Goal: Task Accomplishment & Management: Use online tool/utility

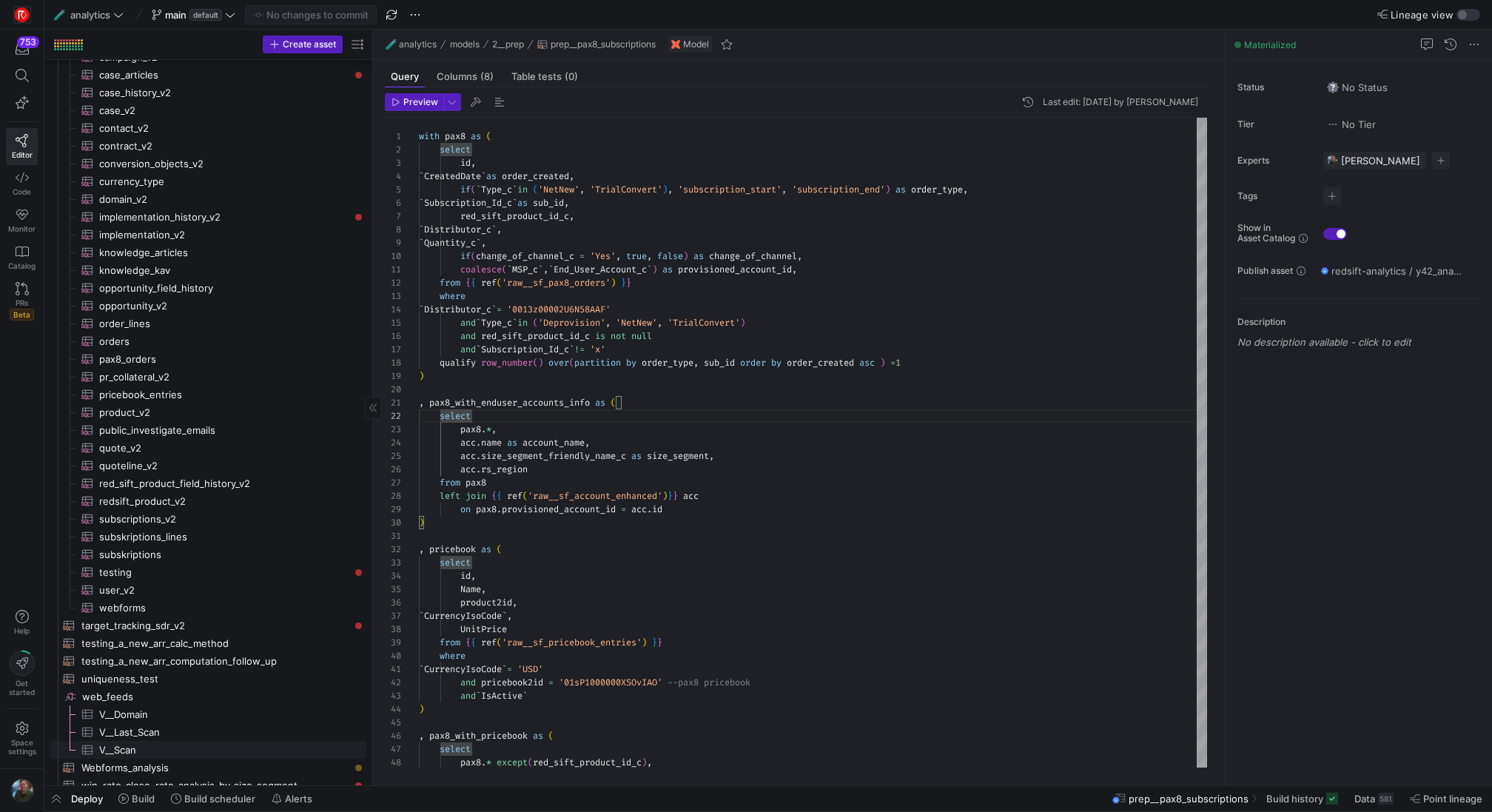
scroll to position [1920, 0]
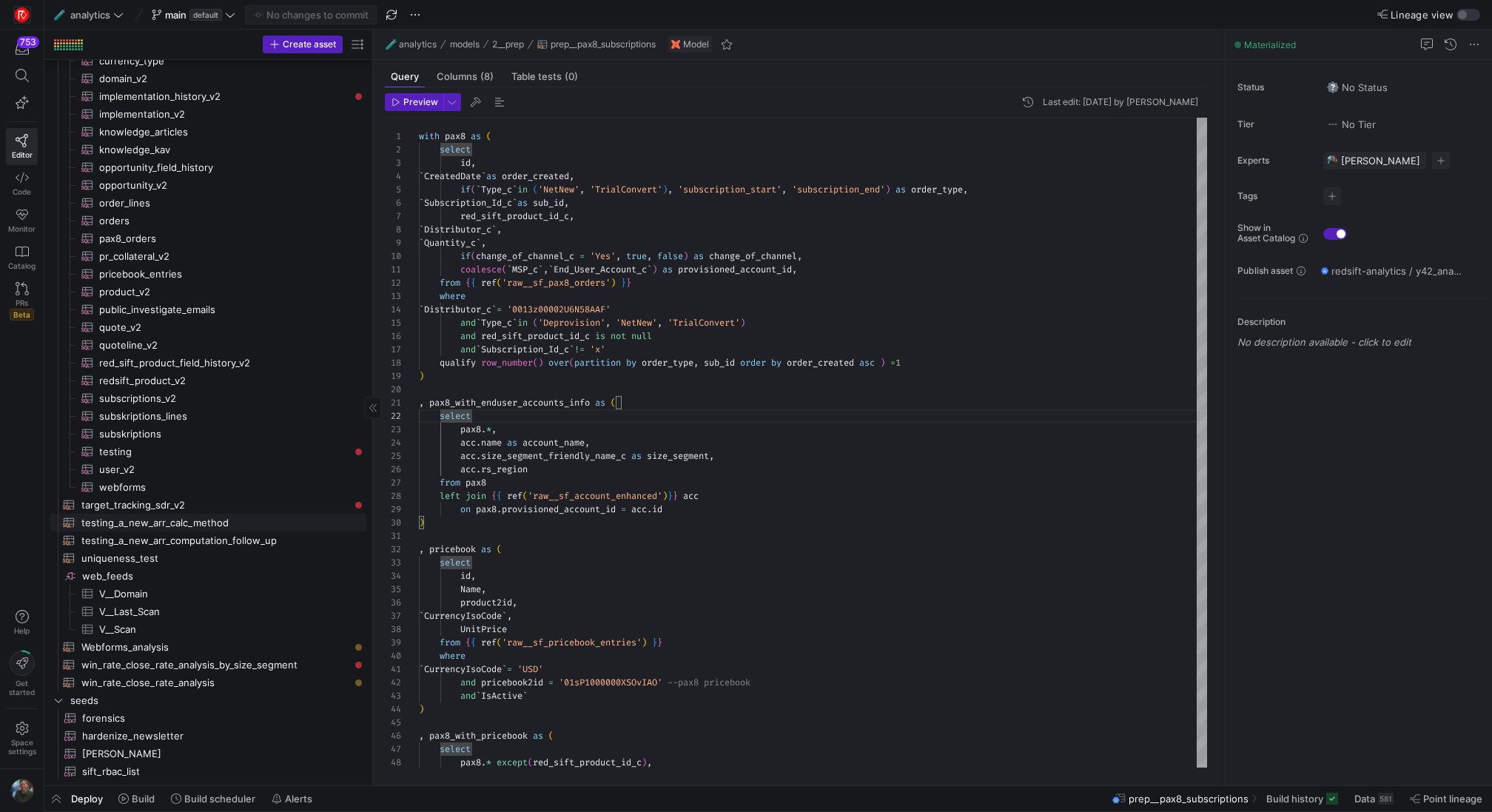
click at [240, 523] on span "testing_a_new_arr_calc_method​​​​​​​​​​" at bounding box center [216, 522] width 268 height 17
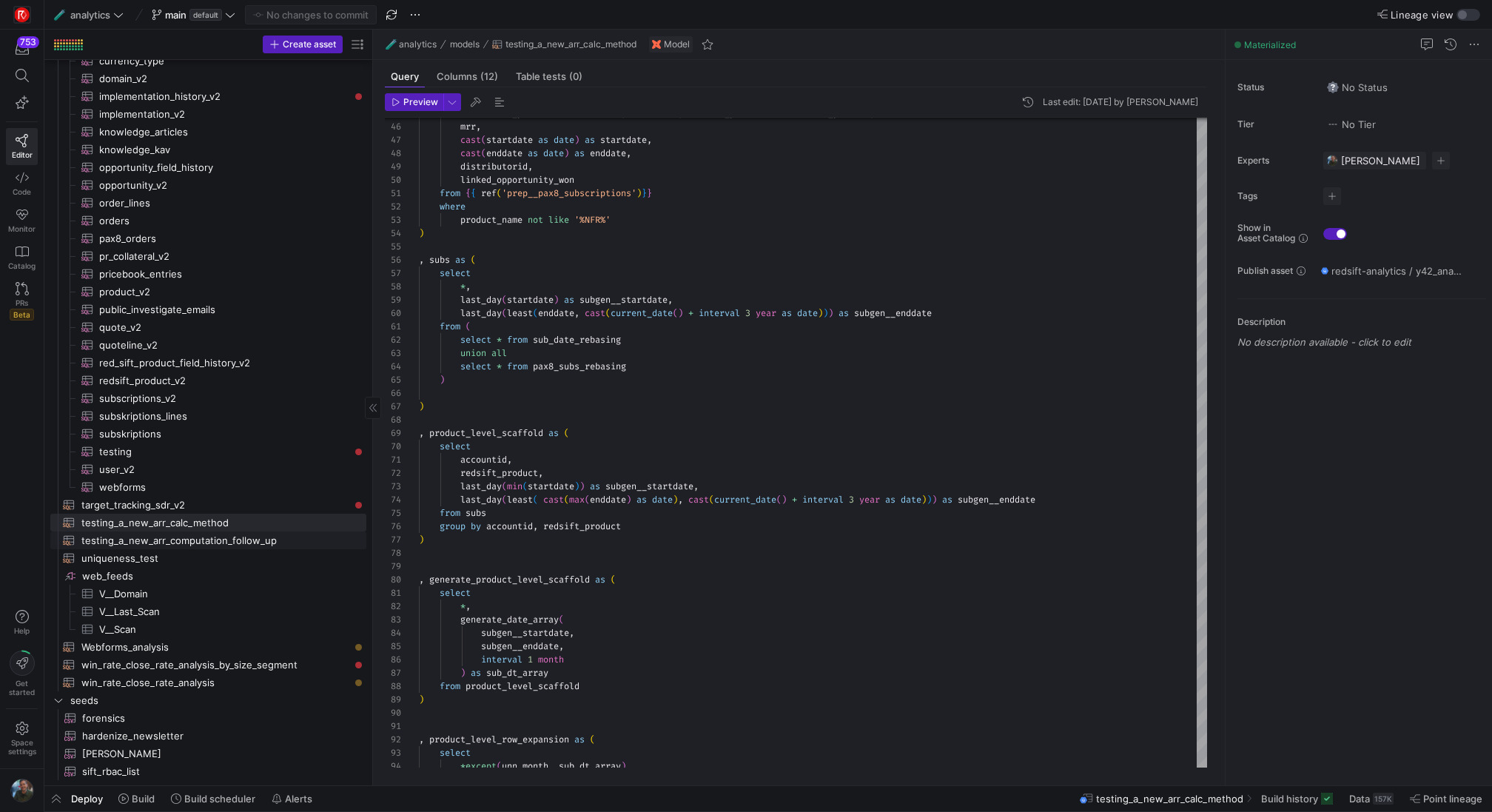
click at [202, 542] on span "testing_a_new_arr_computation_follow_up​​​​​​​​​​" at bounding box center [216, 540] width 268 height 17
type textarea "{{ config(materialized="table") }} with sub_fields as ( SELECT accountid, id, r…"
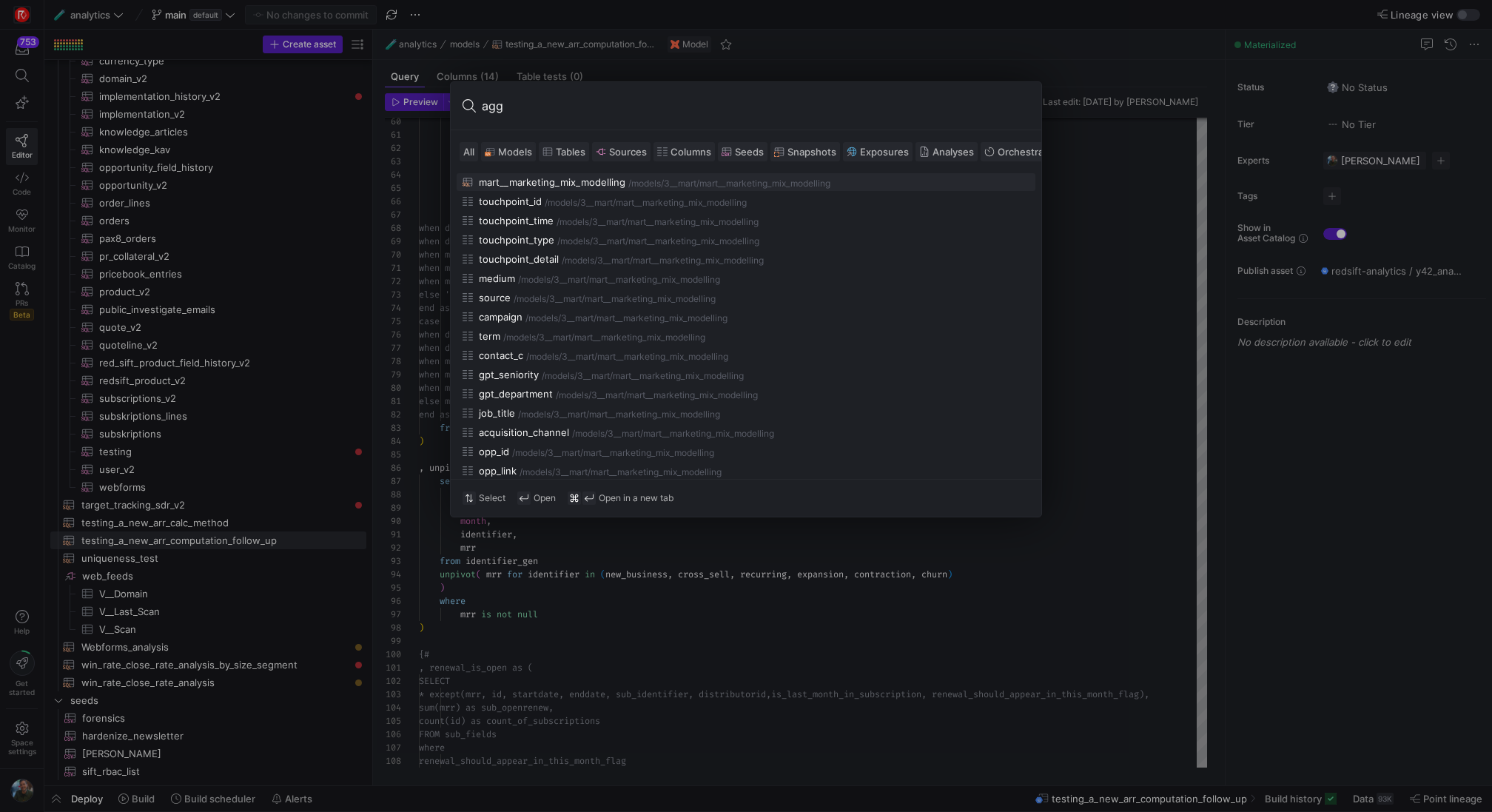
type input "agg"
click at [490, 155] on icon at bounding box center [490, 151] width 10 height 10
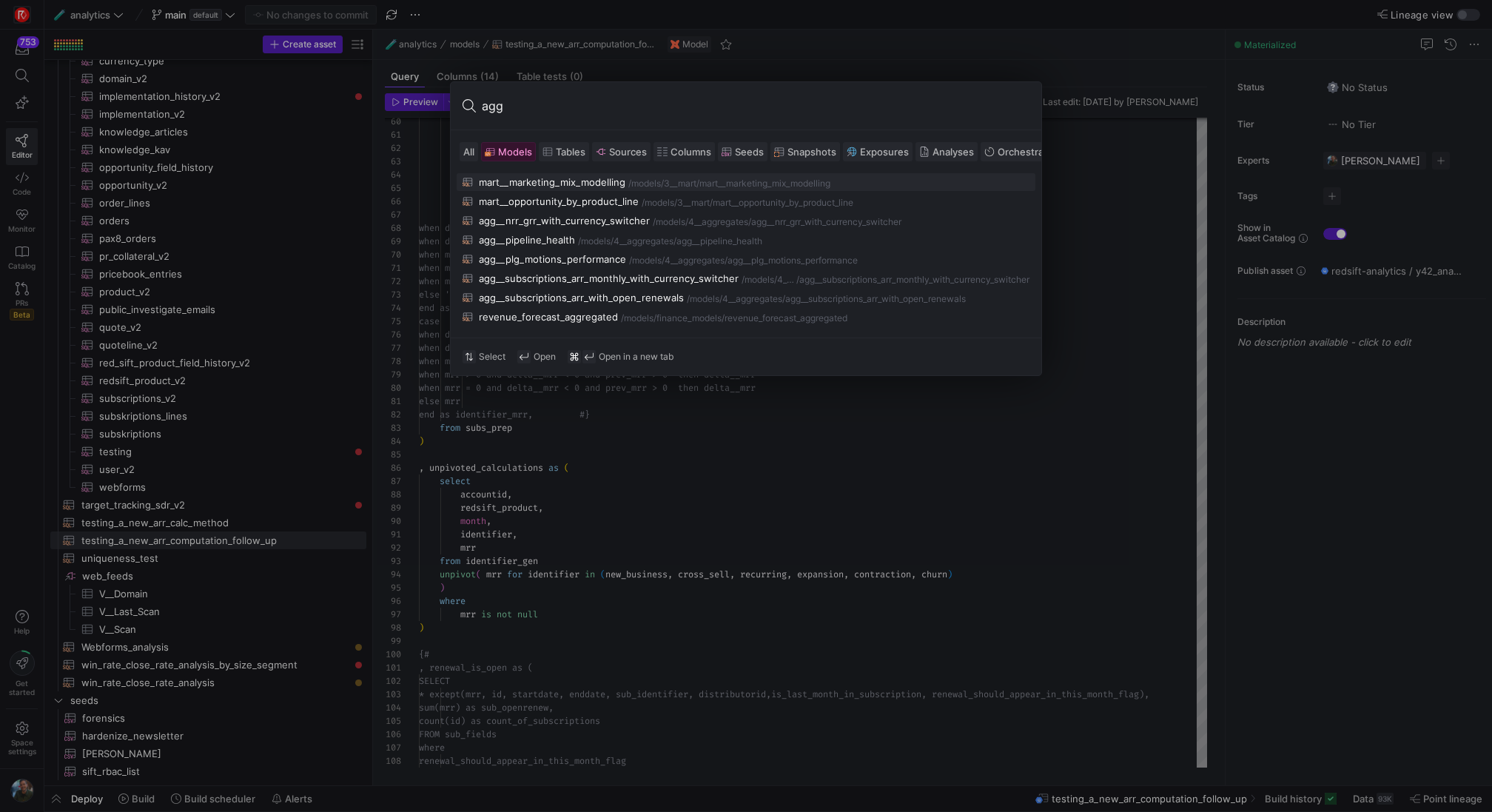
click at [288, 307] on div at bounding box center [746, 406] width 1492 height 812
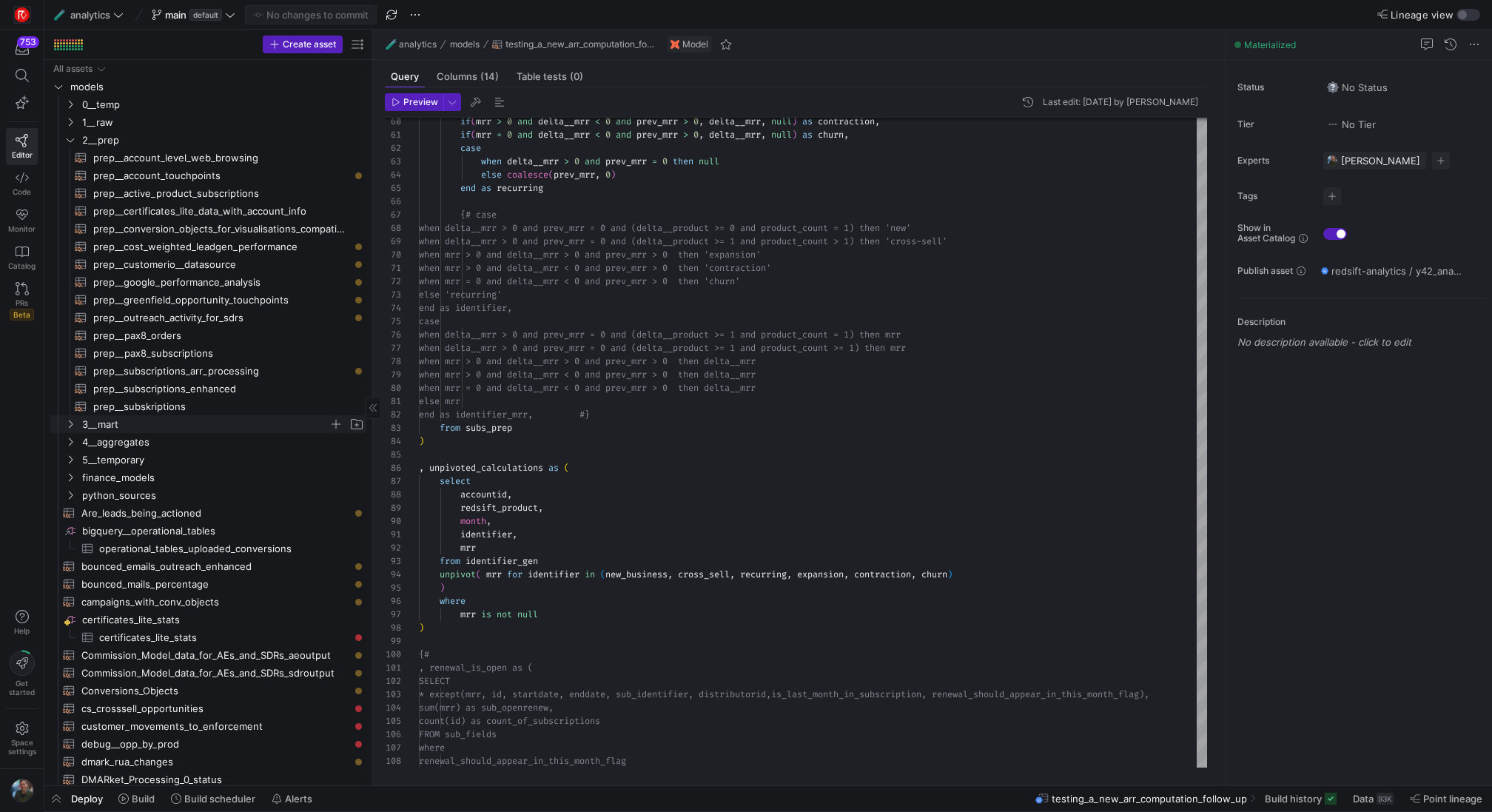
click at [230, 422] on span "3__mart" at bounding box center [206, 423] width 247 height 17
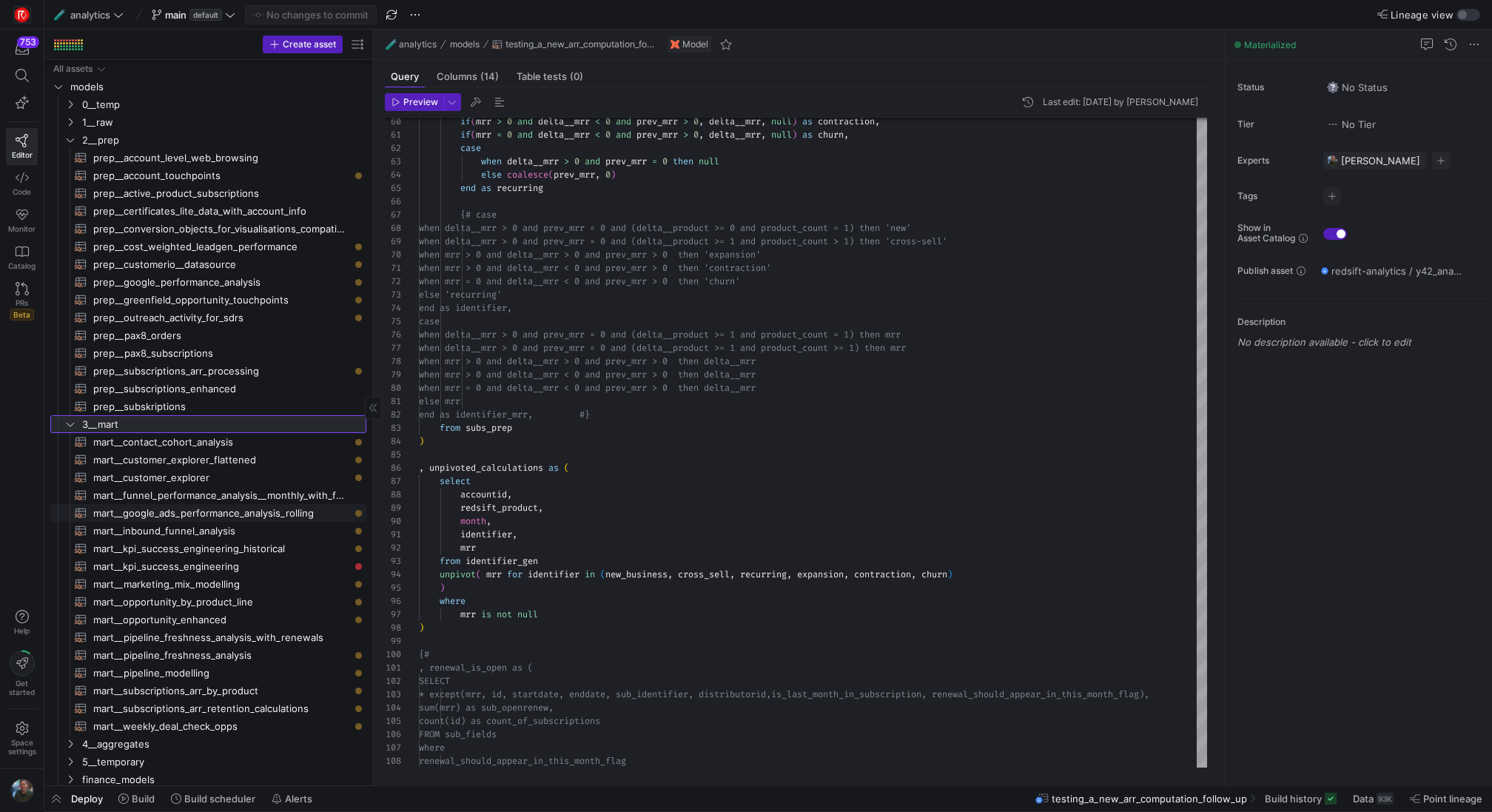
scroll to position [343, 0]
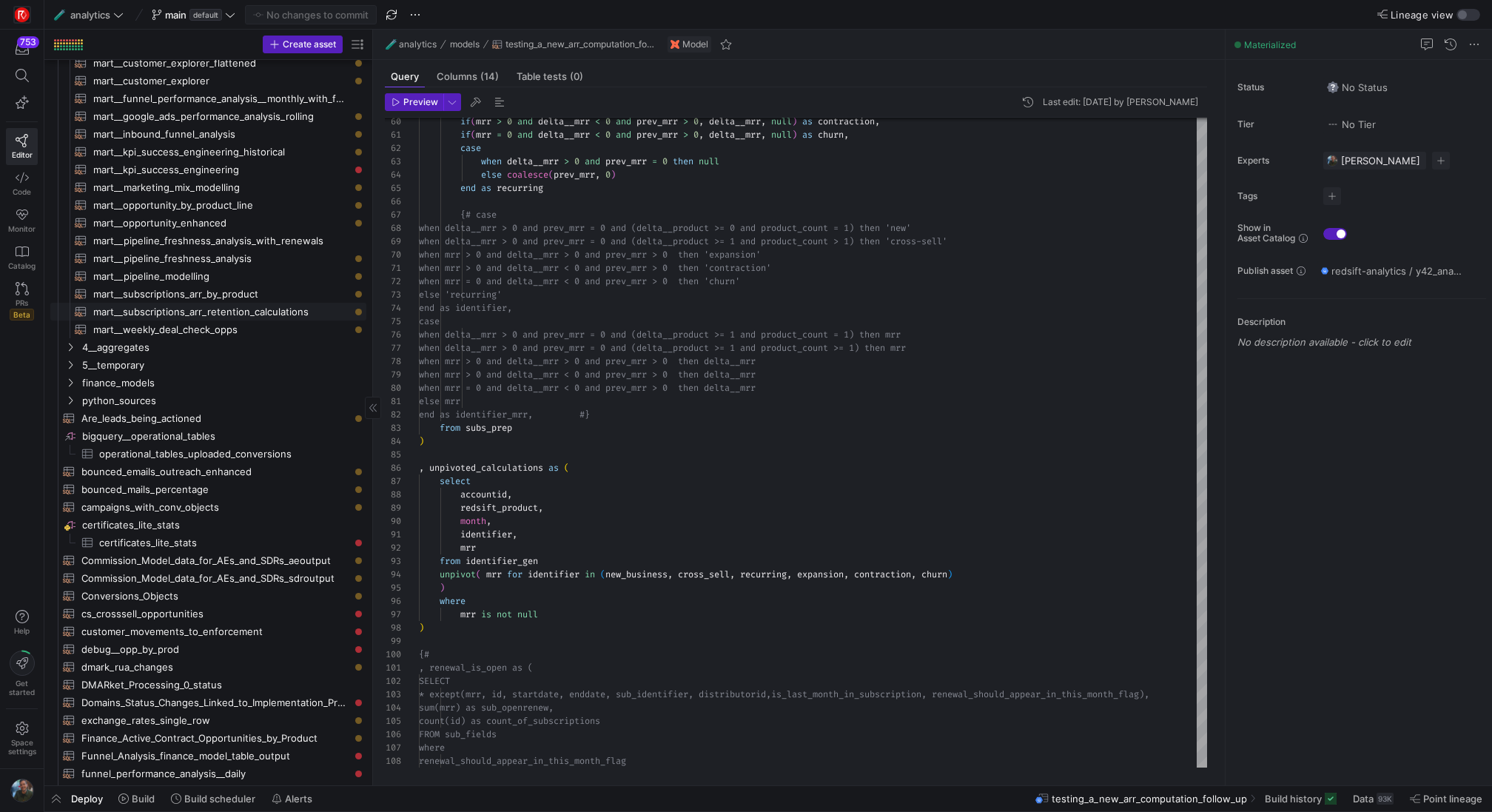
click at [198, 307] on span "mart__subscriptions_arr_retention_calculations​​​​​​​​​​" at bounding box center [222, 311] width 256 height 17
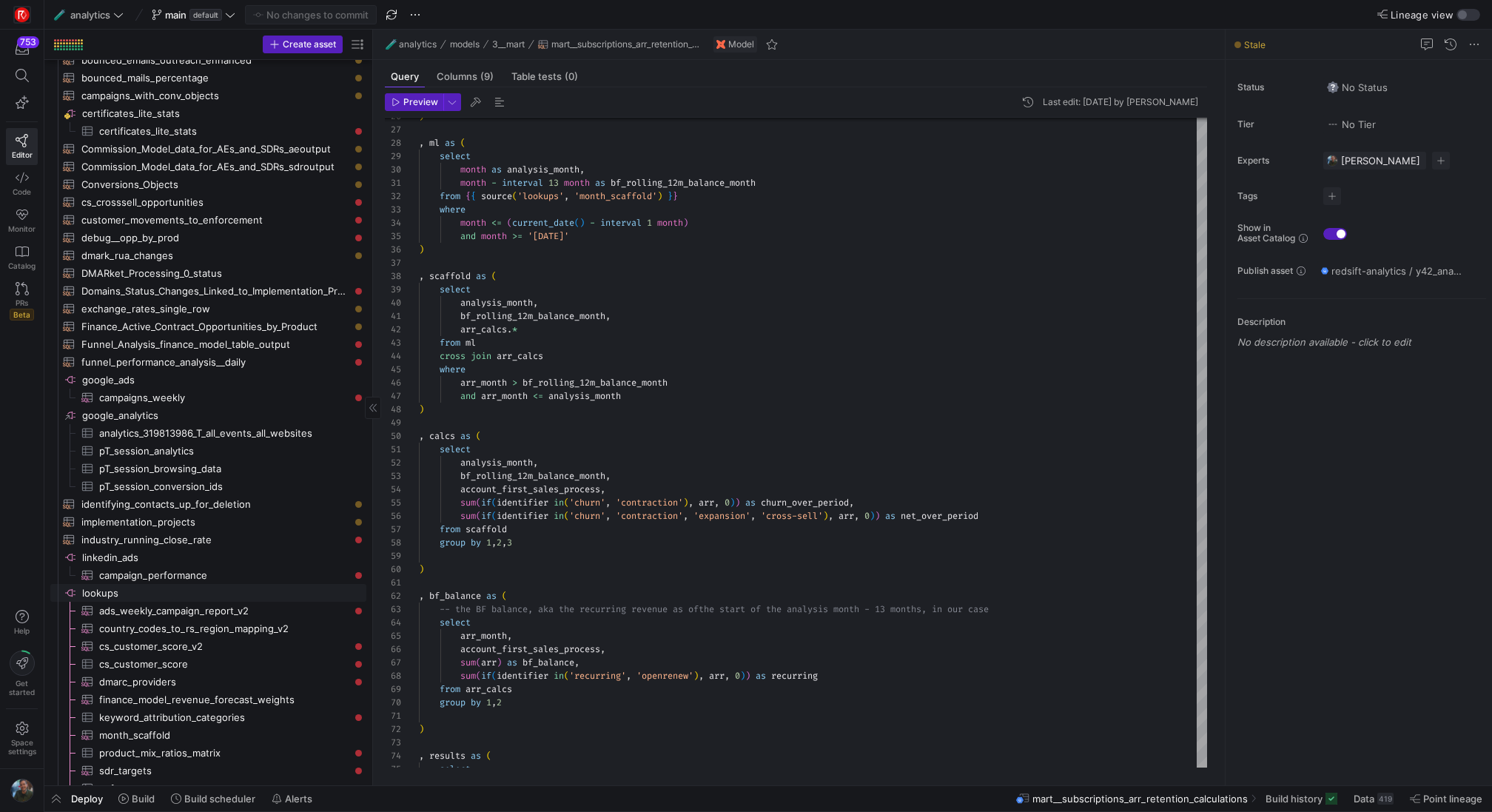
scroll to position [300, 0]
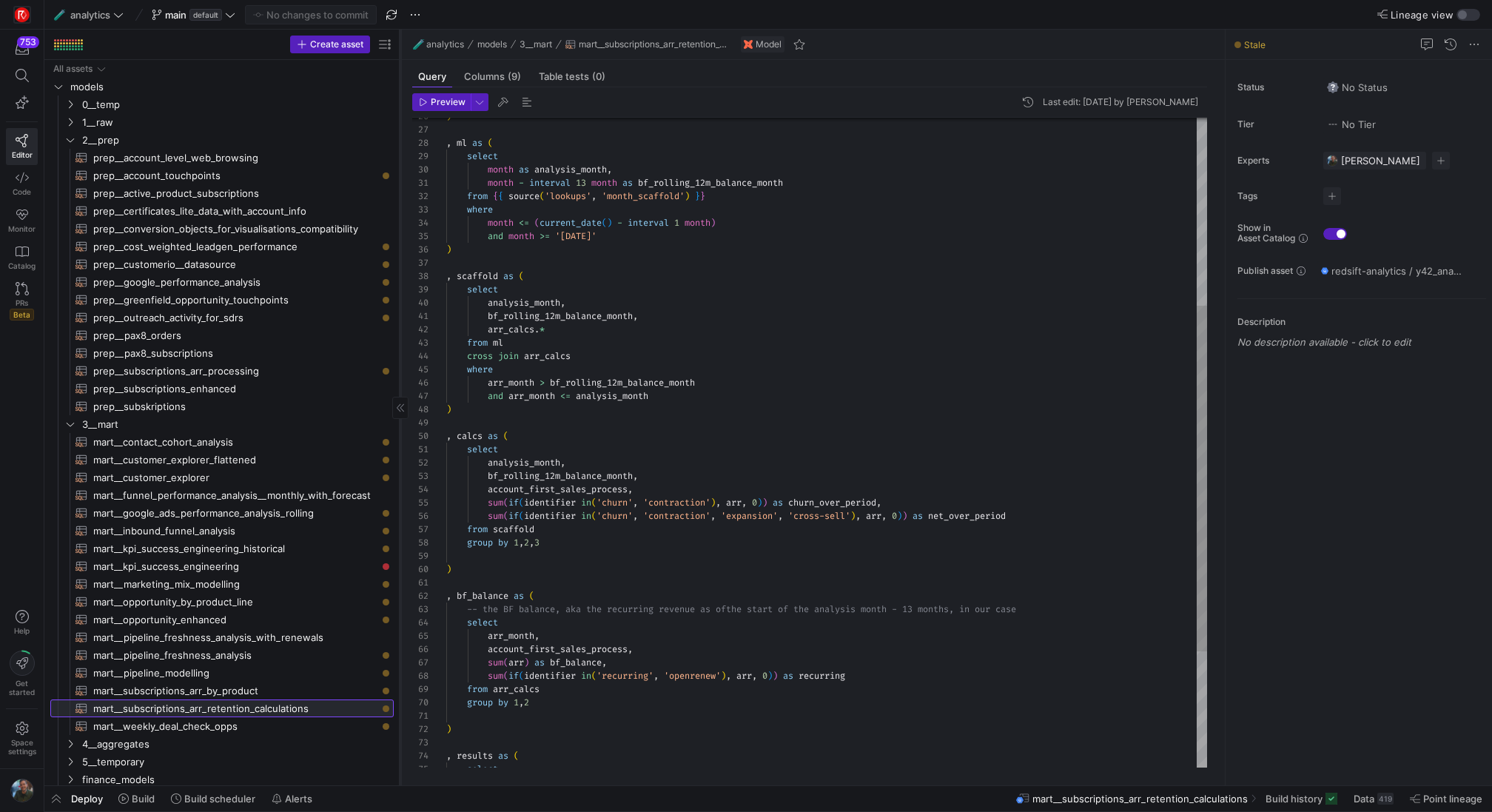
drag, startPoint x: 372, startPoint y: 210, endPoint x: 402, endPoint y: 211, distance: 30.0
click at [401, 211] on div at bounding box center [400, 407] width 1 height 755
click at [402, 210] on as-split "Create asset Drag here to set row groups Drag here to set column labels Group 1…" at bounding box center [768, 407] width 1447 height 755
click at [90, 140] on span "2__prep" at bounding box center [219, 140] width 273 height 17
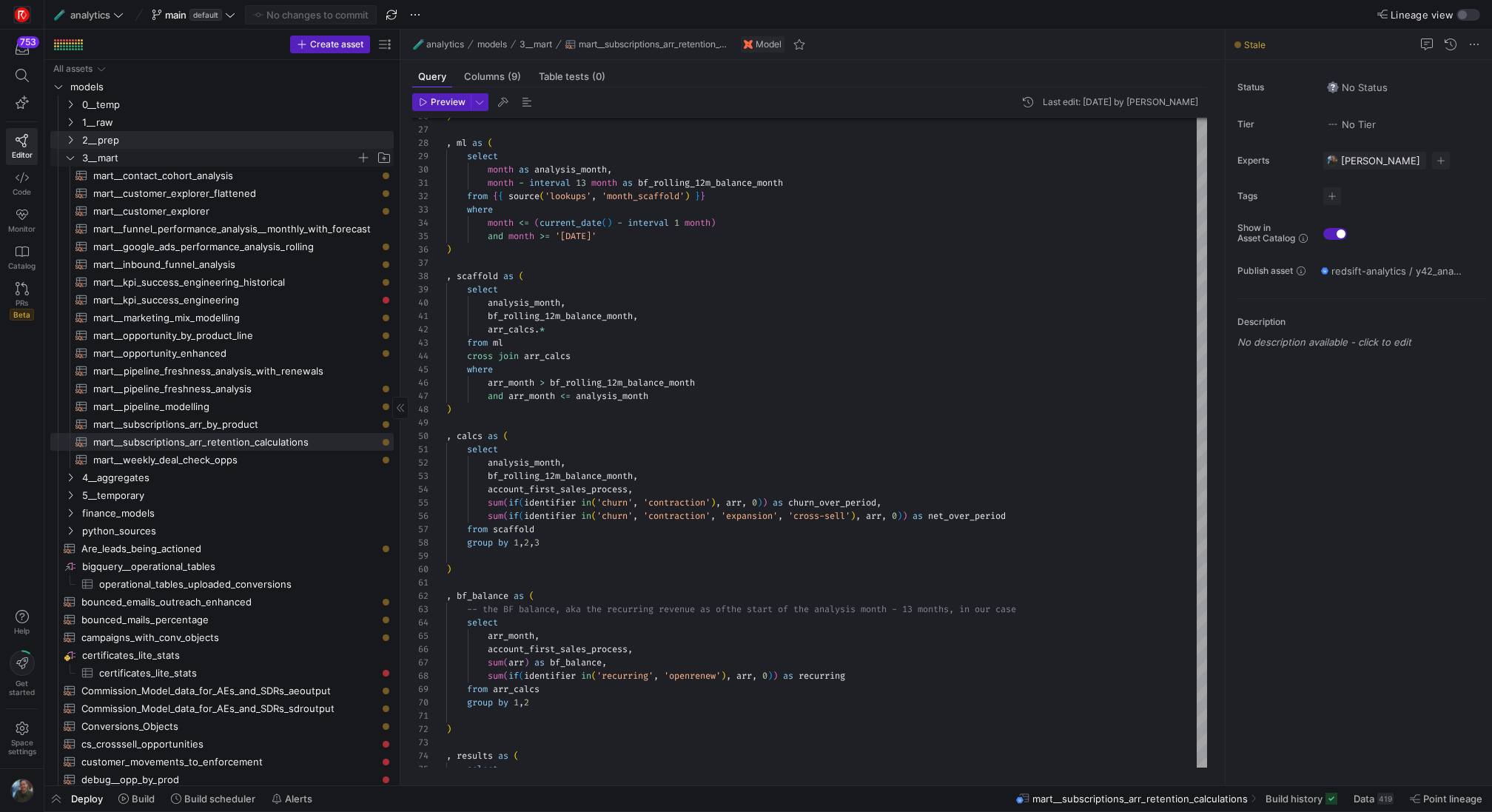
click at [93, 157] on span "3__mart" at bounding box center [219, 157] width 273 height 17
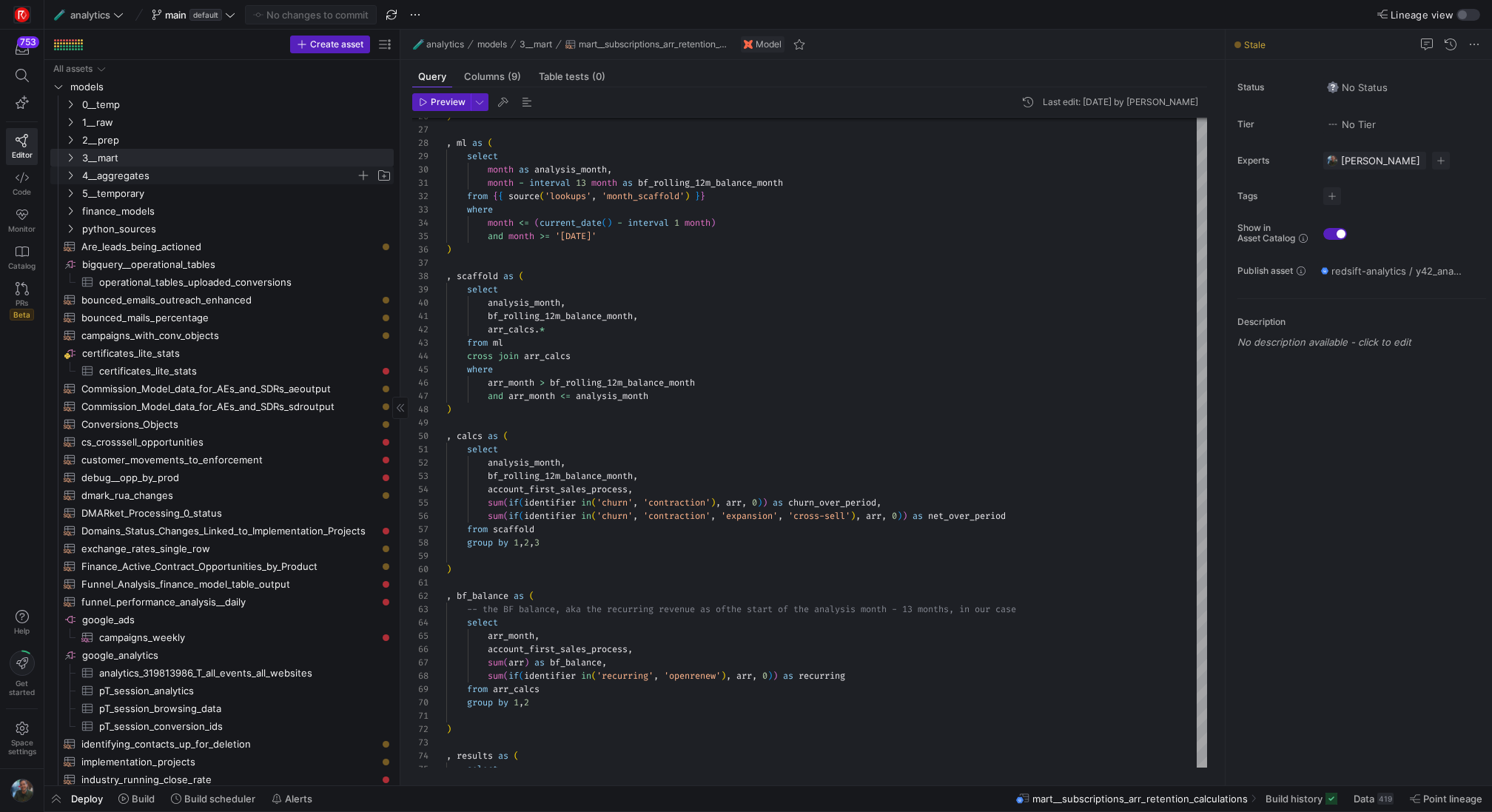
click at [91, 172] on span "4__aggregates" at bounding box center [219, 175] width 273 height 17
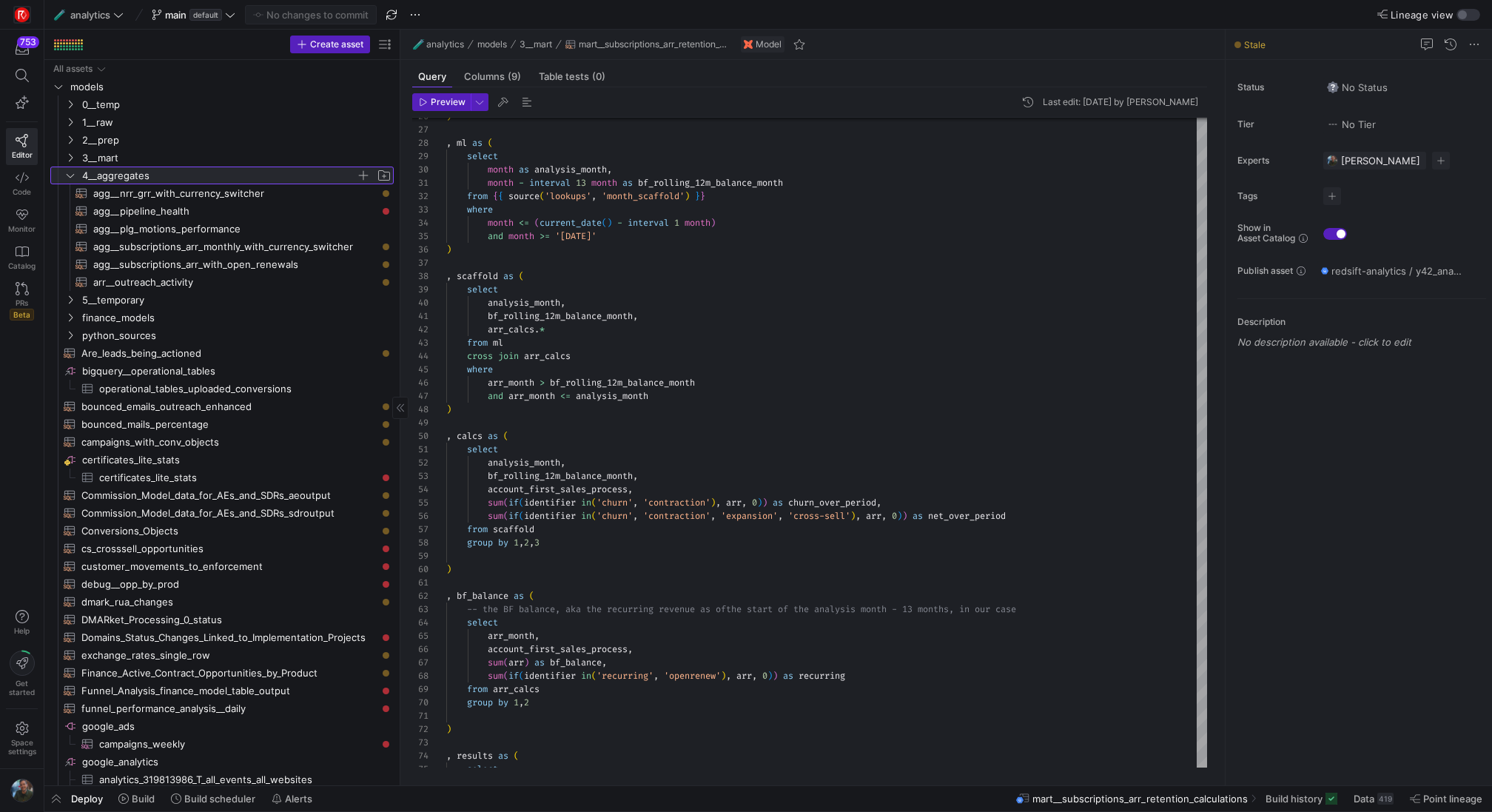
click at [91, 172] on span "4__aggregates" at bounding box center [219, 175] width 273 height 17
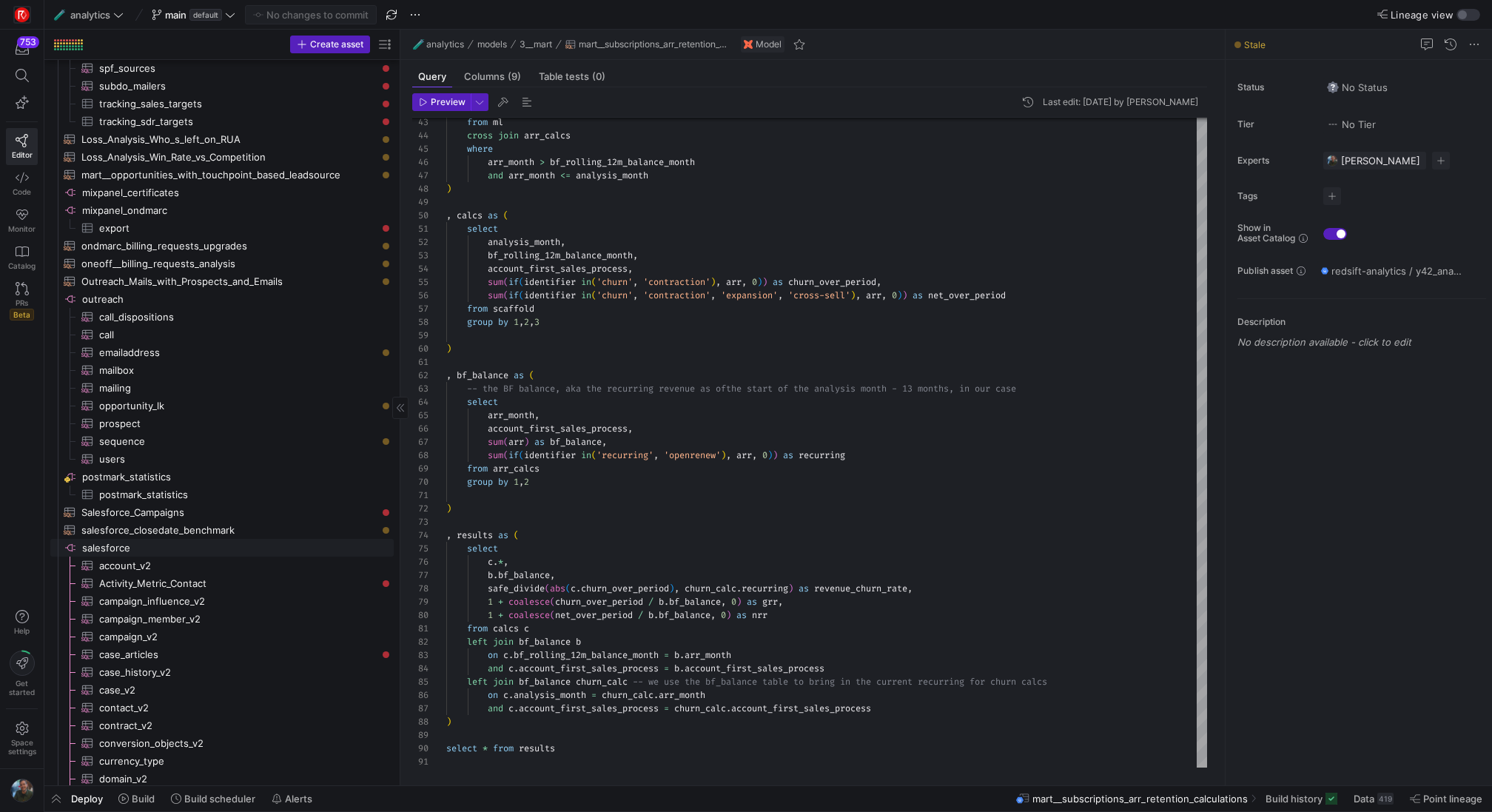
scroll to position [1654, 0]
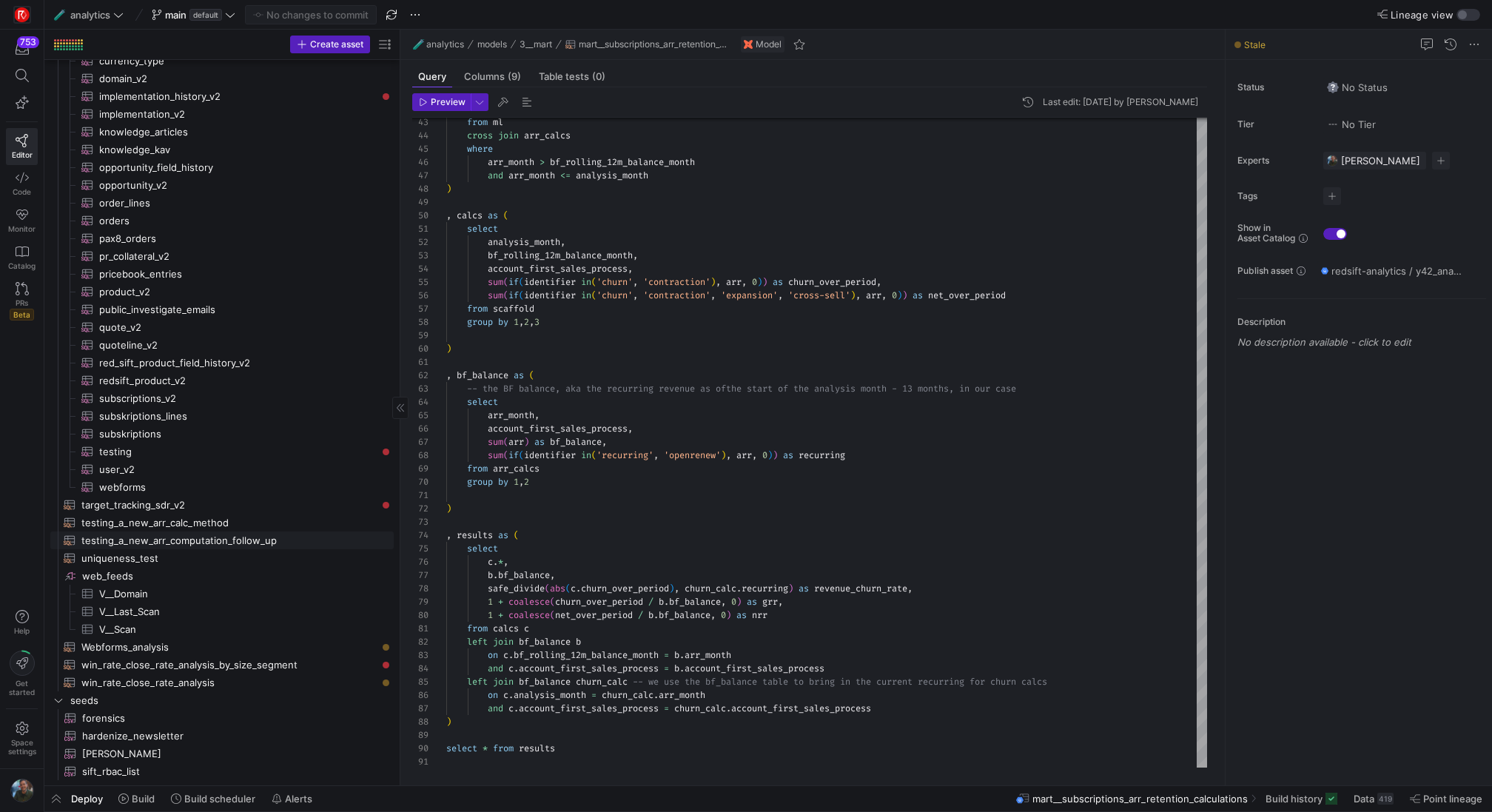
click at [230, 538] on span "testing_a_new_arr_computation_follow_up​​​​​​​​​​" at bounding box center [229, 540] width 295 height 17
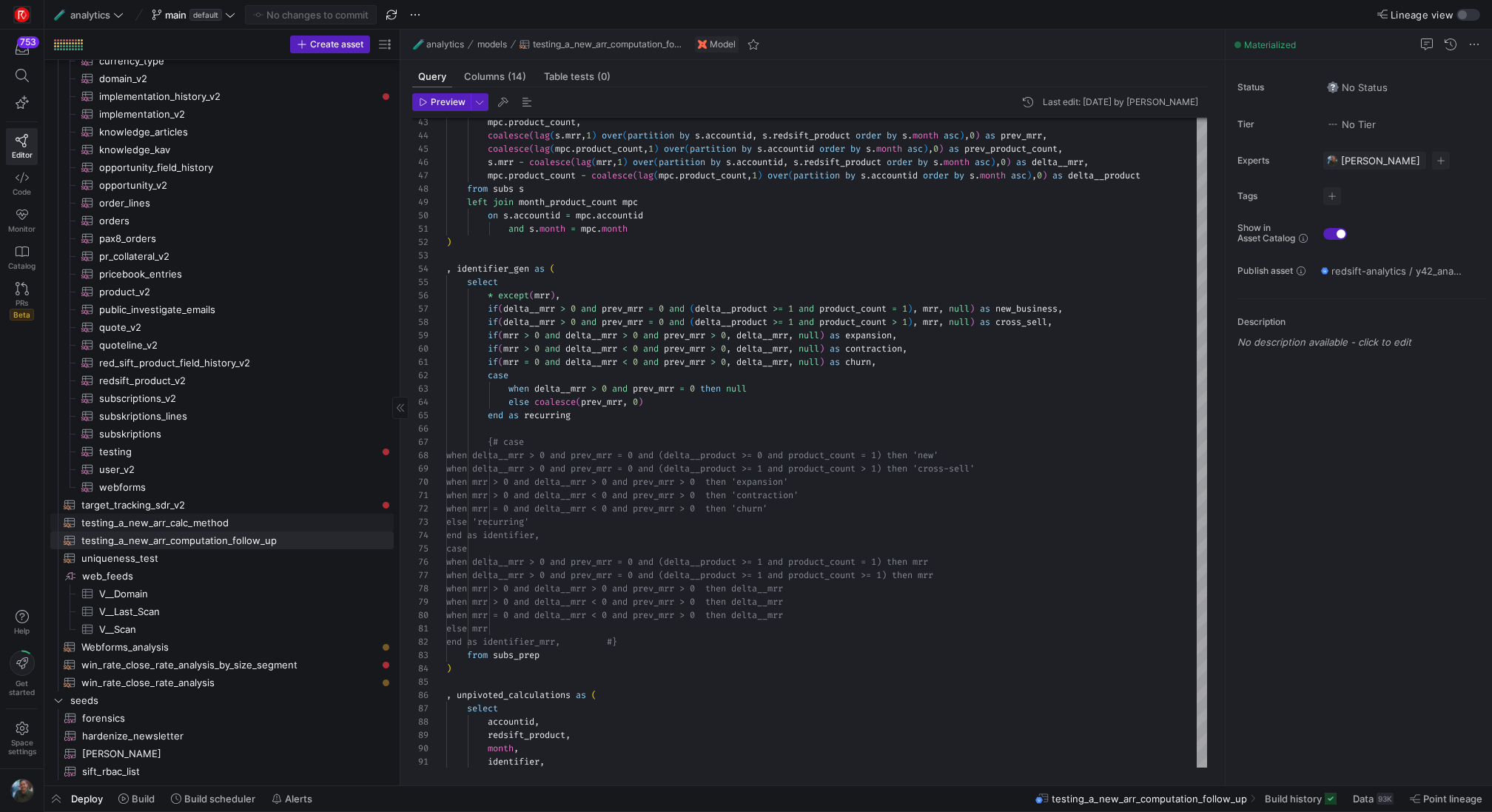
click at [237, 523] on span "testing_a_new_arr_calc_method​​​​​​​​​​" at bounding box center [229, 522] width 295 height 17
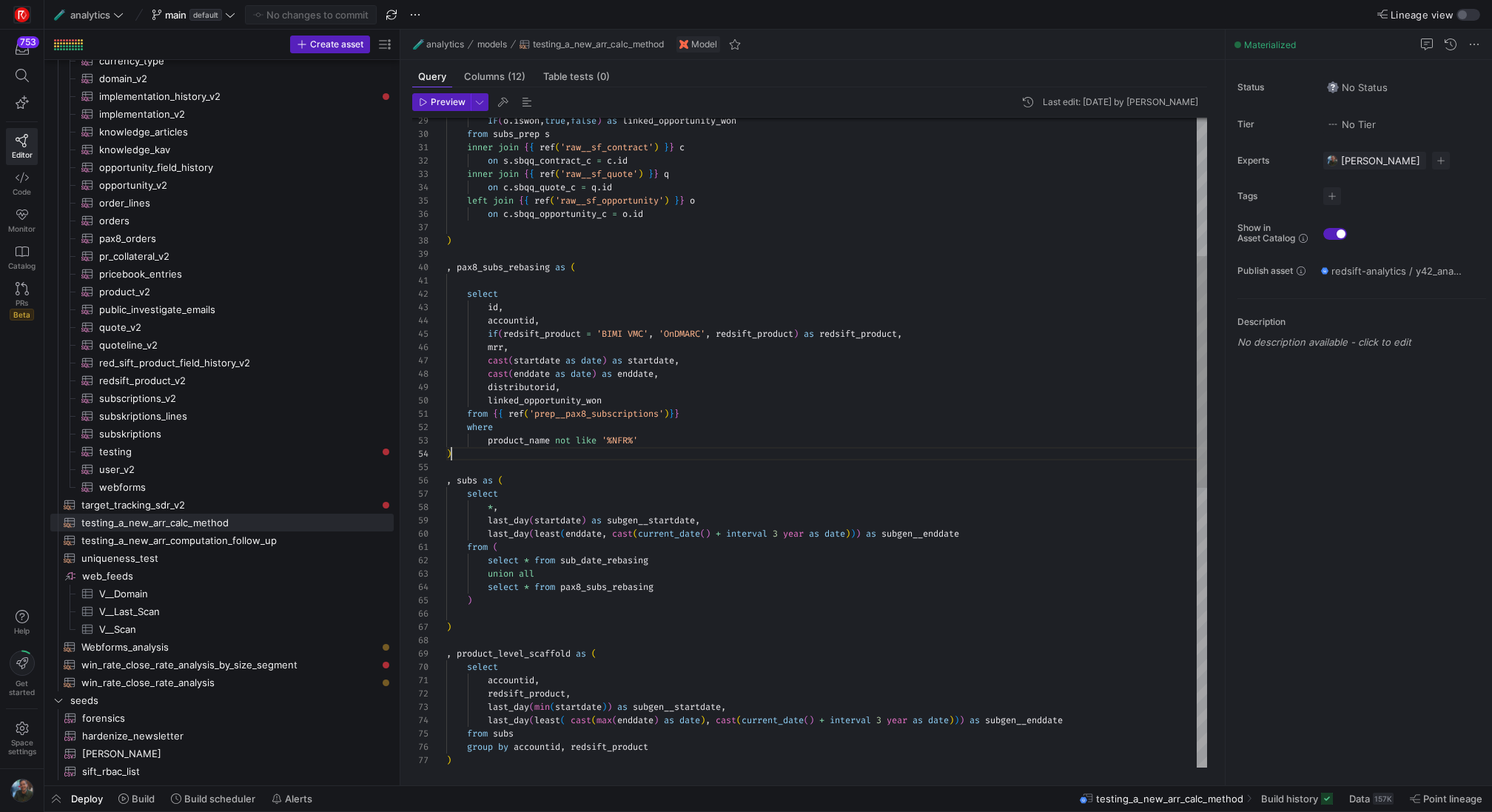
scroll to position [40, 5]
click at [476, 459] on div "id , accountid , if ( redsift_product = 'BIMI VMC' , 'OnDMARC' , redsift_produc…" at bounding box center [826, 641] width 760 height 1824
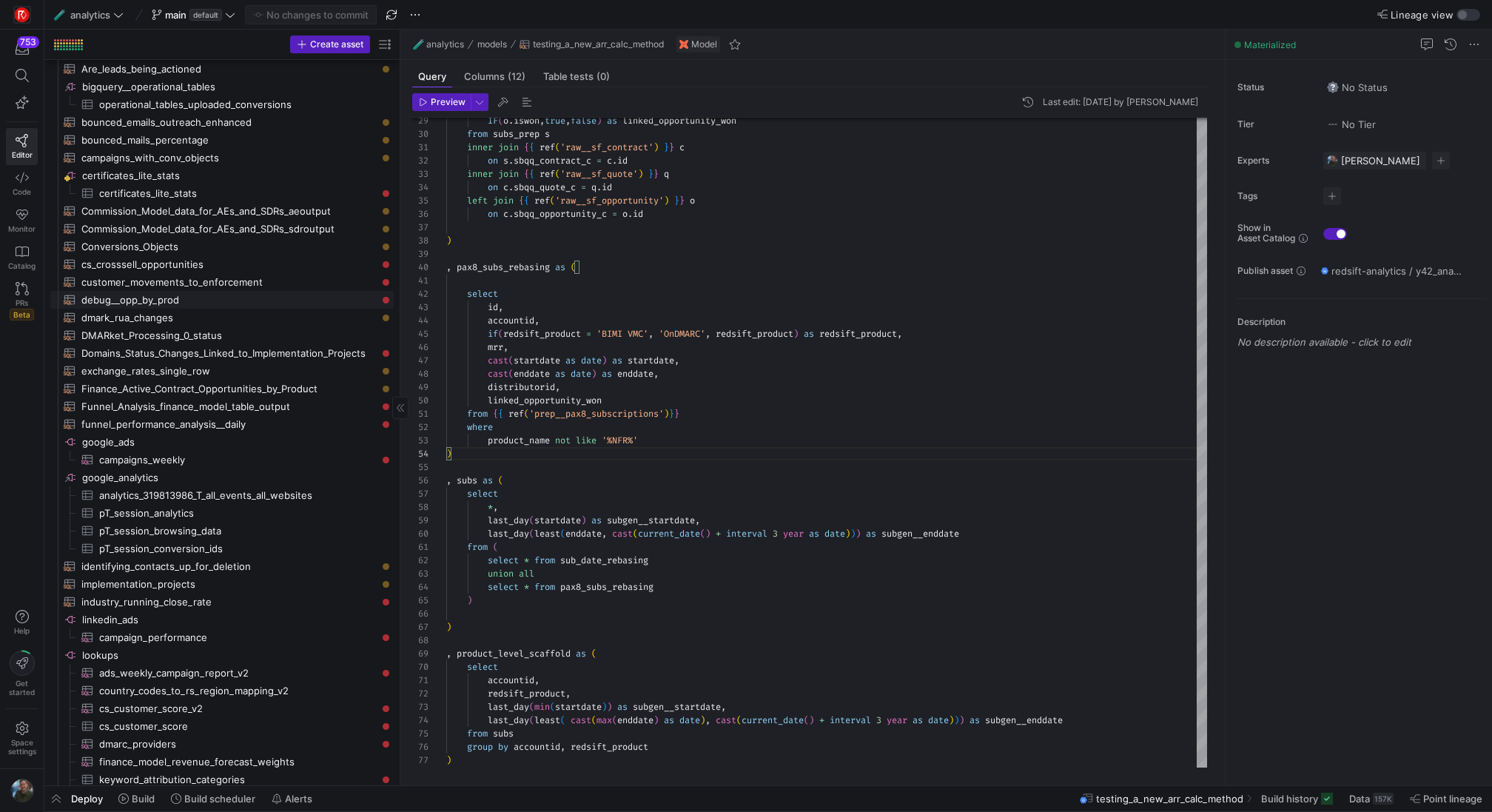
scroll to position [88, 0]
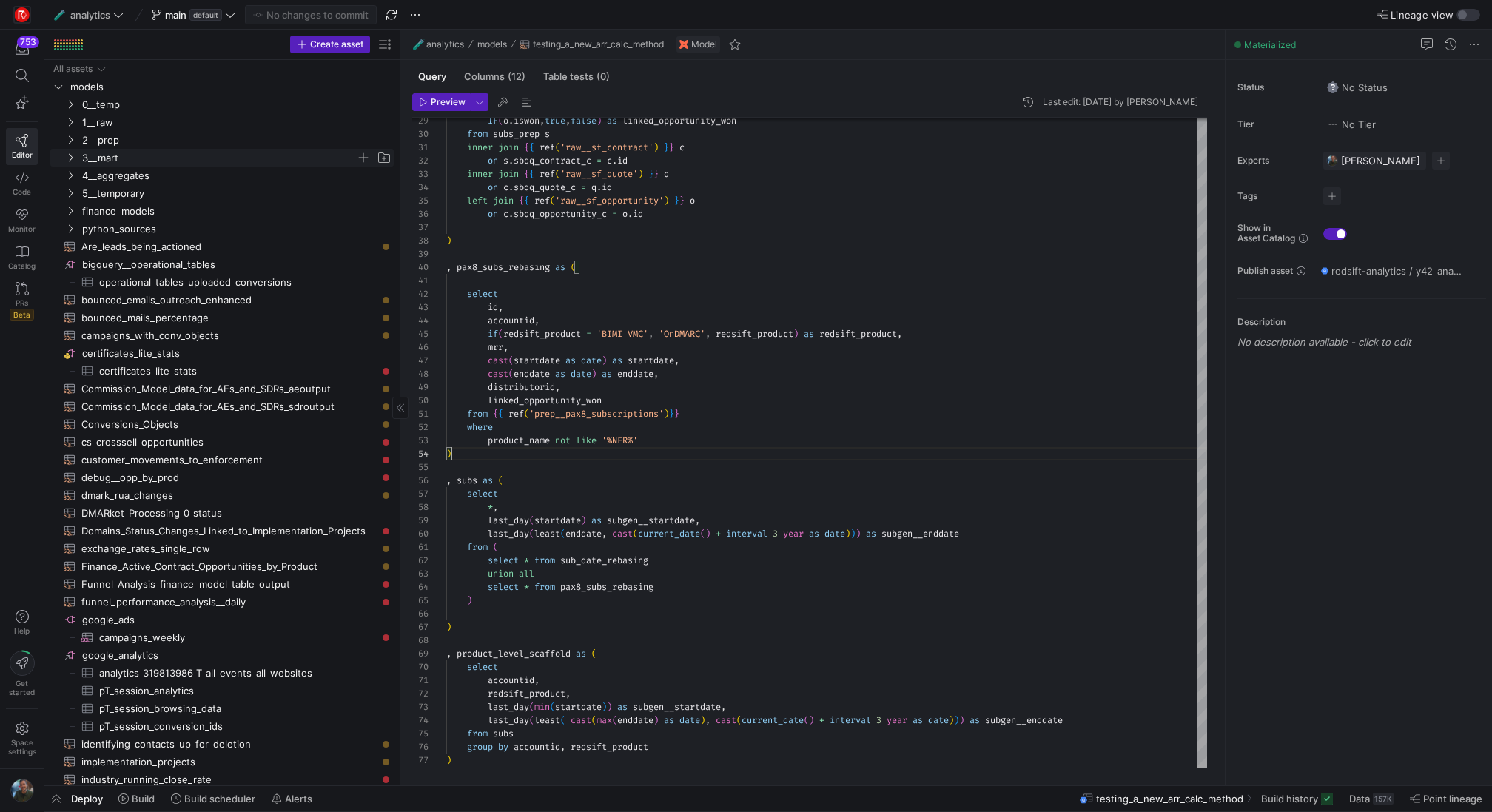
click at [100, 160] on span "3__mart" at bounding box center [219, 157] width 273 height 17
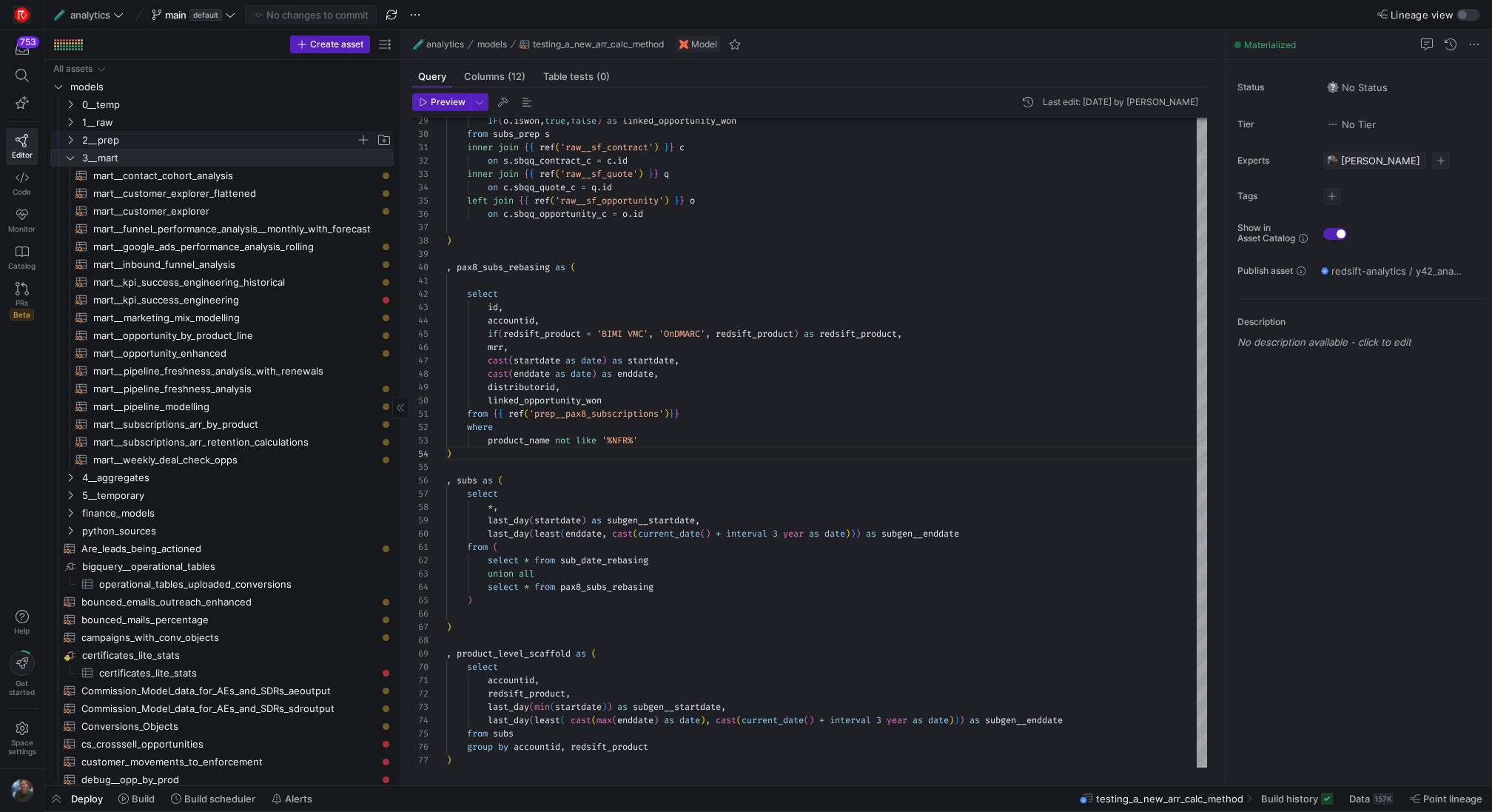
click at [134, 135] on span "2__prep" at bounding box center [219, 140] width 273 height 17
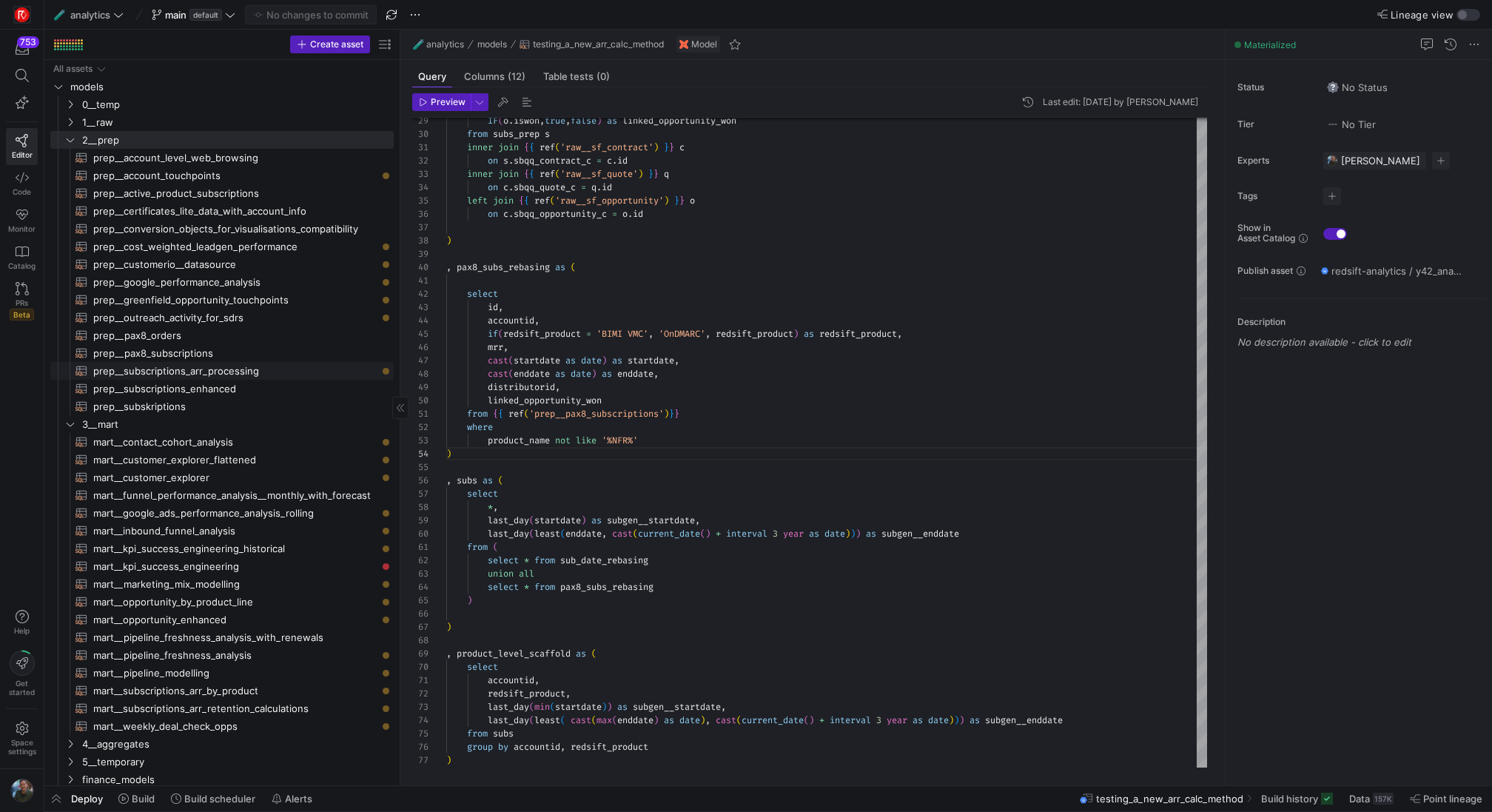
click at [248, 375] on span "prep__subscriptions_arr_processing​​​​​​​​​​" at bounding box center [235, 371] width 283 height 17
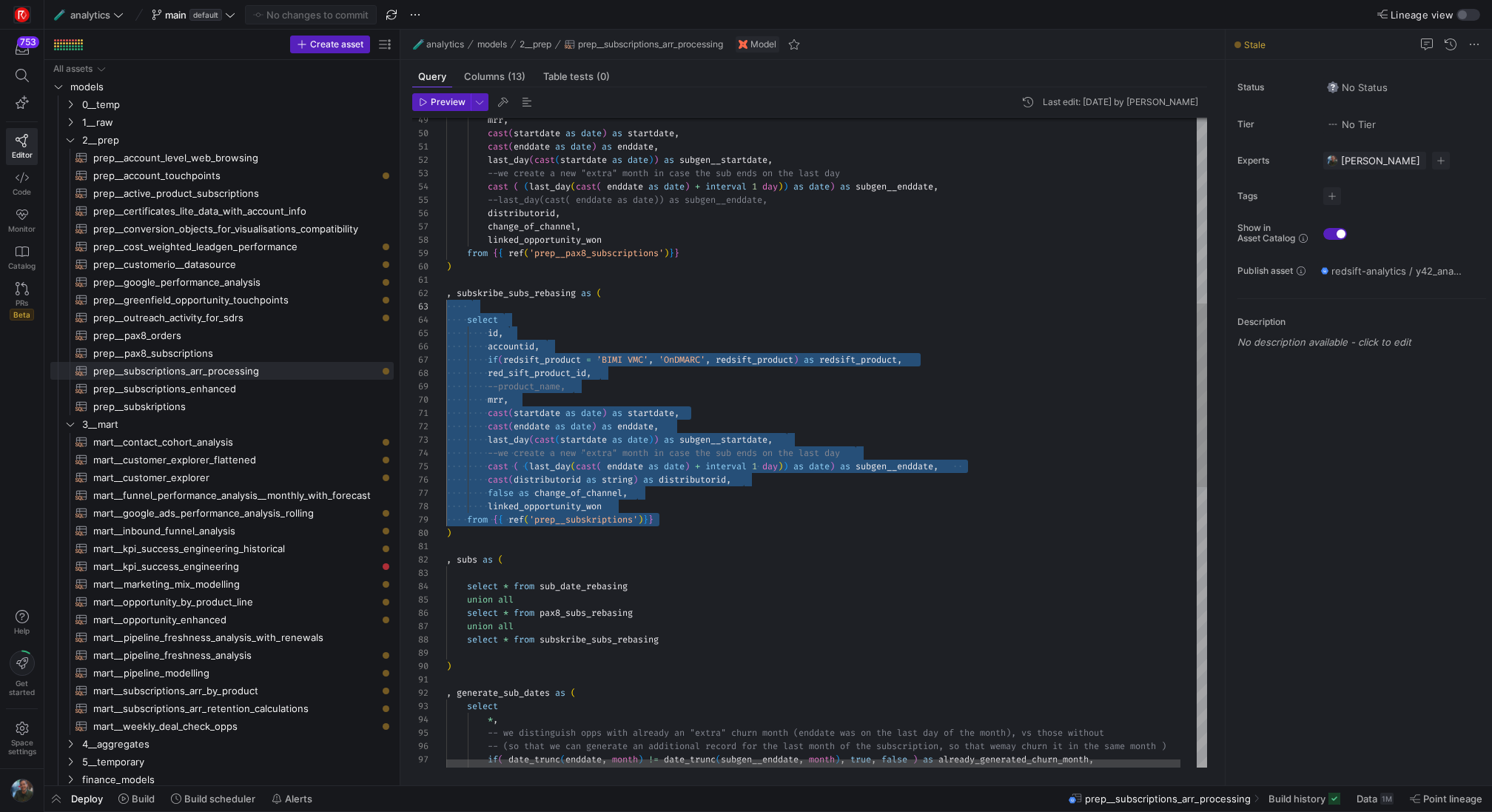
drag, startPoint x: 711, startPoint y: 523, endPoint x: 432, endPoint y: 303, distance: 355.3
click at [446, 303] on div "from { { ref ( 'prep__pax8_subscriptions' ) } } ) , subskribe_subs_rebasing as …" at bounding box center [835, 611] width 777 height 2299
drag, startPoint x: 476, startPoint y: 529, endPoint x: 395, endPoint y: 293, distance: 249.5
click at [446, 293] on div "from { { ref ( 'prep__pax8_subscriptions' ) } } ) , subskribe_subs_rebasing as …" at bounding box center [835, 611] width 777 height 2299
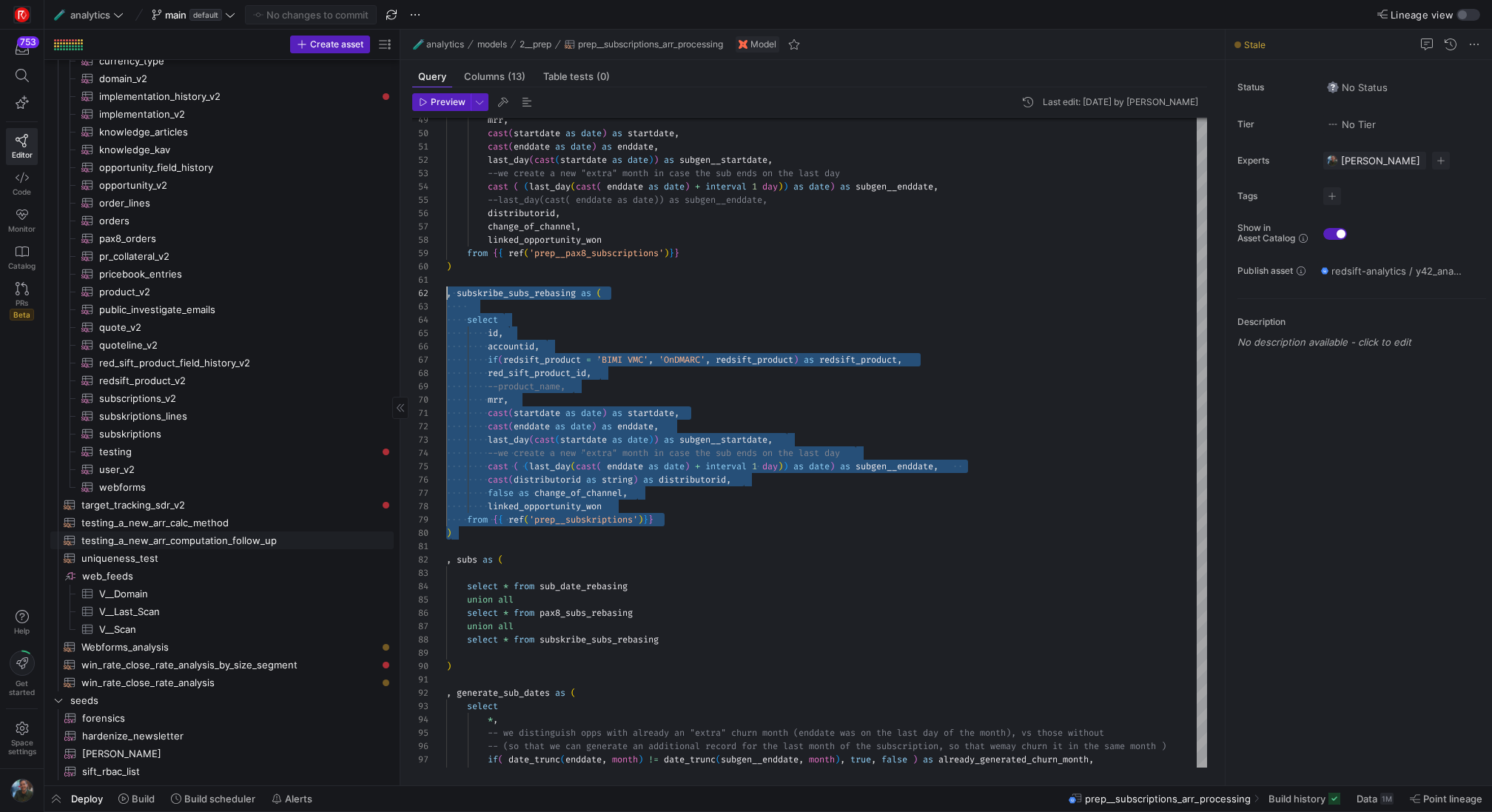
click at [237, 535] on span "testing_a_new_arr_computation_follow_up​​​​​​​​​​" at bounding box center [229, 540] width 295 height 17
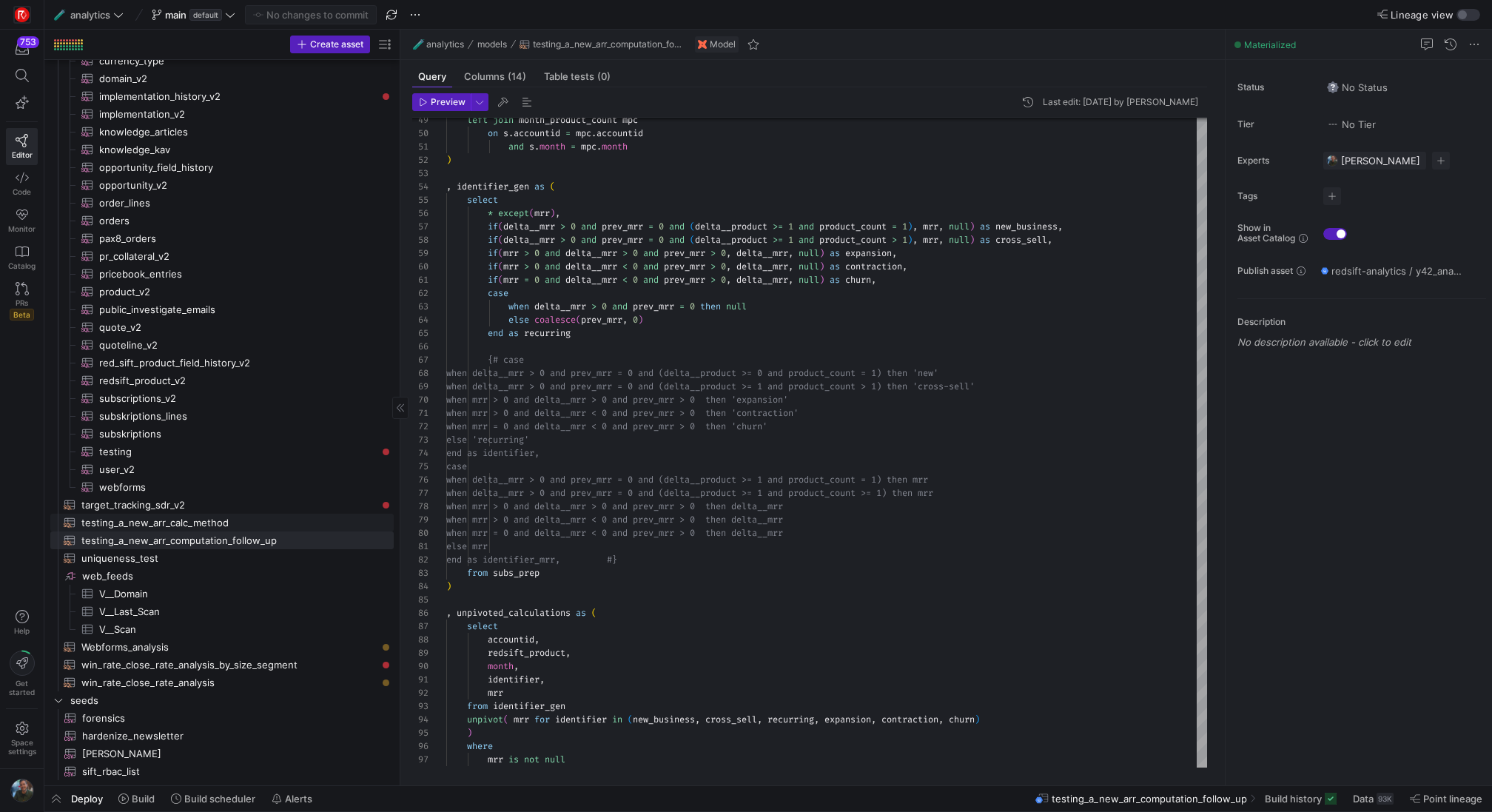
click at [248, 522] on span "testing_a_new_arr_calc_method​​​​​​​​​​" at bounding box center [229, 522] width 295 height 17
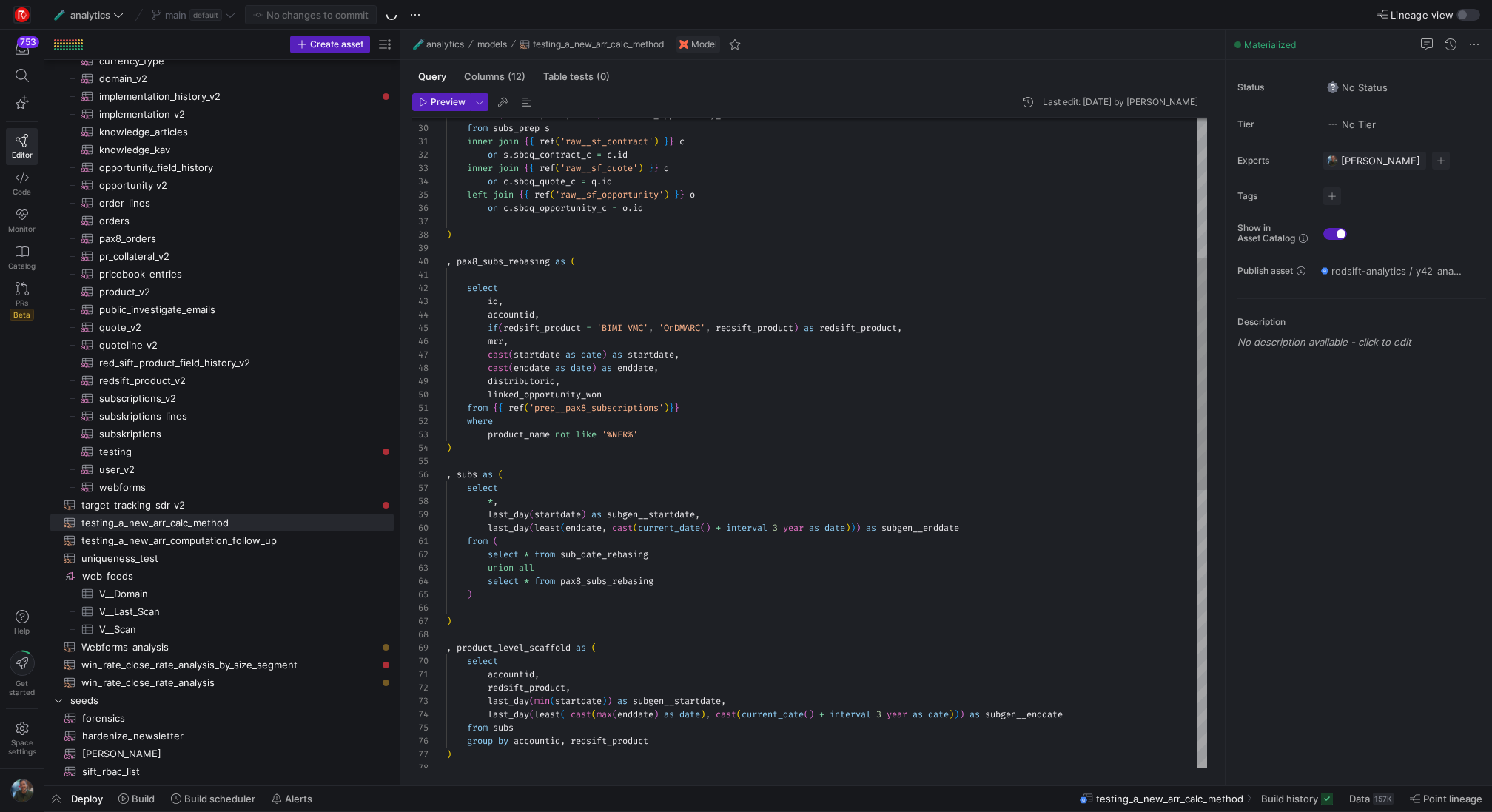
click at [520, 452] on div "* , last_day ( startdate ) as subgen__startdate , last_day ( least ( enddate , …" at bounding box center [826, 635] width 760 height 1824
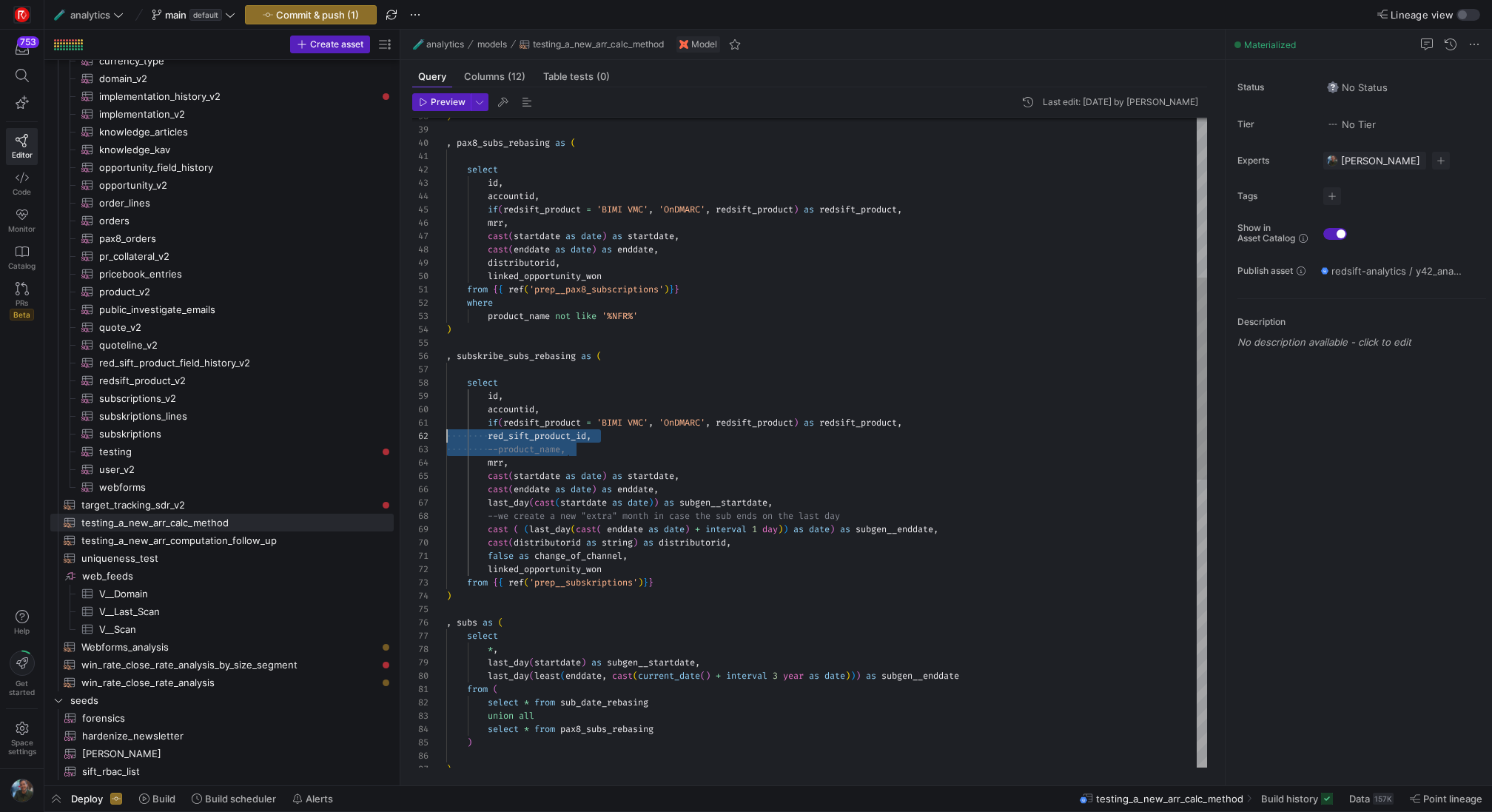
drag, startPoint x: 589, startPoint y: 451, endPoint x: 399, endPoint y: 430, distance: 191.2
click at [446, 430] on div "* , select , subs as ( ) product_name not like '%NFR%' where from { { ref ( 'pr…" at bounding box center [826, 649] width 760 height 2090
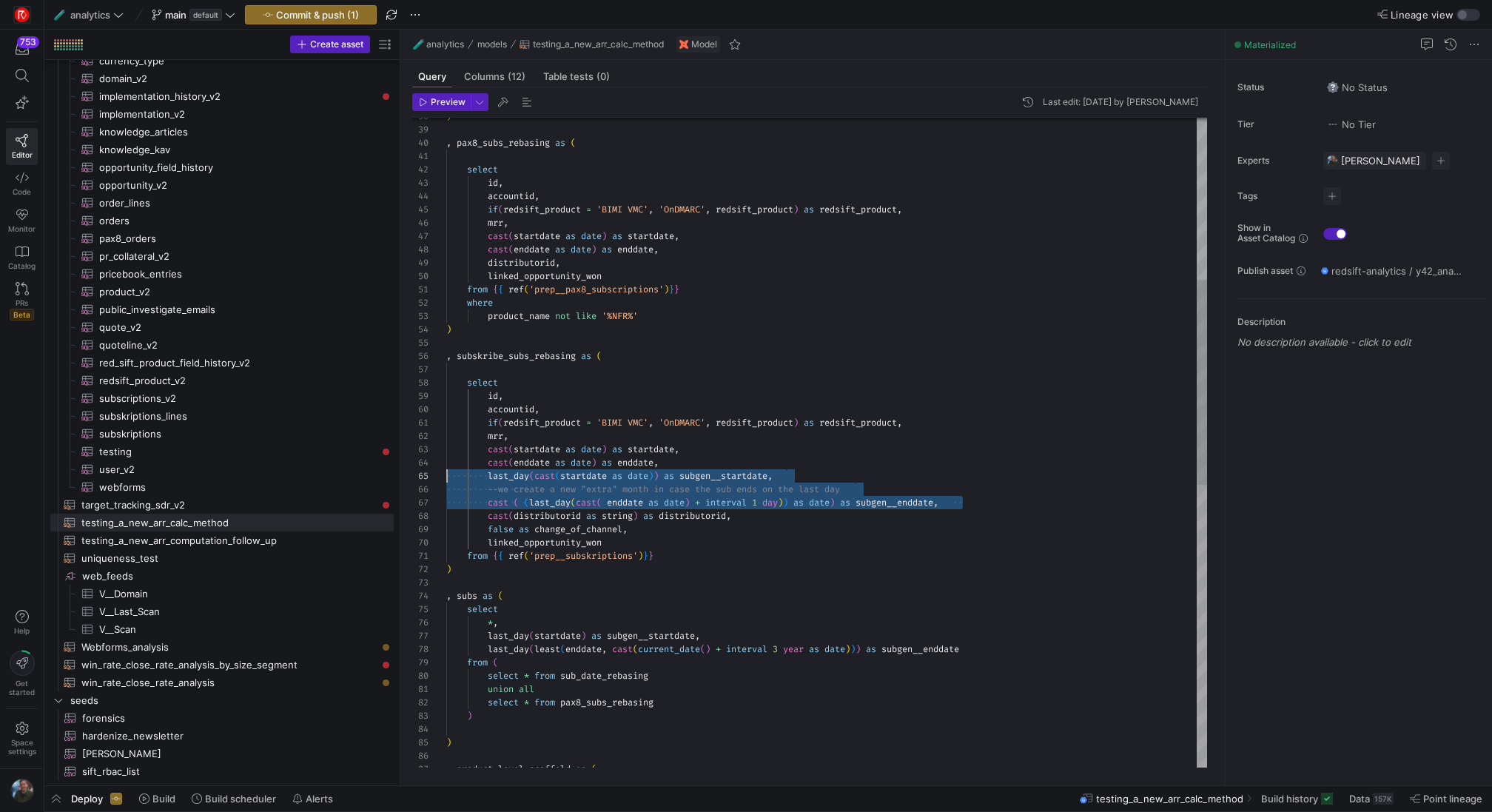
drag, startPoint x: 969, startPoint y: 506, endPoint x: 326, endPoint y: 478, distance: 643.6
click at [446, 478] on div "* , select , subs as ( ) product_name not like '%NFR%' where from { { ref ( 'pr…" at bounding box center [826, 636] width 760 height 2063
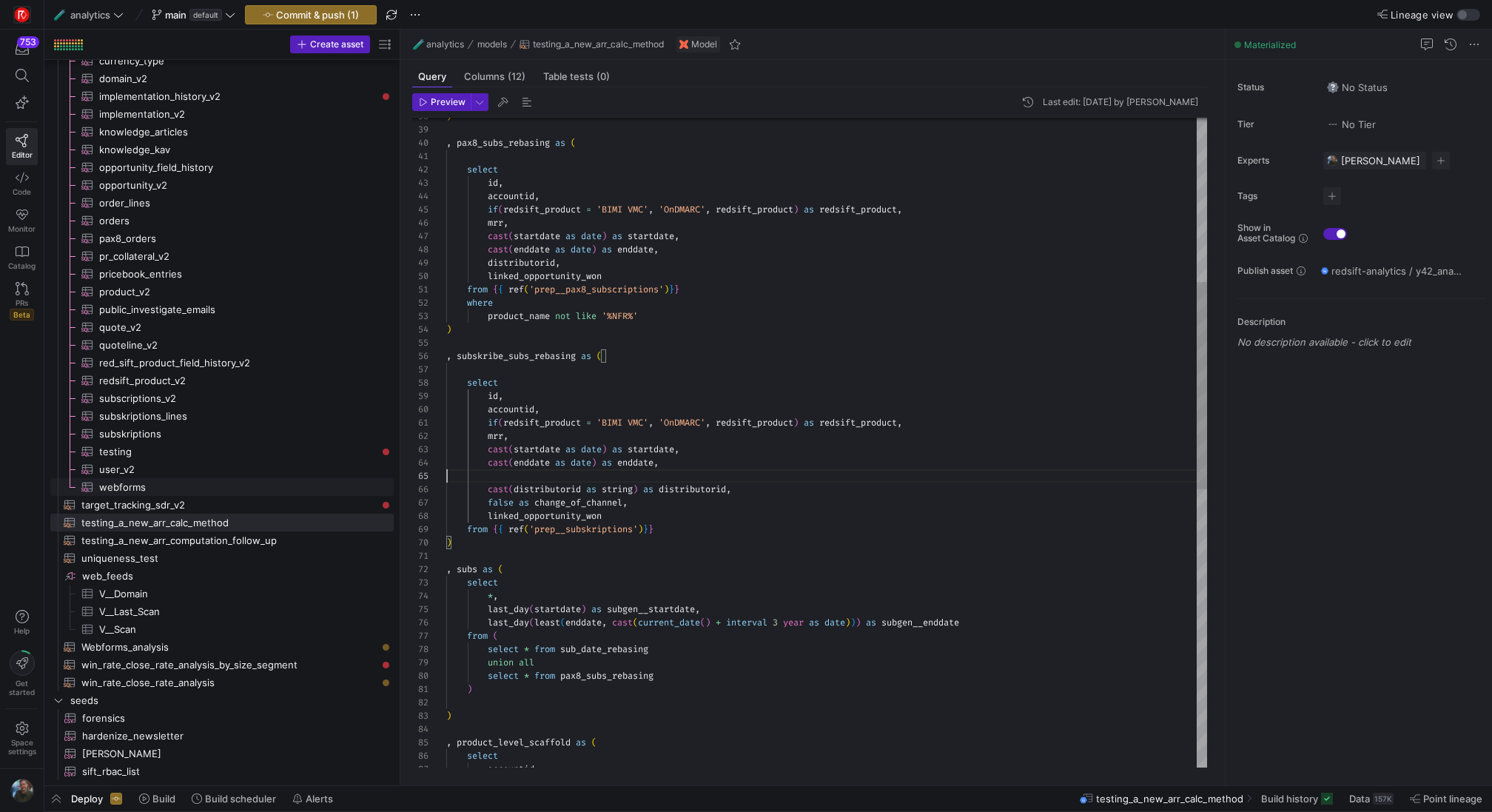
scroll to position [40, 219]
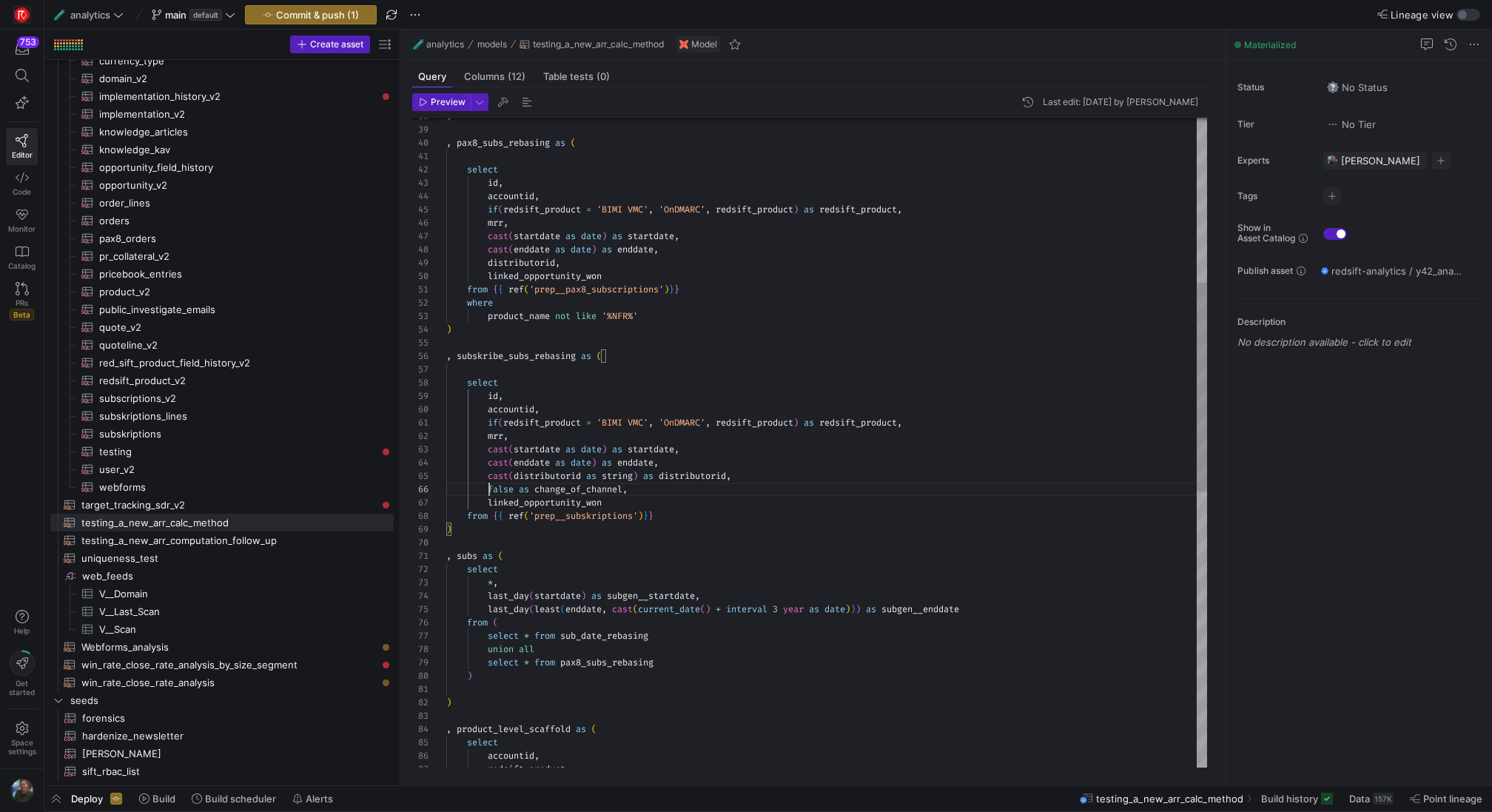
click at [489, 489] on div "* , select , subs as ( ) product_name not like '%NFR%' where from { { ref ( 'pr…" at bounding box center [826, 616] width 760 height 2024
click at [751, 537] on div "* , select , subs as ( ) product_name not like '%NFR%' where from { { ref ( 'pr…" at bounding box center [826, 616] width 760 height 2024
click at [684, 663] on div "* , select , subs as ( ) product_name not like '%NFR%' where from { { ref ( 'pr…" at bounding box center [826, 616] width 760 height 2024
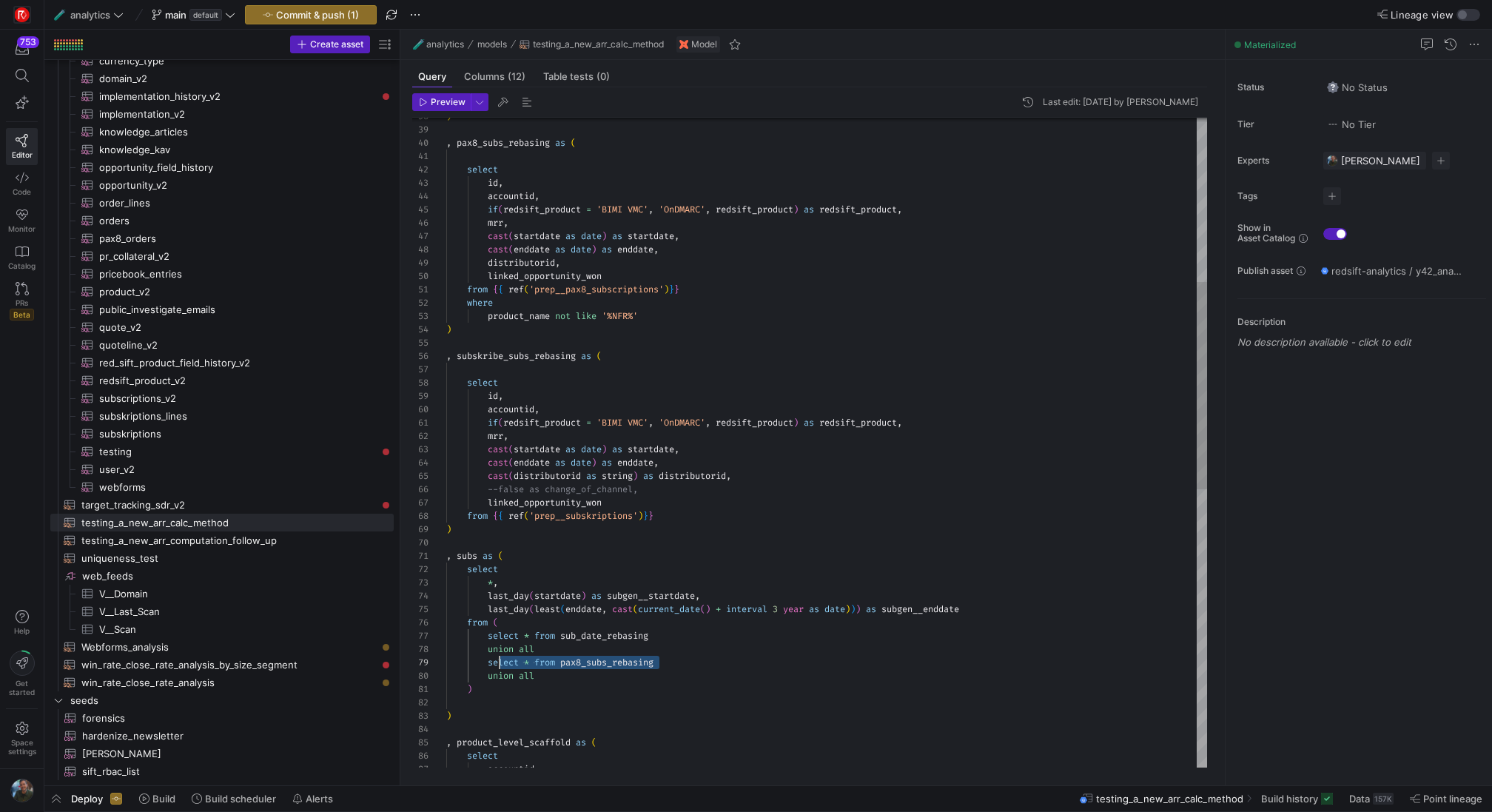
scroll to position [106, 43]
drag, startPoint x: 665, startPoint y: 662, endPoint x: 488, endPoint y: 666, distance: 177.0
click at [488, 666] on div "* , select , subs as ( ) product_name not like '%NFR%' where from { { ref ( 'pr…" at bounding box center [826, 622] width 760 height 2036
click at [499, 687] on div "* , select , subs as ( ) product_name not like '%NFR%' where from { { ref ( 'pr…" at bounding box center [826, 622] width 760 height 2036
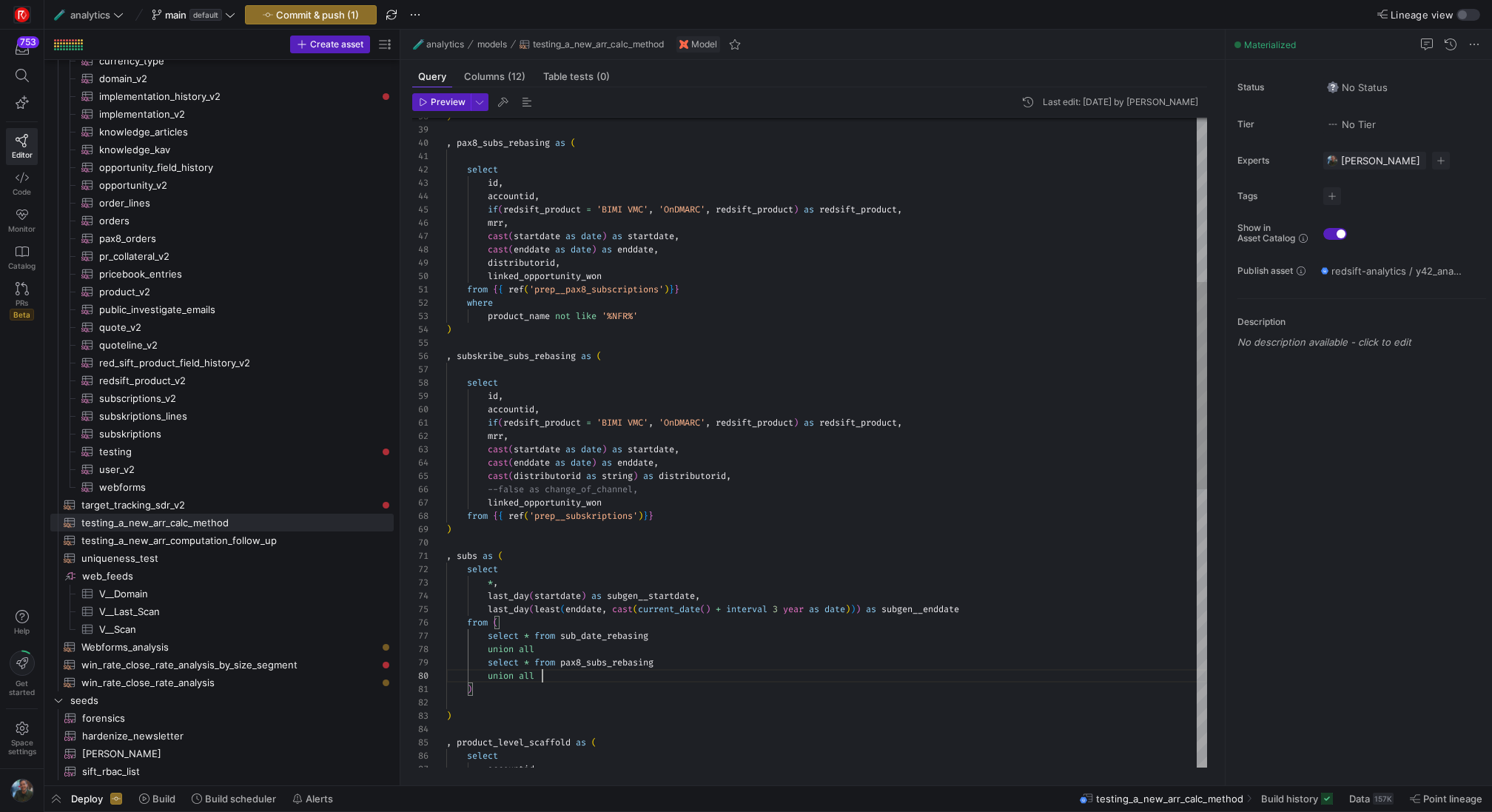
click at [545, 676] on div "* , select , subs as ( ) product_name not like '%NFR%' where from { { ref ( 'pr…" at bounding box center [826, 622] width 760 height 2036
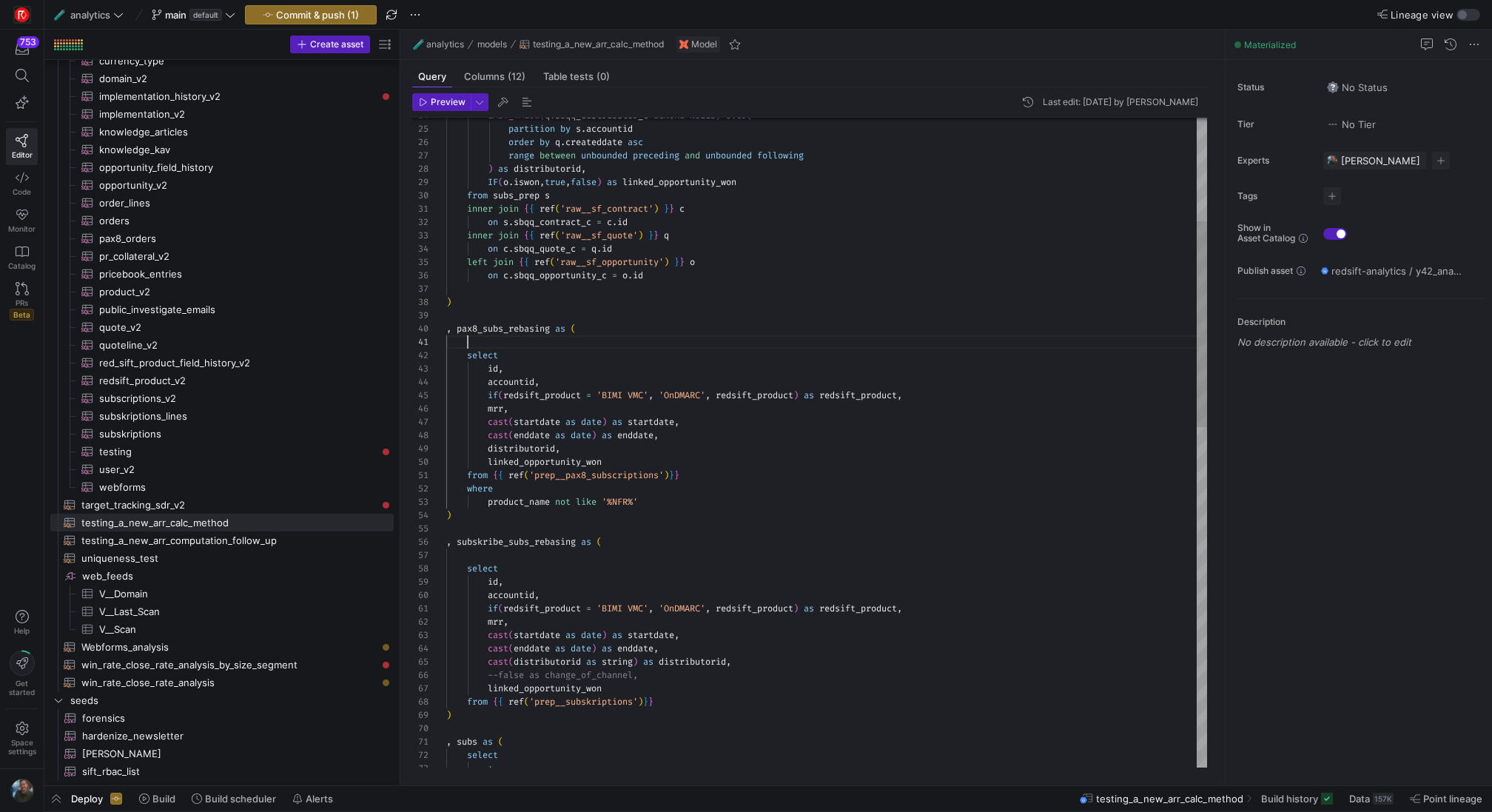
click at [523, 338] on div "cast ( startdate as date ) as startdate , cast ( enddate as date ) as enddate ,…" at bounding box center [826, 815] width 760 height 2049
click at [520, 339] on div "cast ( startdate as date ) as startdate , cast ( enddate as date ) as enddate ,…" at bounding box center [826, 815] width 760 height 2049
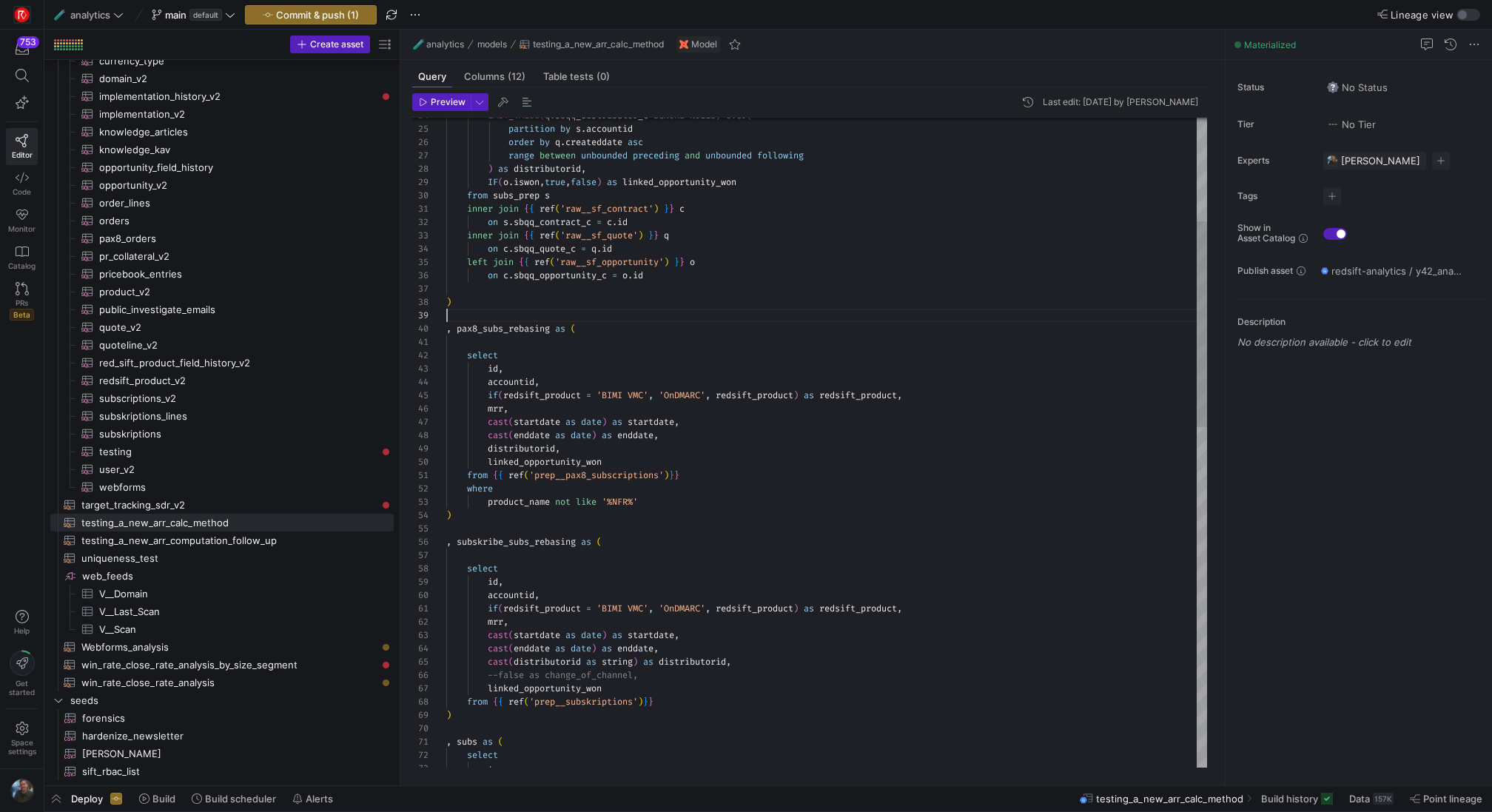
click at [525, 320] on div "cast ( startdate as date ) as startdate , cast ( enddate as date ) as enddate ,…" at bounding box center [826, 815] width 760 height 2049
click at [524, 335] on div "cast ( startdate as date ) as startdate , cast ( enddate as date ) as enddate ,…" at bounding box center [826, 815] width 760 height 2049
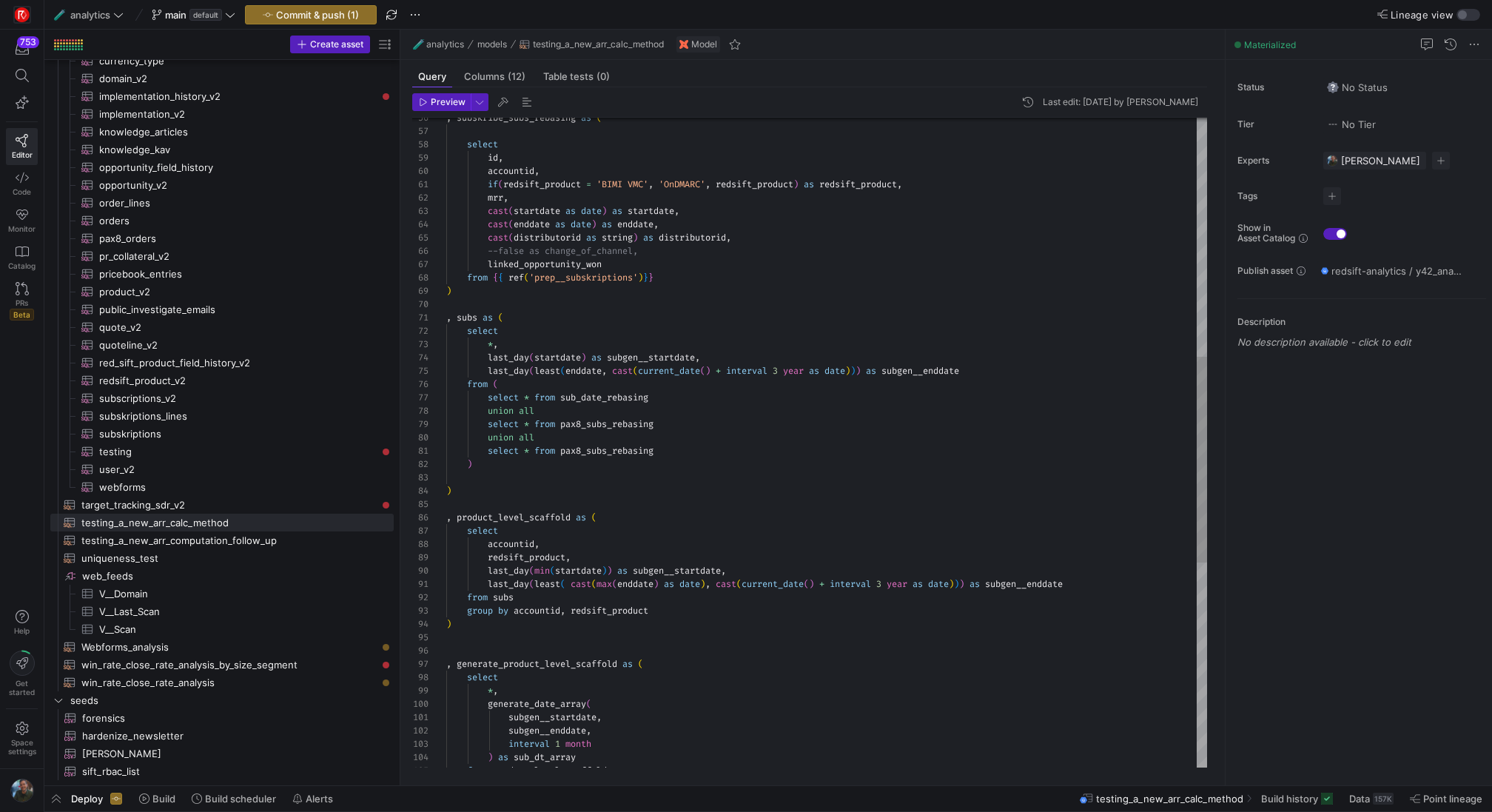
click at [609, 395] on div ", subskribe_subs_rebasing as ( select id , accountid , if ( redsift_product = '…" at bounding box center [826, 392] width 760 height 2049
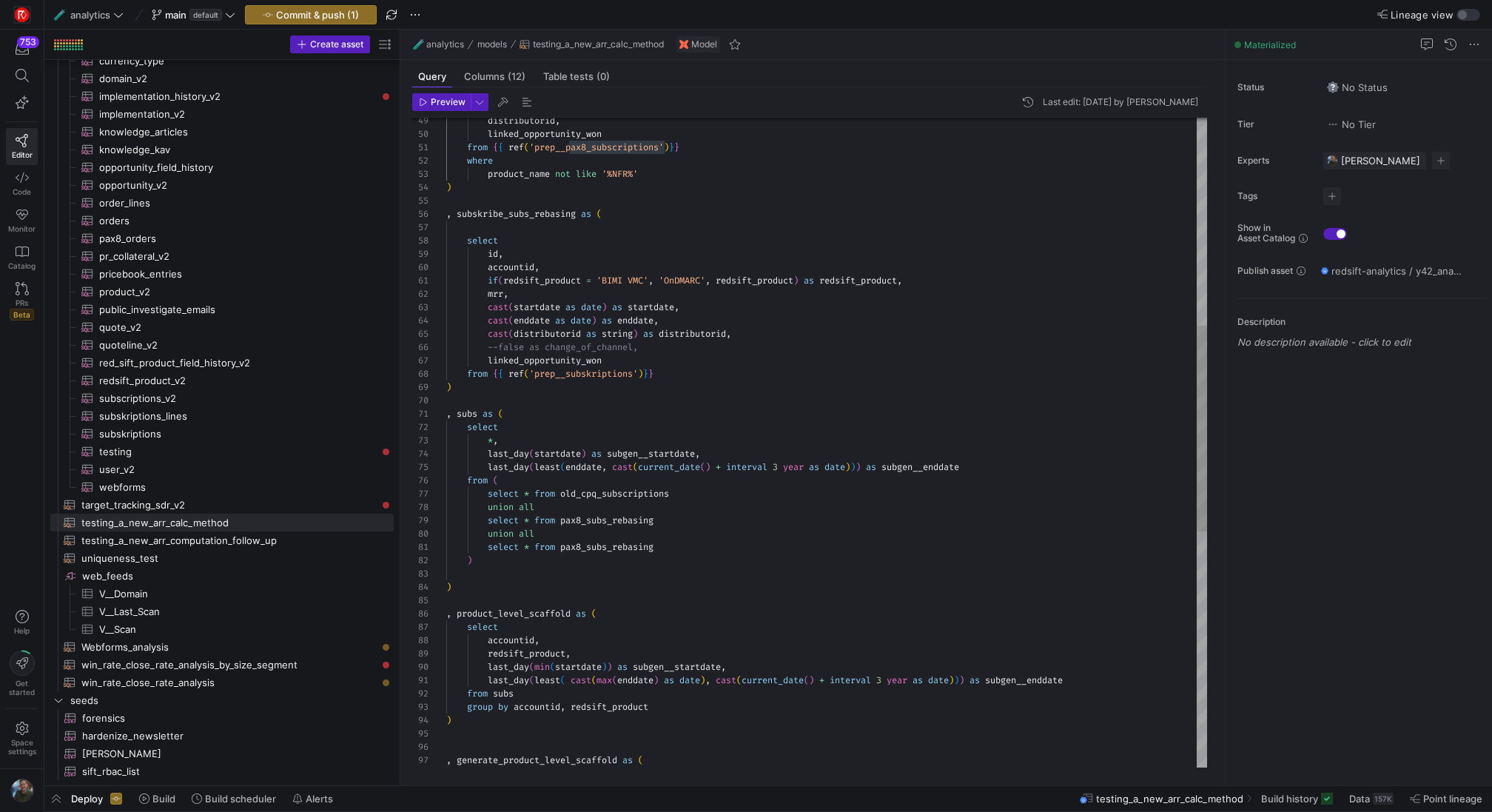
click at [590, 515] on div ", subskribe_subs_rebasing as ( select distributorid , linked_opportunity_won fr…" at bounding box center [826, 487] width 760 height 2049
drag, startPoint x: 511, startPoint y: 214, endPoint x: 578, endPoint y: 210, distance: 67.1
click at [578, 210] on div ", subskribe_subs_rebasing as ( select distributorid , linked_opportunity_won fr…" at bounding box center [826, 487] width 760 height 2049
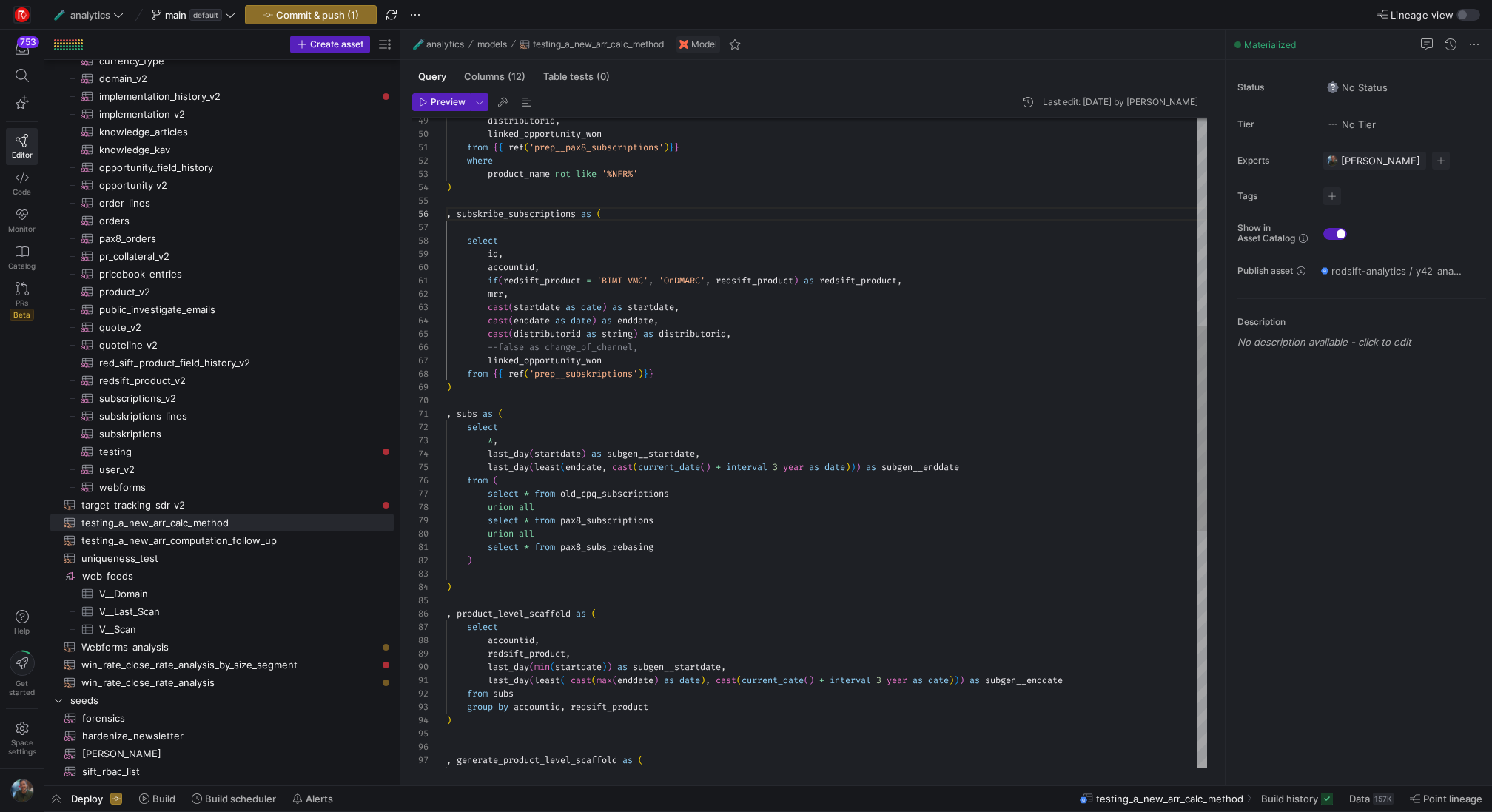
click at [535, 212] on div ", subskribe_subscriptions as ( select distributorid , linked_opportunity_won fr…" at bounding box center [826, 487] width 760 height 2049
click at [621, 547] on div ", subskribe_subscriptions as ( select distributorid , linked_opportunity_won fr…" at bounding box center [826, 487] width 760 height 2049
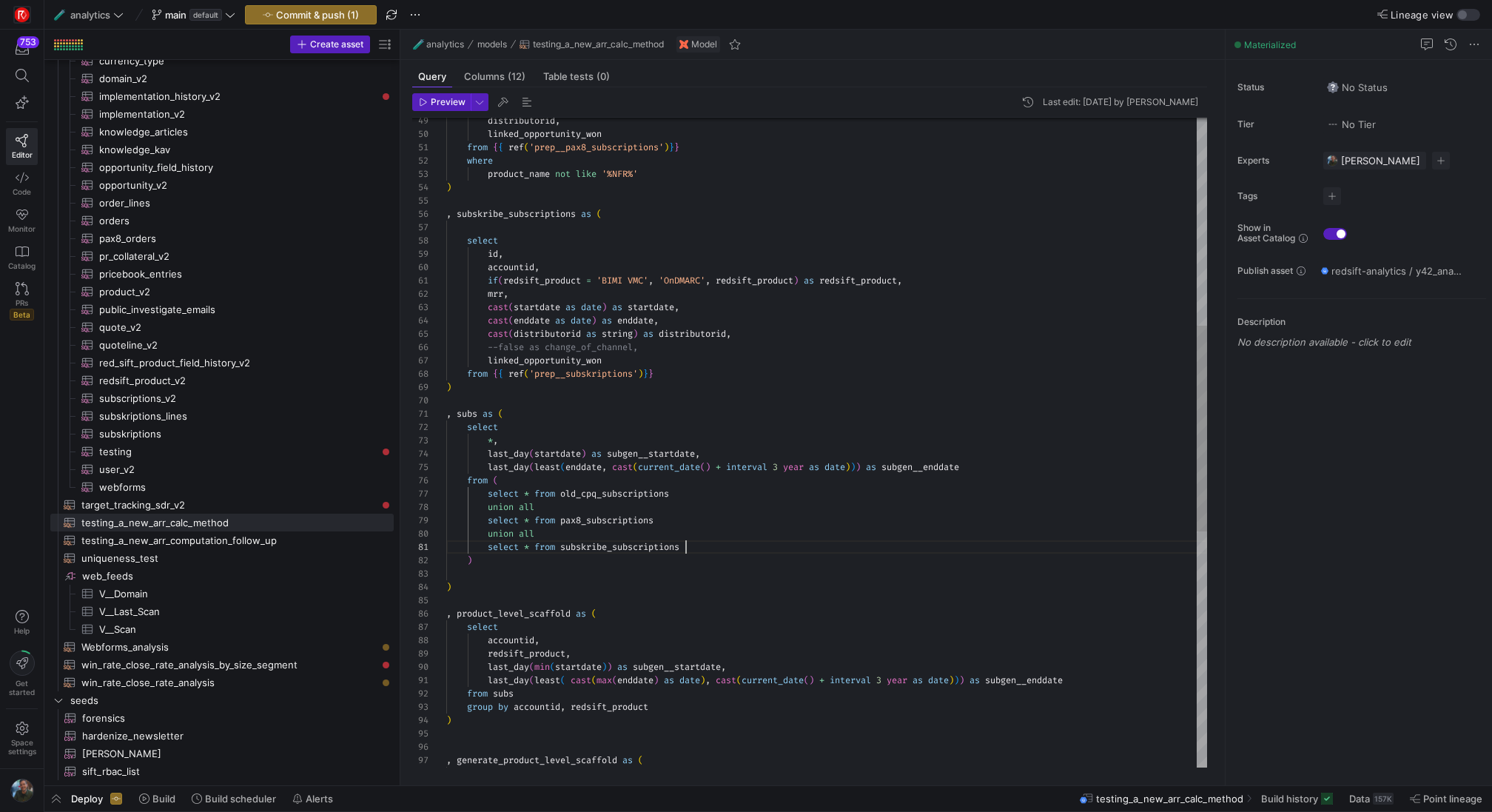
scroll to position [0, 240]
click at [745, 533] on div ", subskribe_subscriptions as ( select distributorid , linked_opportunity_won fr…" at bounding box center [826, 487] width 760 height 2049
click at [748, 421] on div ", subskribe_subscriptions as ( select distributorid , linked_opportunity_won fr…" at bounding box center [826, 487] width 760 height 2049
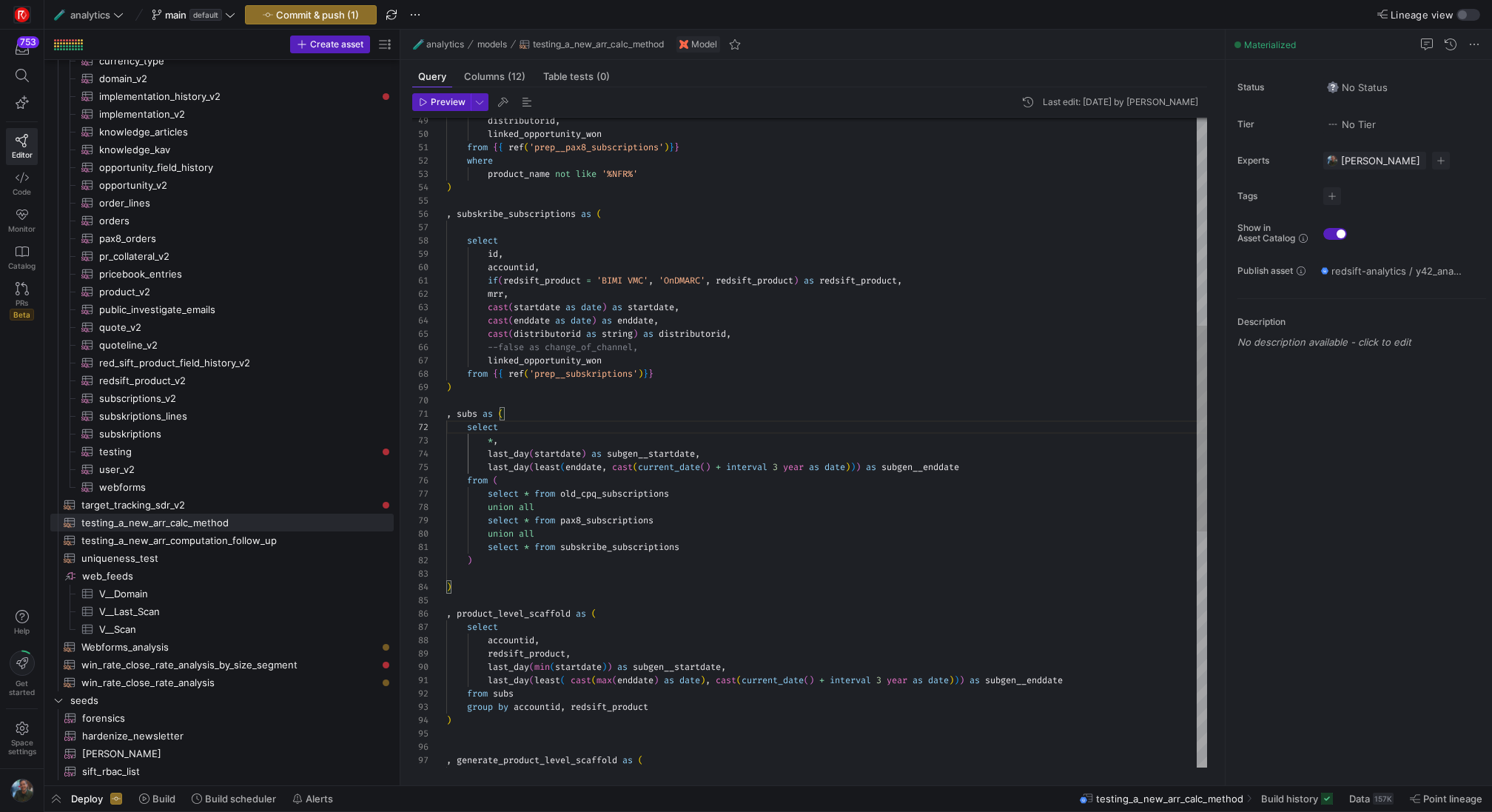
click at [768, 431] on div ", subskribe_subscriptions as ( select distributorid , linked_opportunity_won fr…" at bounding box center [826, 487] width 760 height 2049
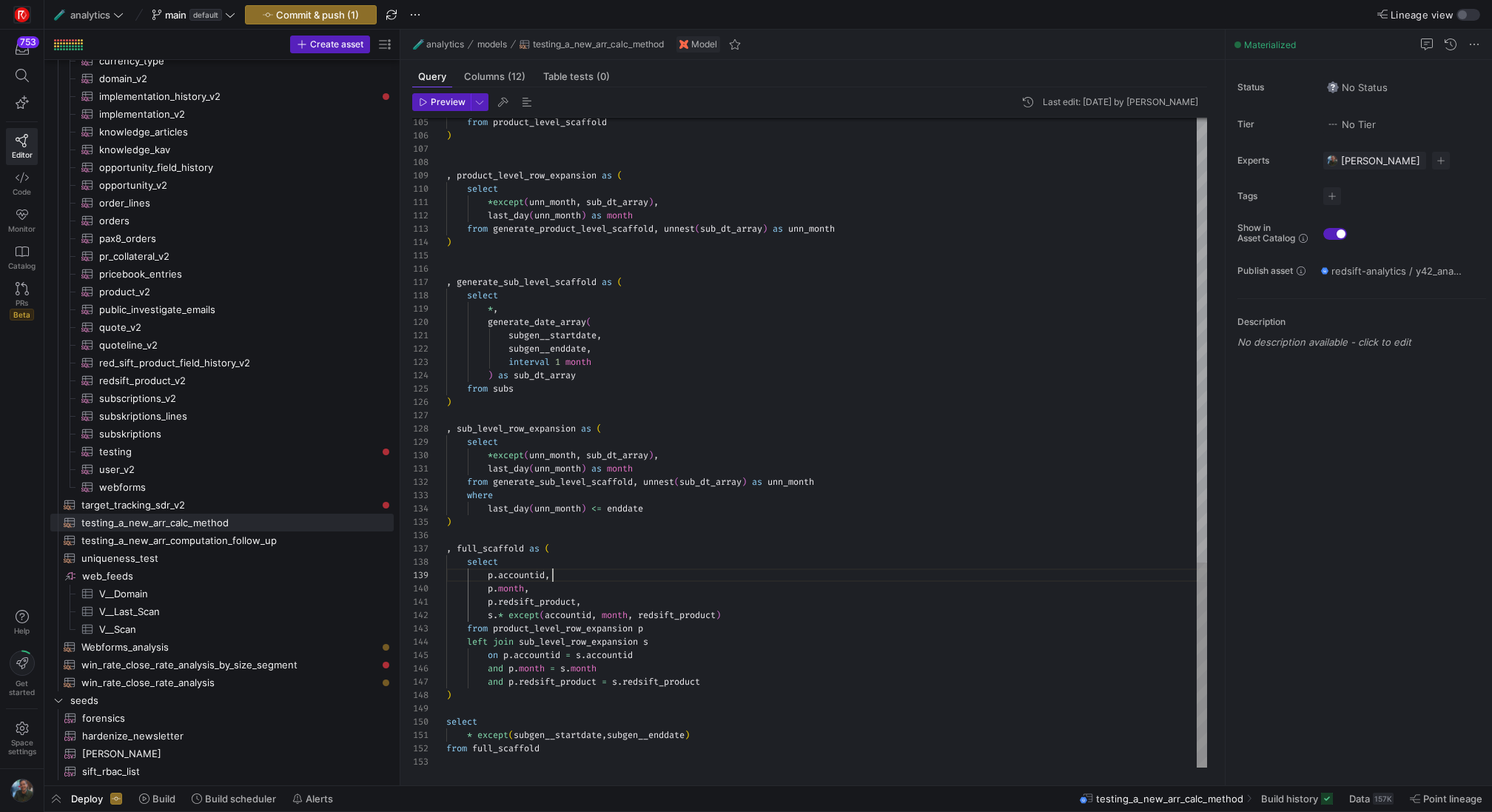
type textarea "last_day(unn_month) as month from generate_sub_level_scaffold, unnest(sub_dt_ar…"
click at [434, 111] on header "Preview Last edit: [DATE] by [PERSON_NAME]" at bounding box center [810, 105] width 795 height 25
click at [443, 102] on span "Preview" at bounding box center [447, 102] width 35 height 10
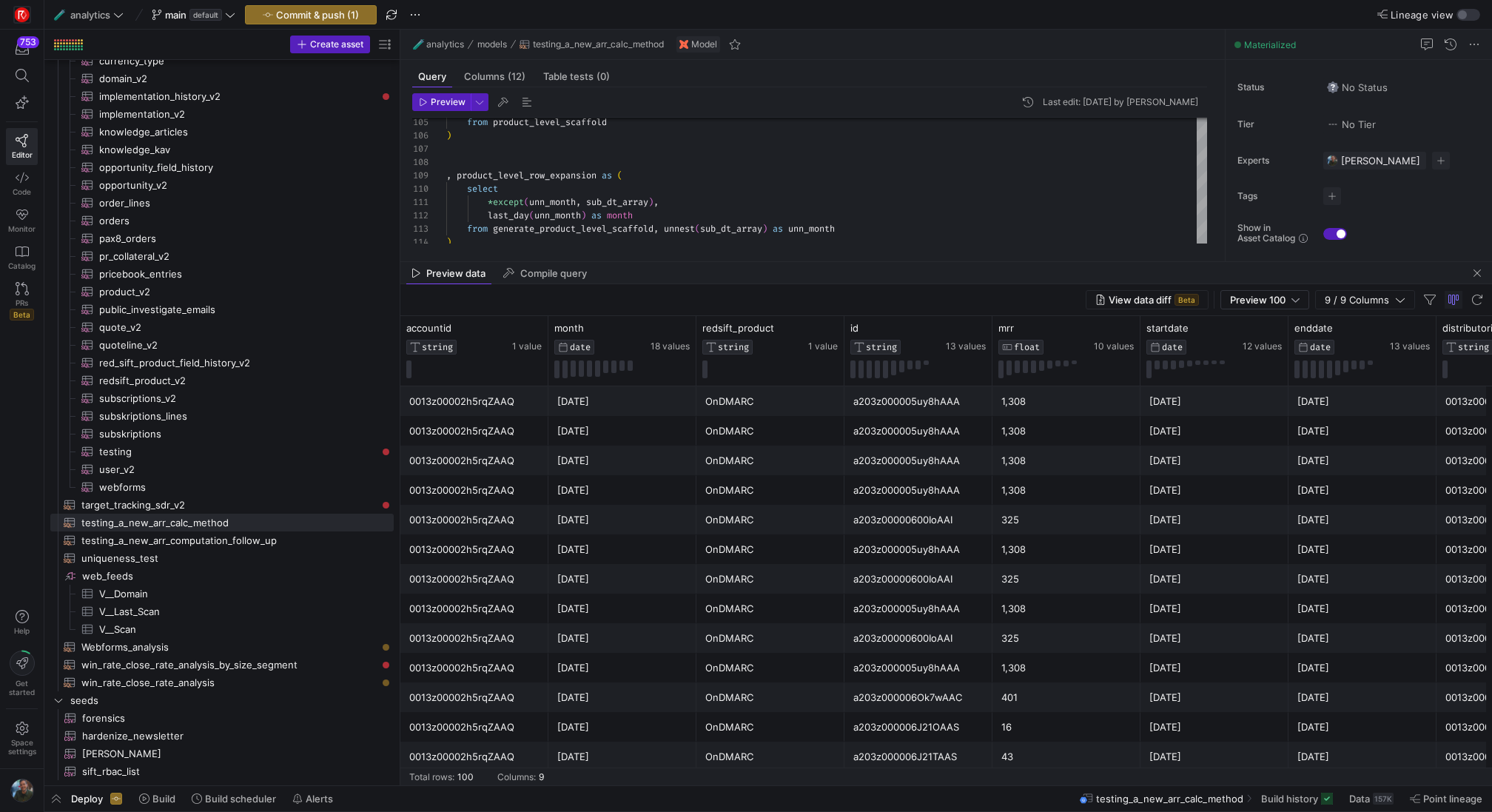
drag, startPoint x: 792, startPoint y: 524, endPoint x: 802, endPoint y: 266, distance: 258.2
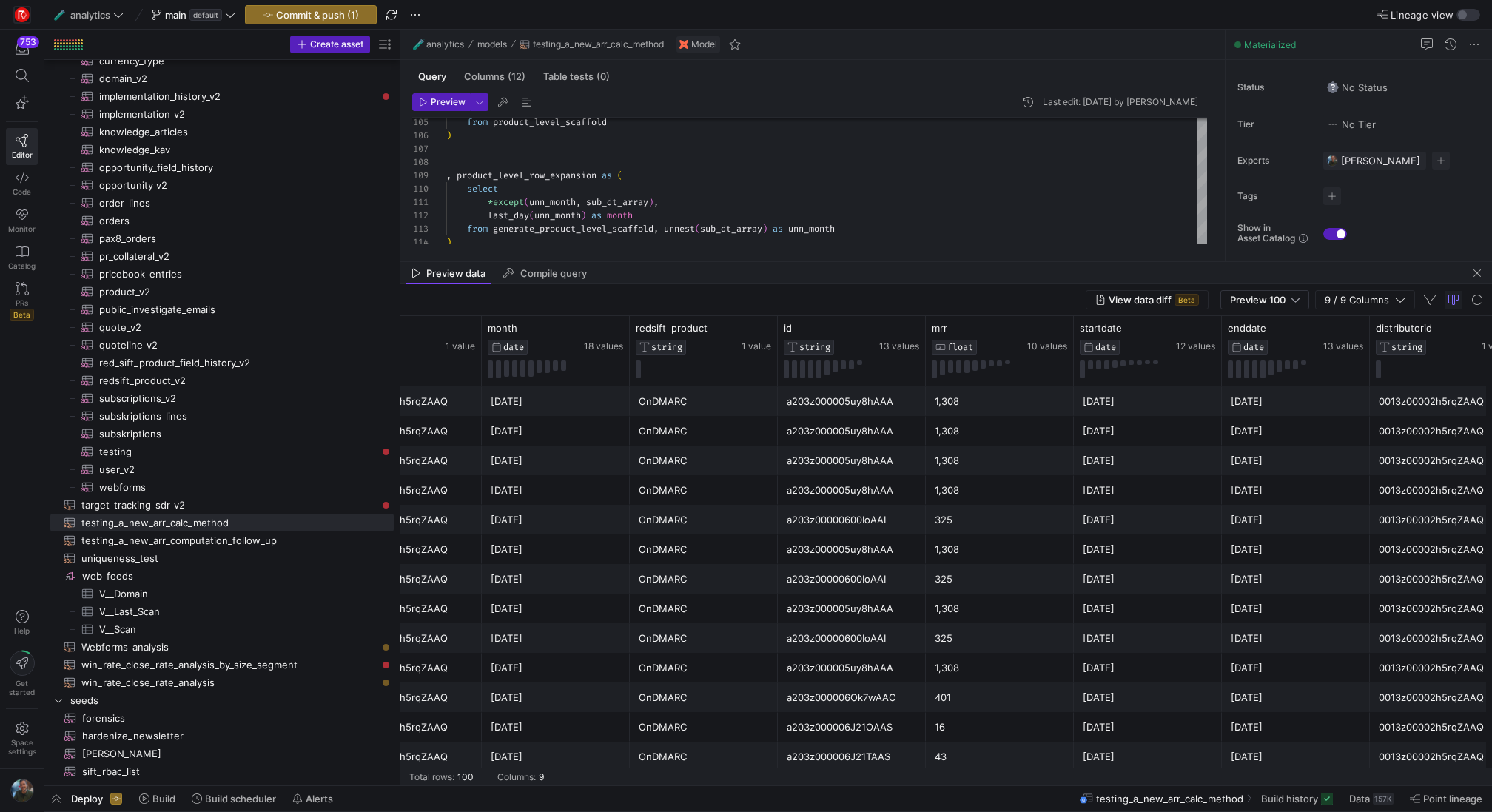
scroll to position [0, 0]
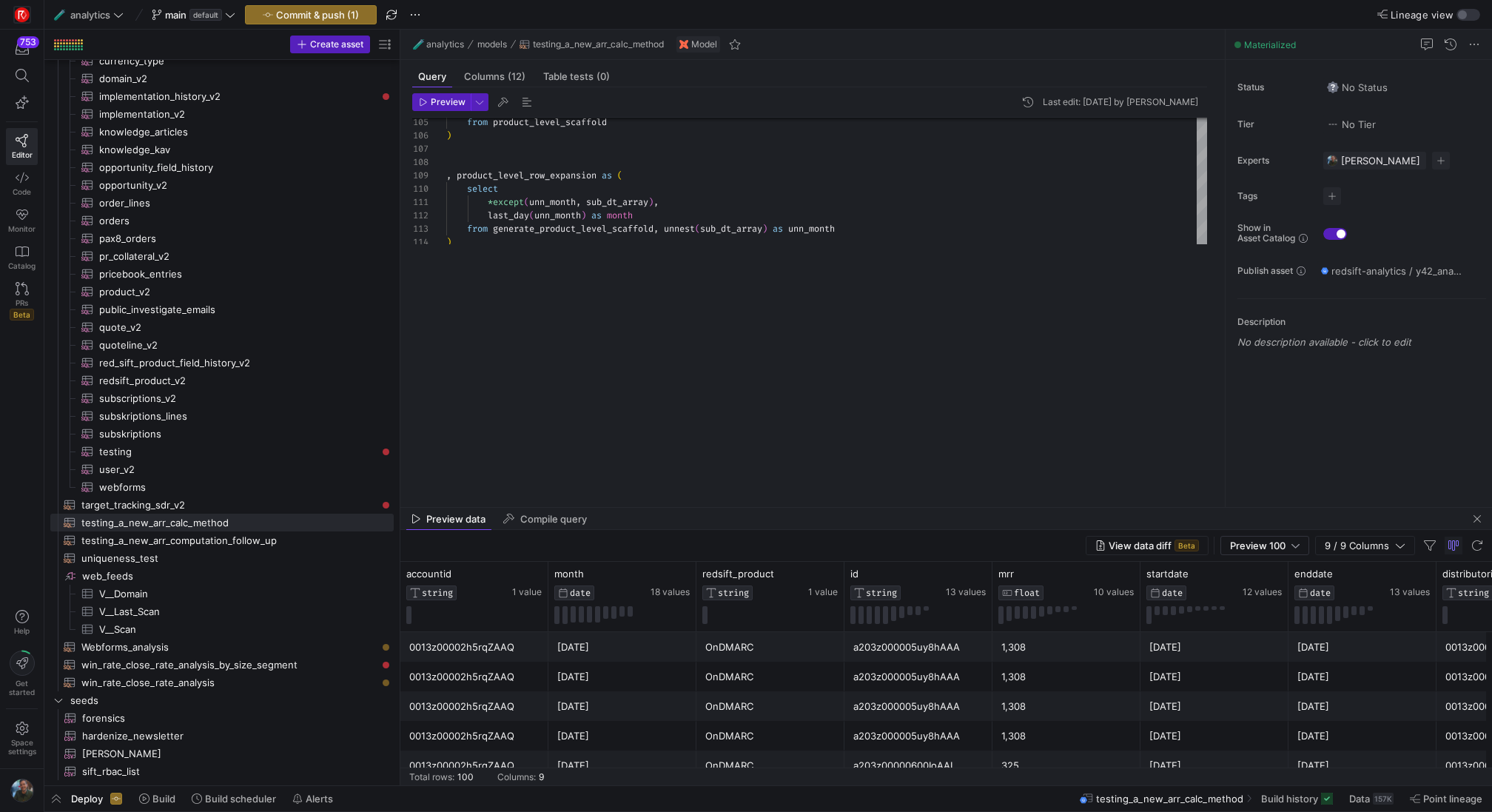
drag, startPoint x: 782, startPoint y: 259, endPoint x: 753, endPoint y: 505, distance: 247.7
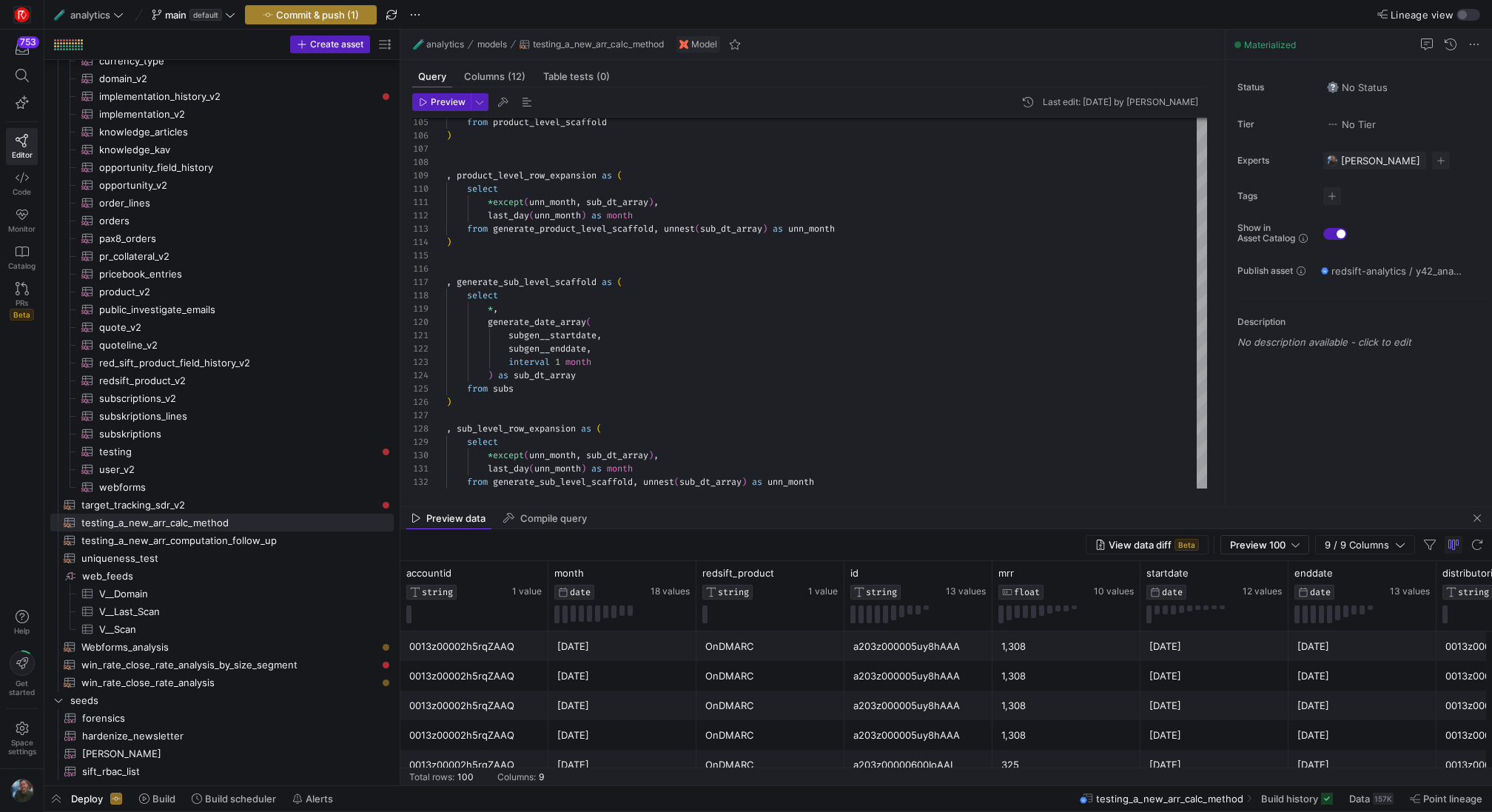
click at [349, 13] on span "Commit & push (1)" at bounding box center [317, 15] width 83 height 12
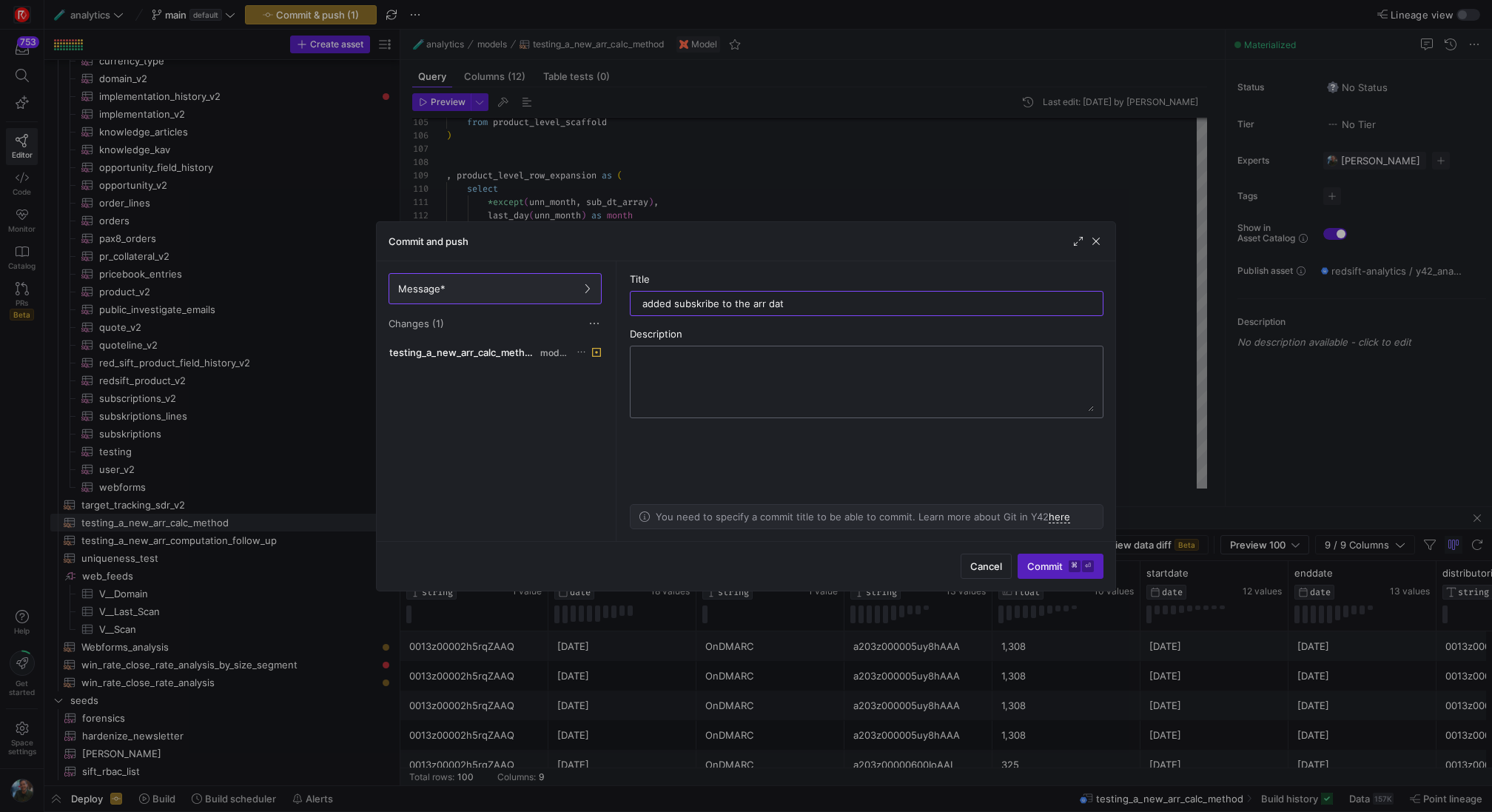
type input "added subskribe to the arr data"
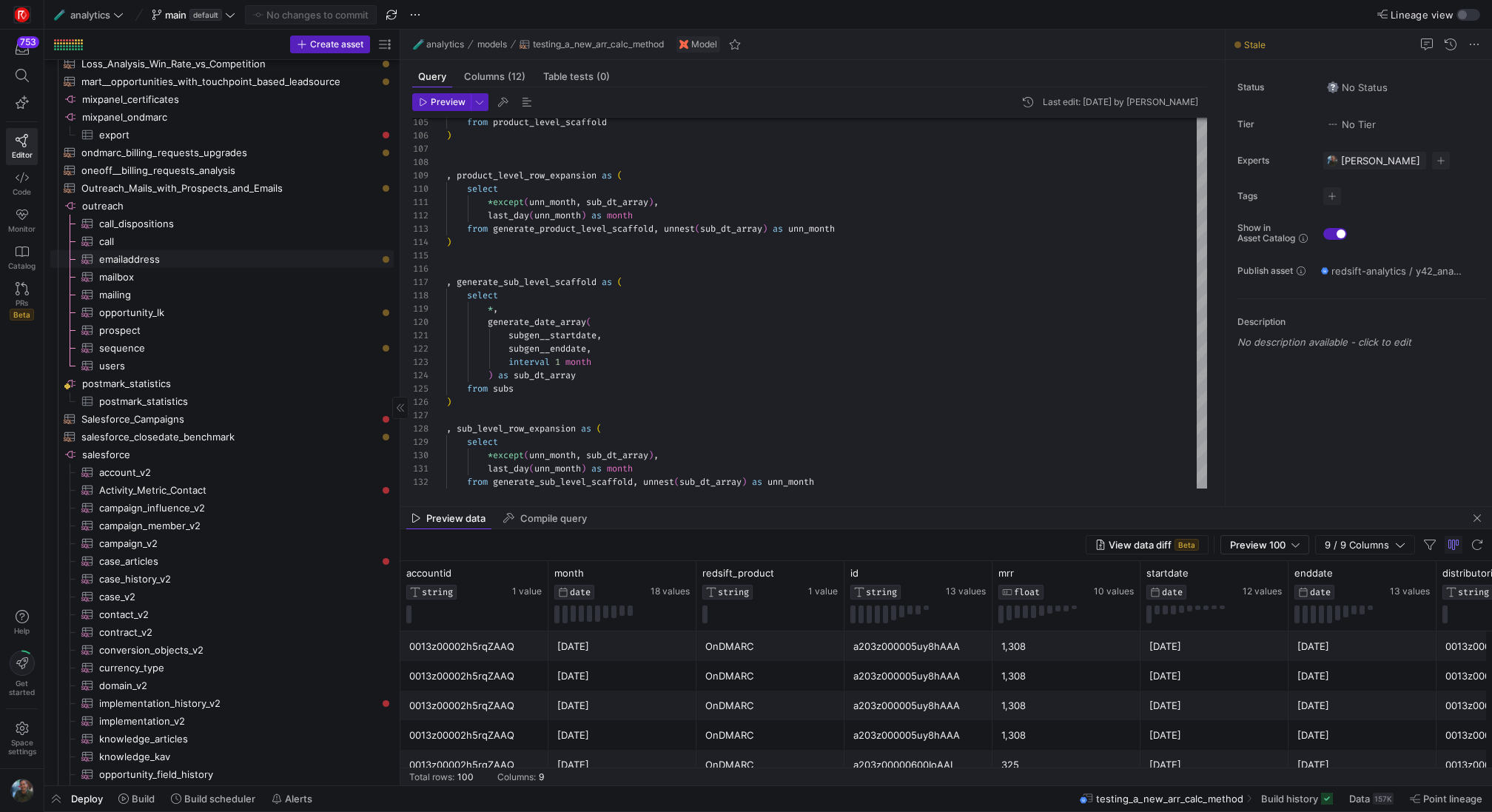
scroll to position [1592, 0]
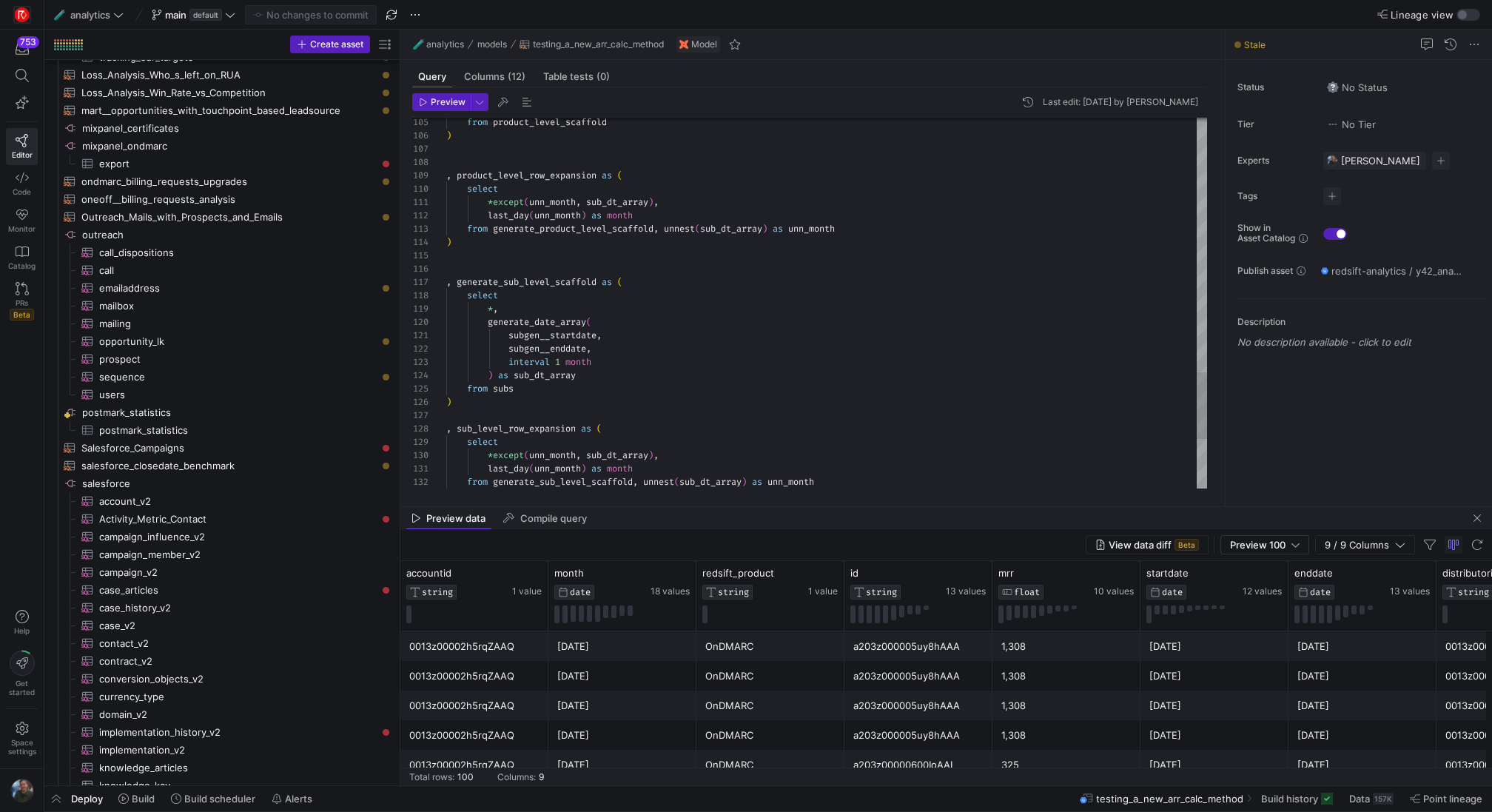
drag, startPoint x: 399, startPoint y: 243, endPoint x: 475, endPoint y: 262, distance: 78.3
click at [475, 262] on as-split "Create asset Drag here to set row groups Drag here to set column labels Group 1…" at bounding box center [768, 407] width 1447 height 755
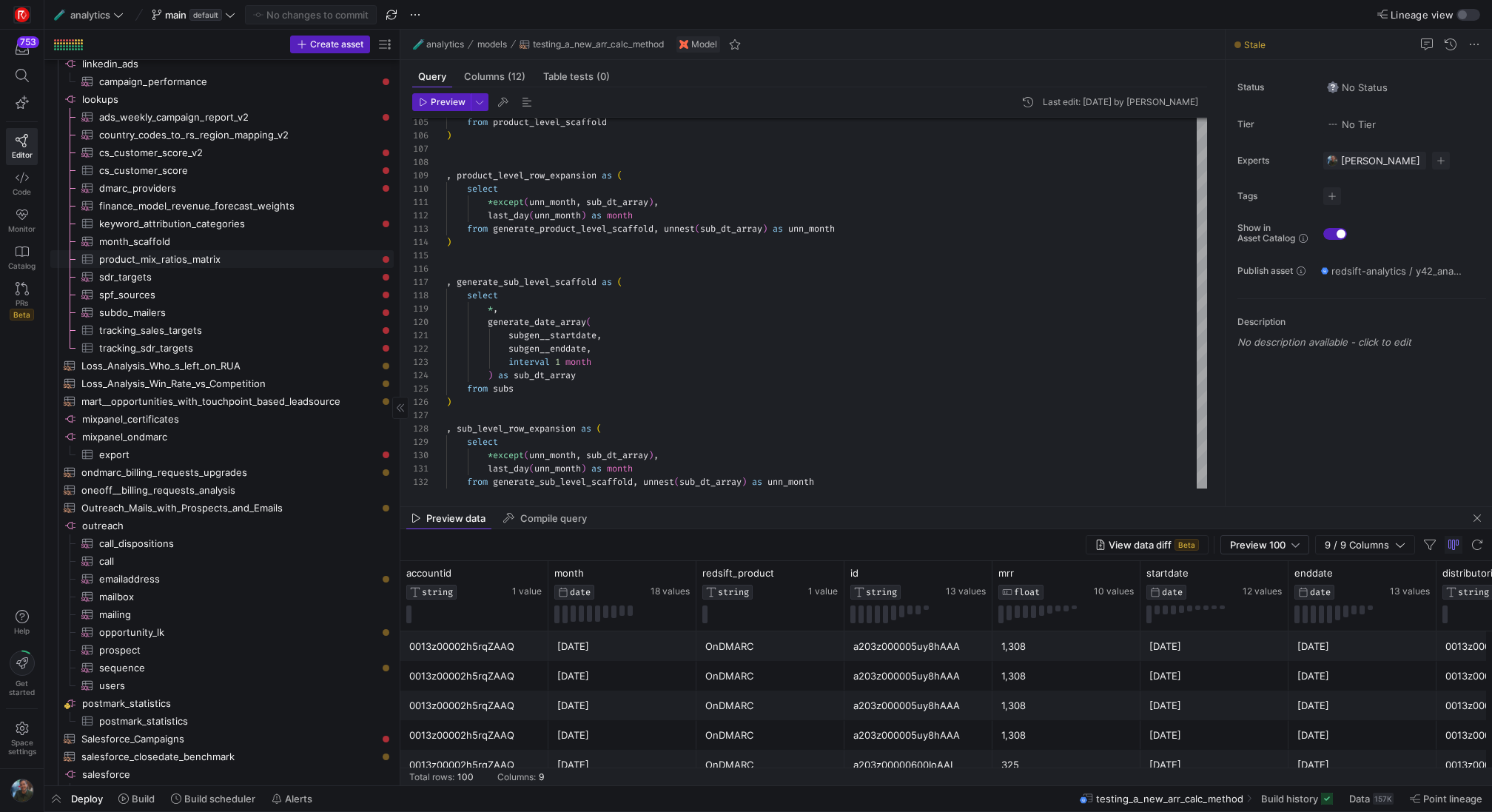
scroll to position [1262, 0]
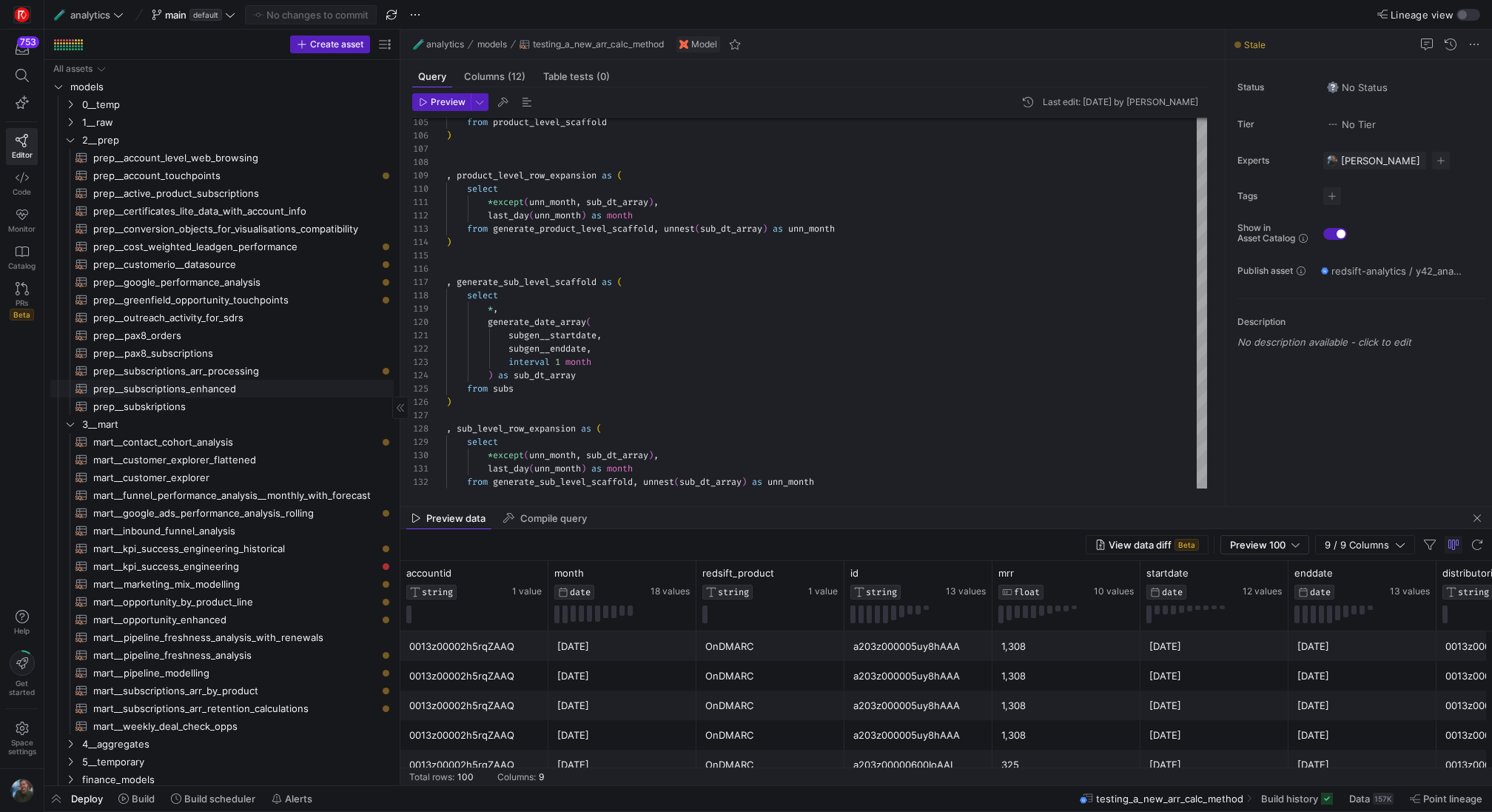
click at [218, 388] on span "prep__subscriptions_enhanced​​​​​​​​​​" at bounding box center [235, 389] width 283 height 17
type textarea "SELECT [DOMAIN_NAME], s.sbqq_account_c as accountid, s.product_family_c as reds…"
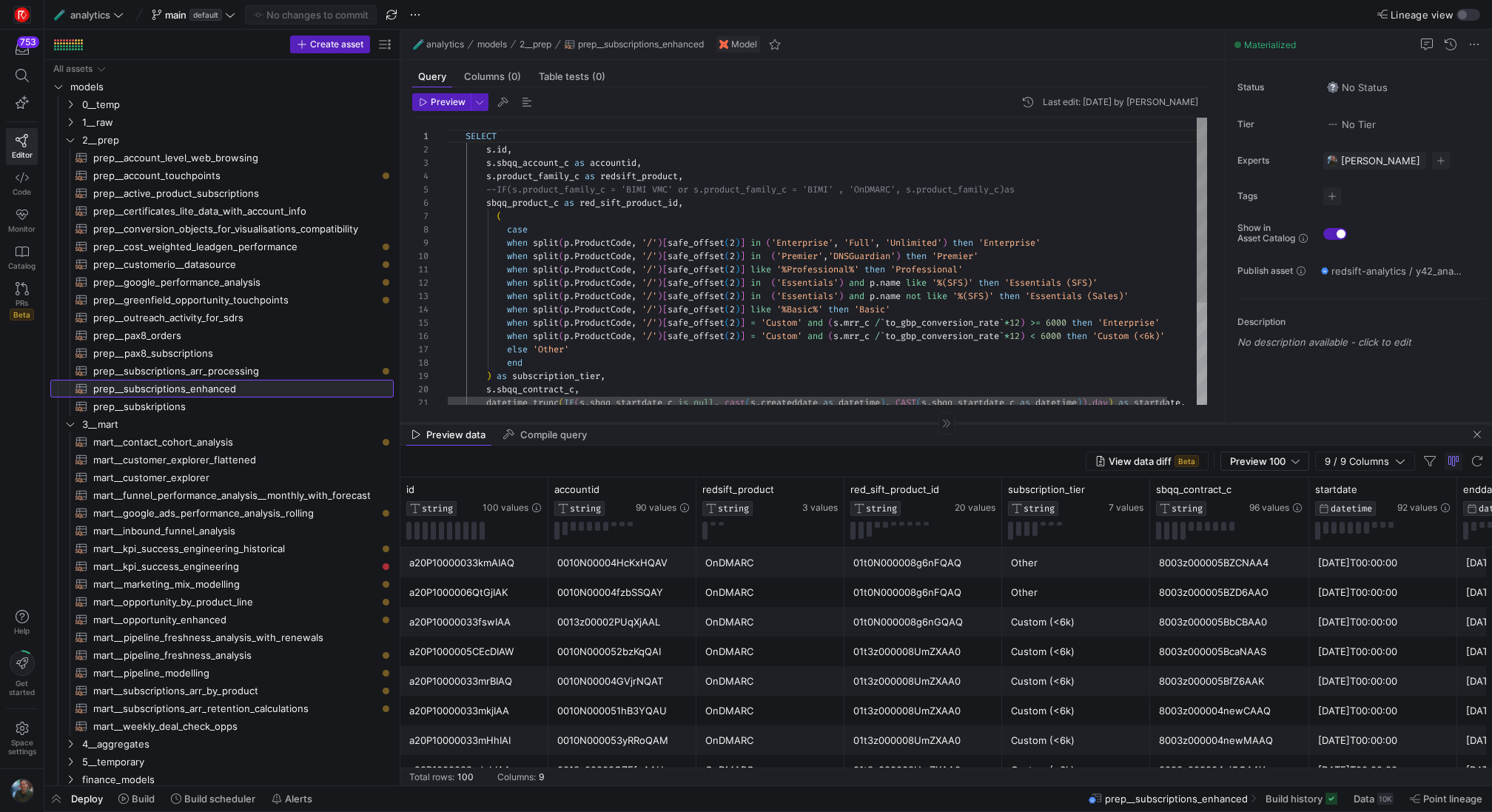
drag, startPoint x: 885, startPoint y: 506, endPoint x: 903, endPoint y: 421, distance: 86.9
click at [903, 422] on div at bounding box center [946, 422] width 1091 height 1
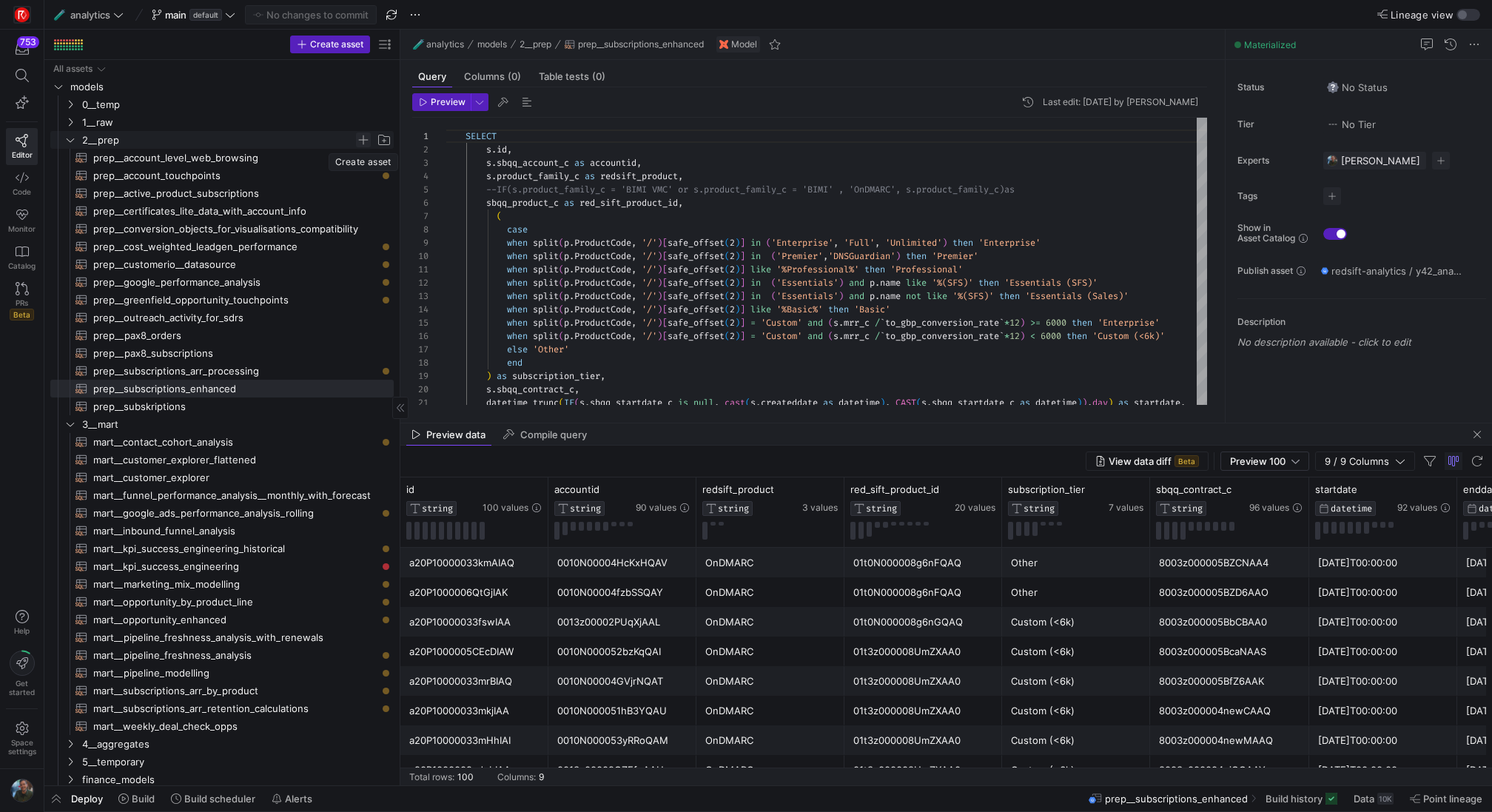
click at [361, 142] on span "Press SPACE to select this row." at bounding box center [363, 139] width 15 height 15
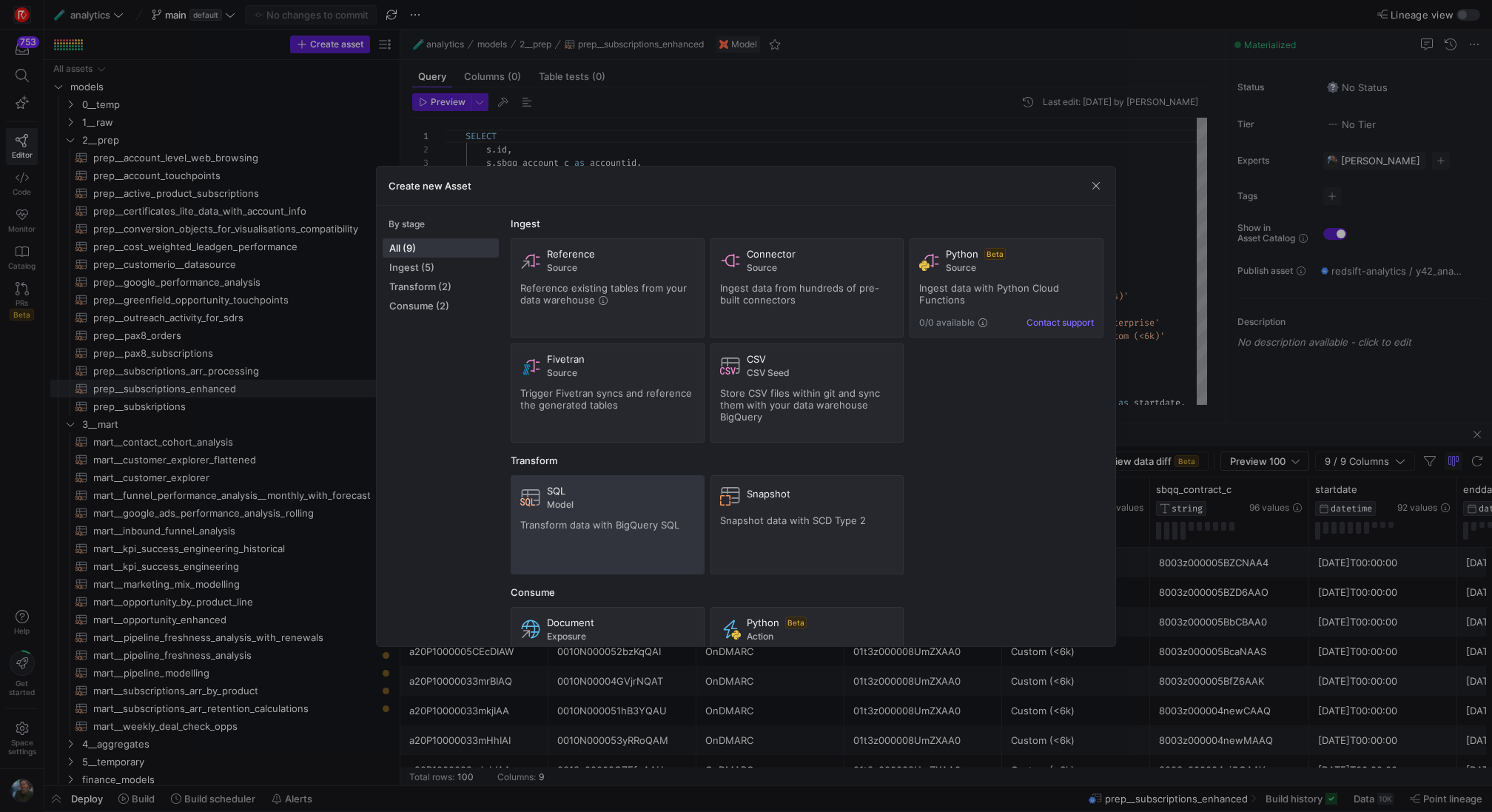
click at [595, 491] on div "SQL" at bounding box center [620, 491] width 148 height 12
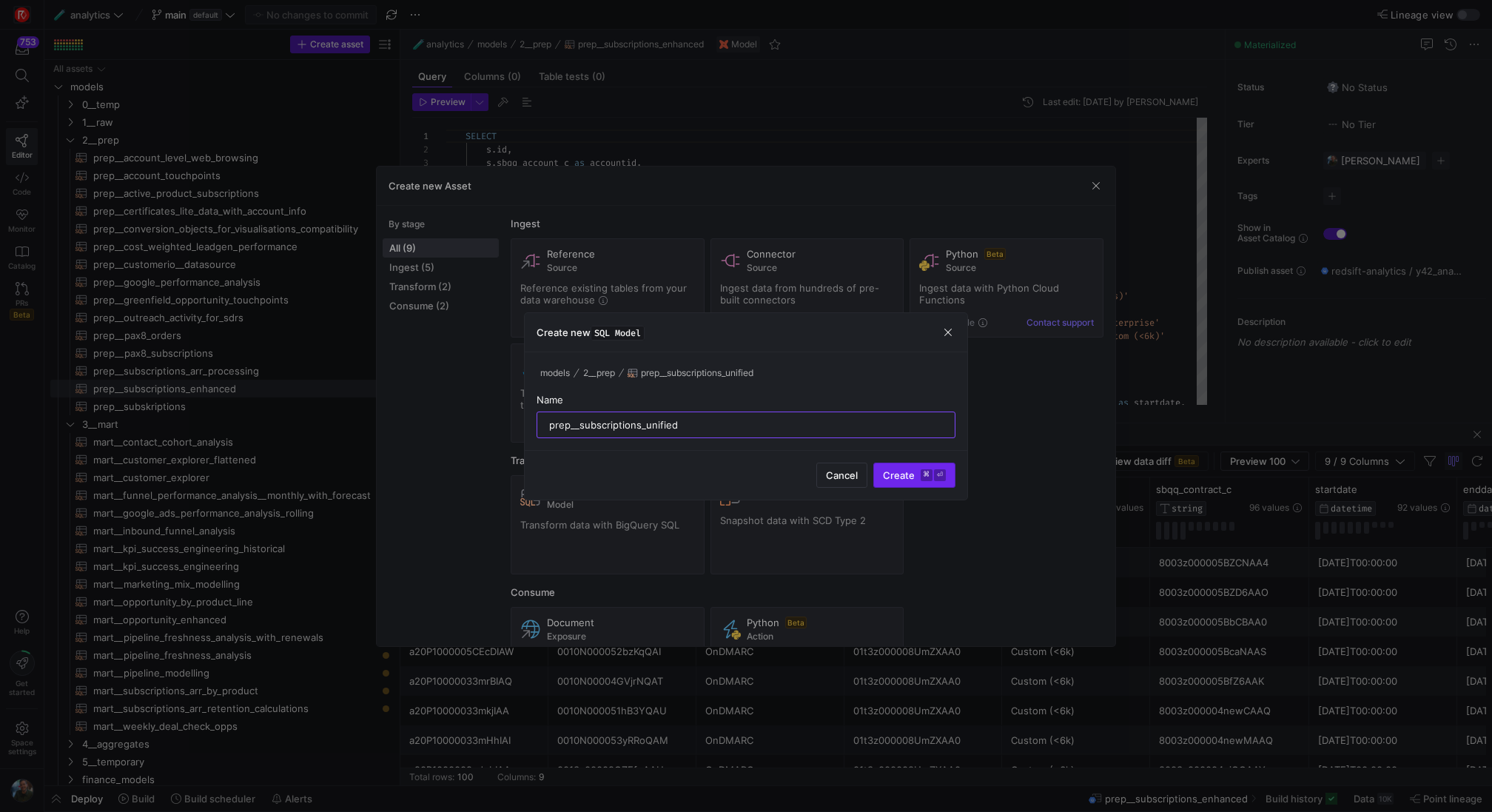
type input "prep__subscriptions_unified"
click at [917, 474] on span "Create ⌘ ⏎" at bounding box center [913, 475] width 63 height 12
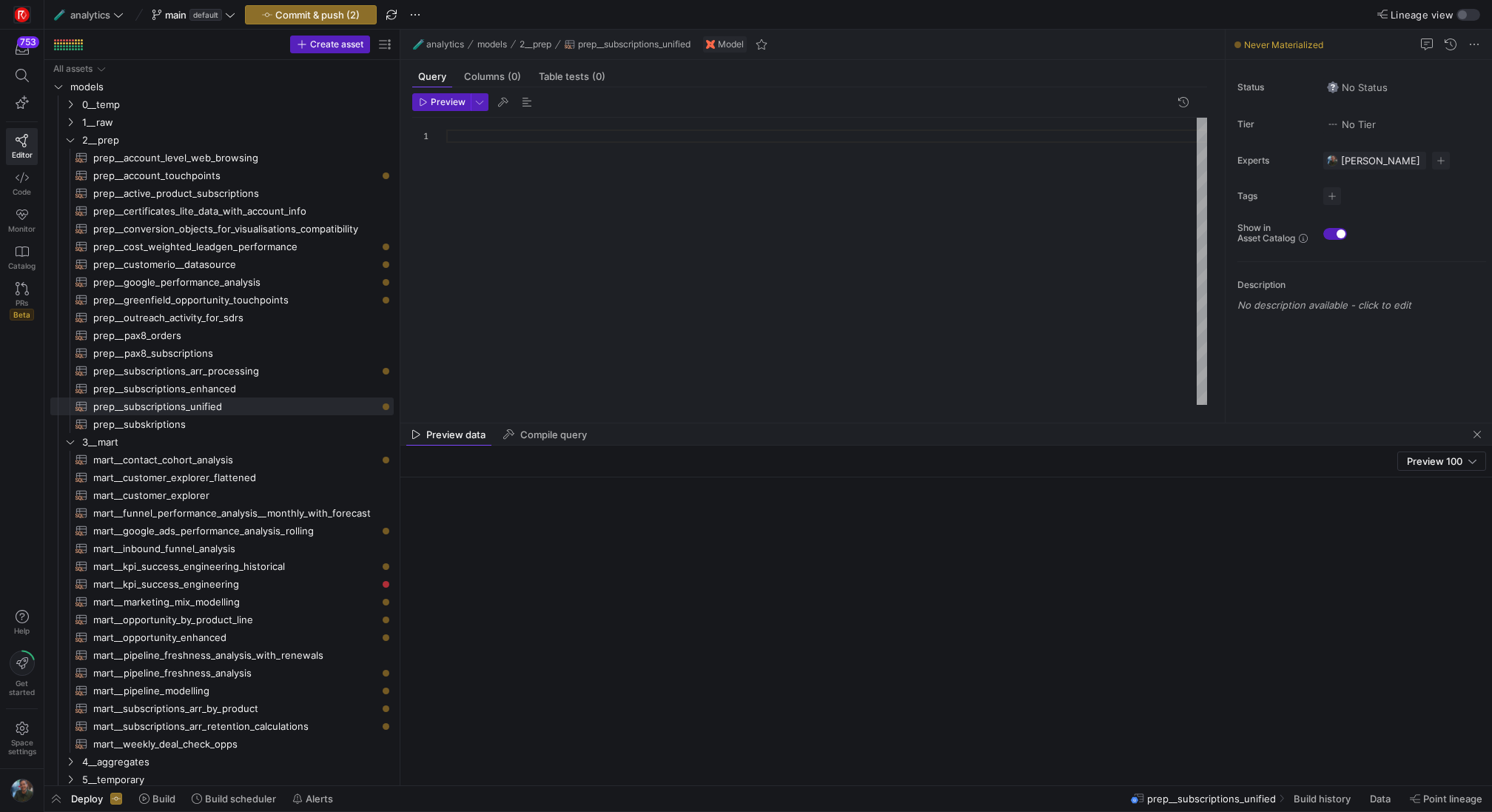
click at [526, 138] on div at bounding box center [826, 261] width 760 height 288
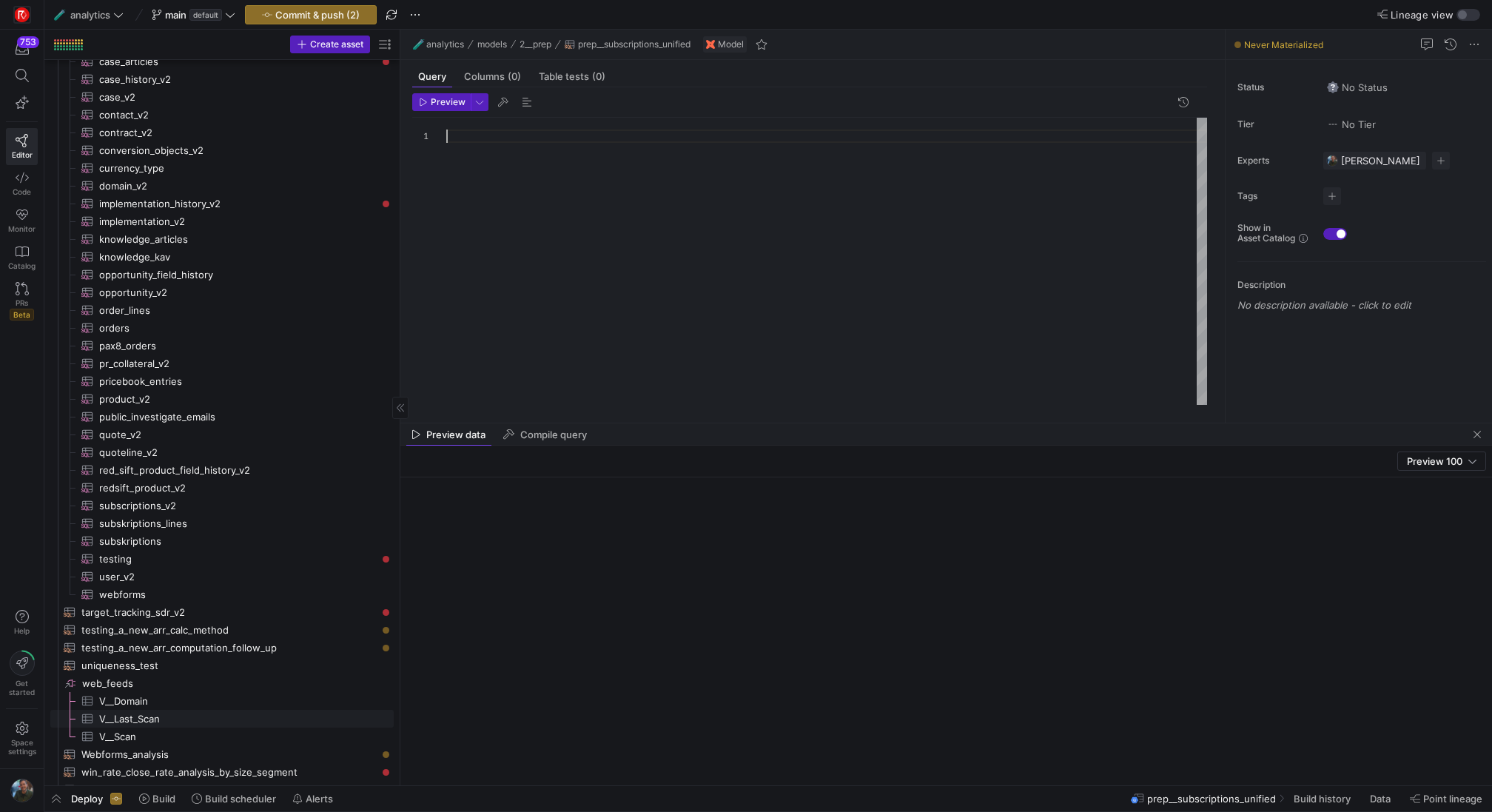
scroll to position [2146, 0]
click at [263, 618] on span "testing_a_new_arr_calc_method​​​​​​​​​​" at bounding box center [229, 622] width 295 height 17
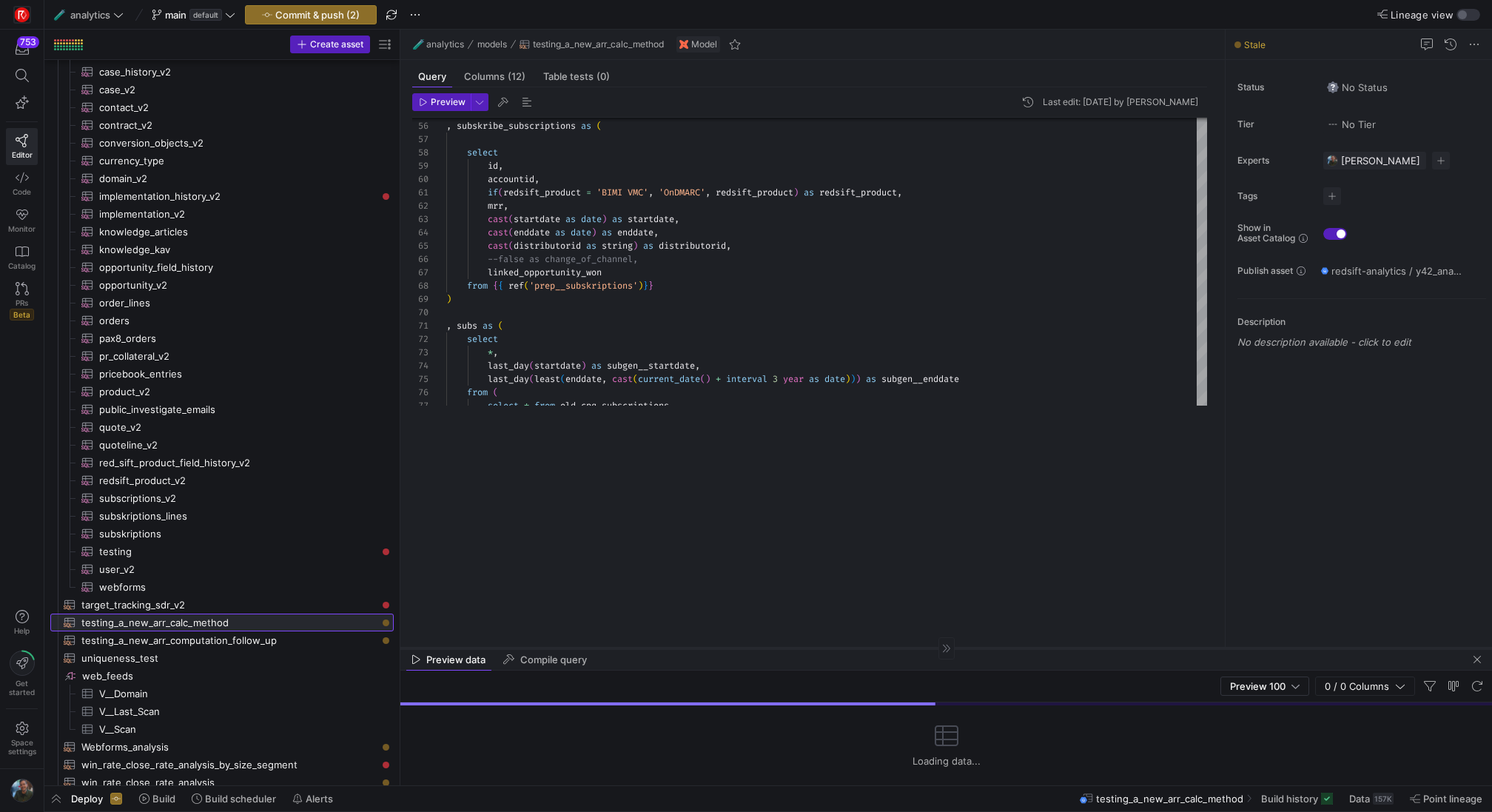
drag, startPoint x: 768, startPoint y: 422, endPoint x: 770, endPoint y: 649, distance: 227.0
click at [770, 648] on div at bounding box center [946, 647] width 1091 height 1
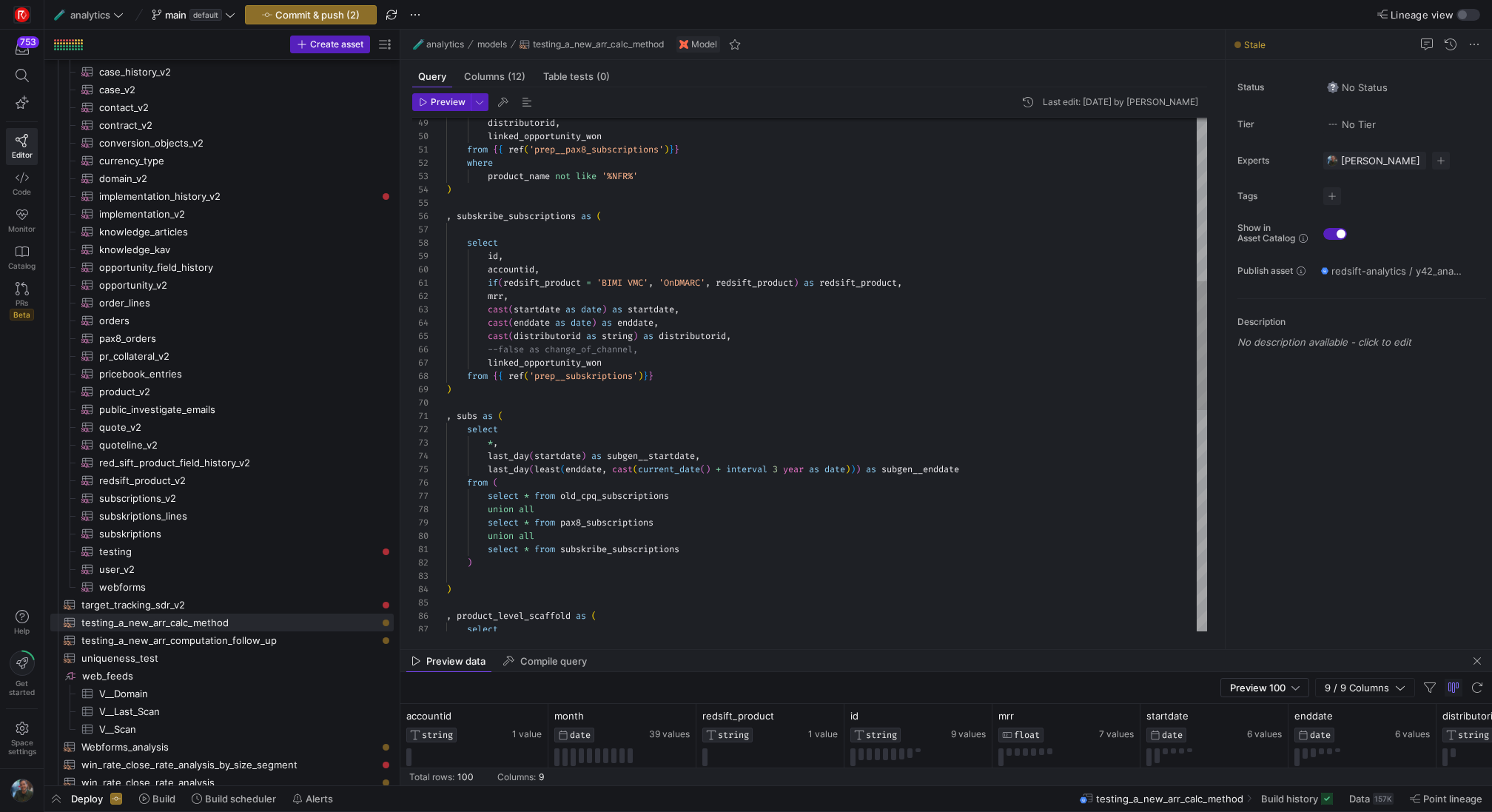
scroll to position [40, 5]
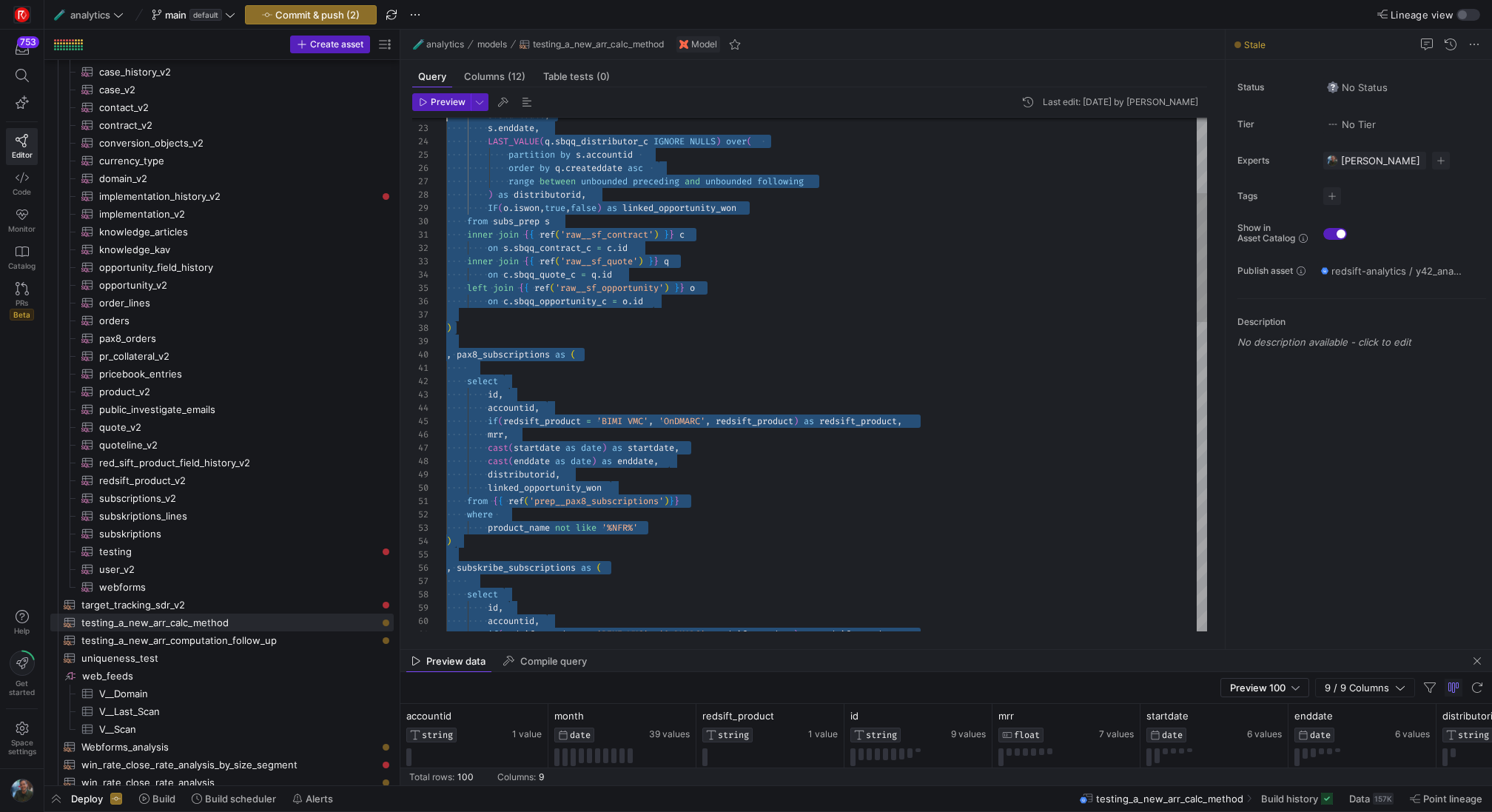
type textarea "with subs_prep as ( SELECT [DOMAIN_NAME], s.sbqq_account_c as accountid, IF(s.p…"
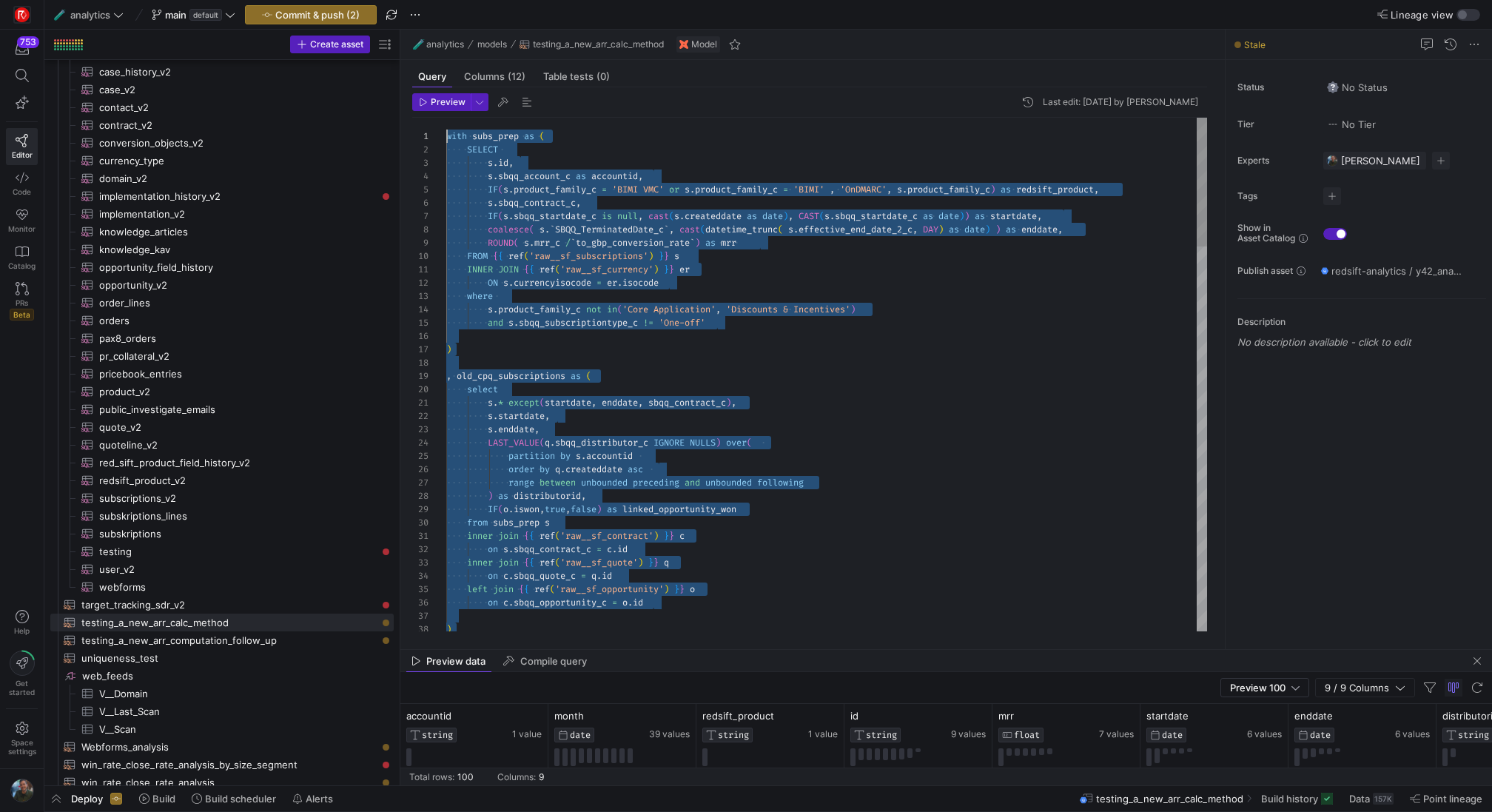
drag, startPoint x: 478, startPoint y: 588, endPoint x: 431, endPoint y: 91, distance: 499.2
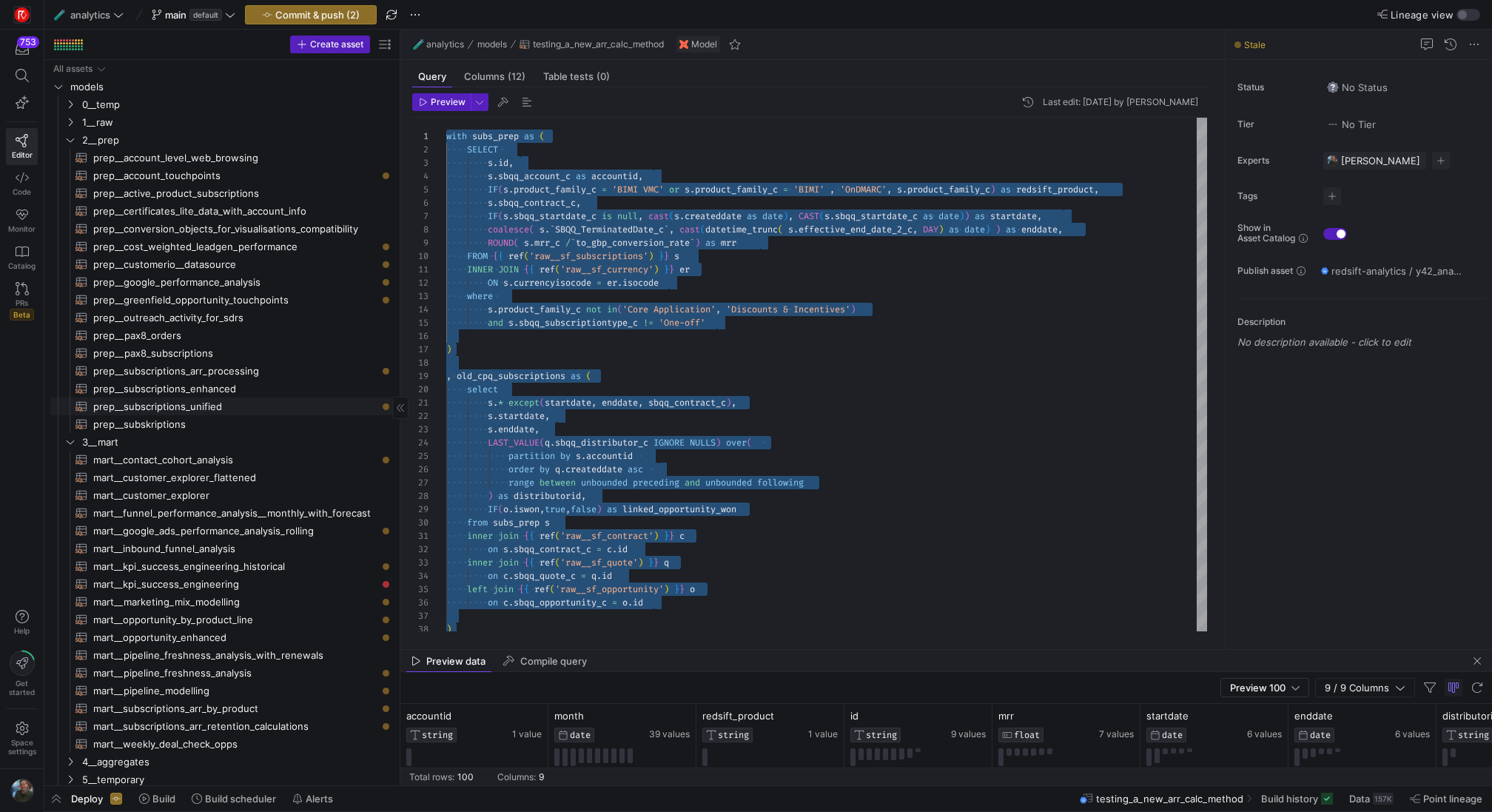
click at [233, 399] on span "prep__subscriptions_unified​​​​​​​​​​" at bounding box center [235, 406] width 283 height 17
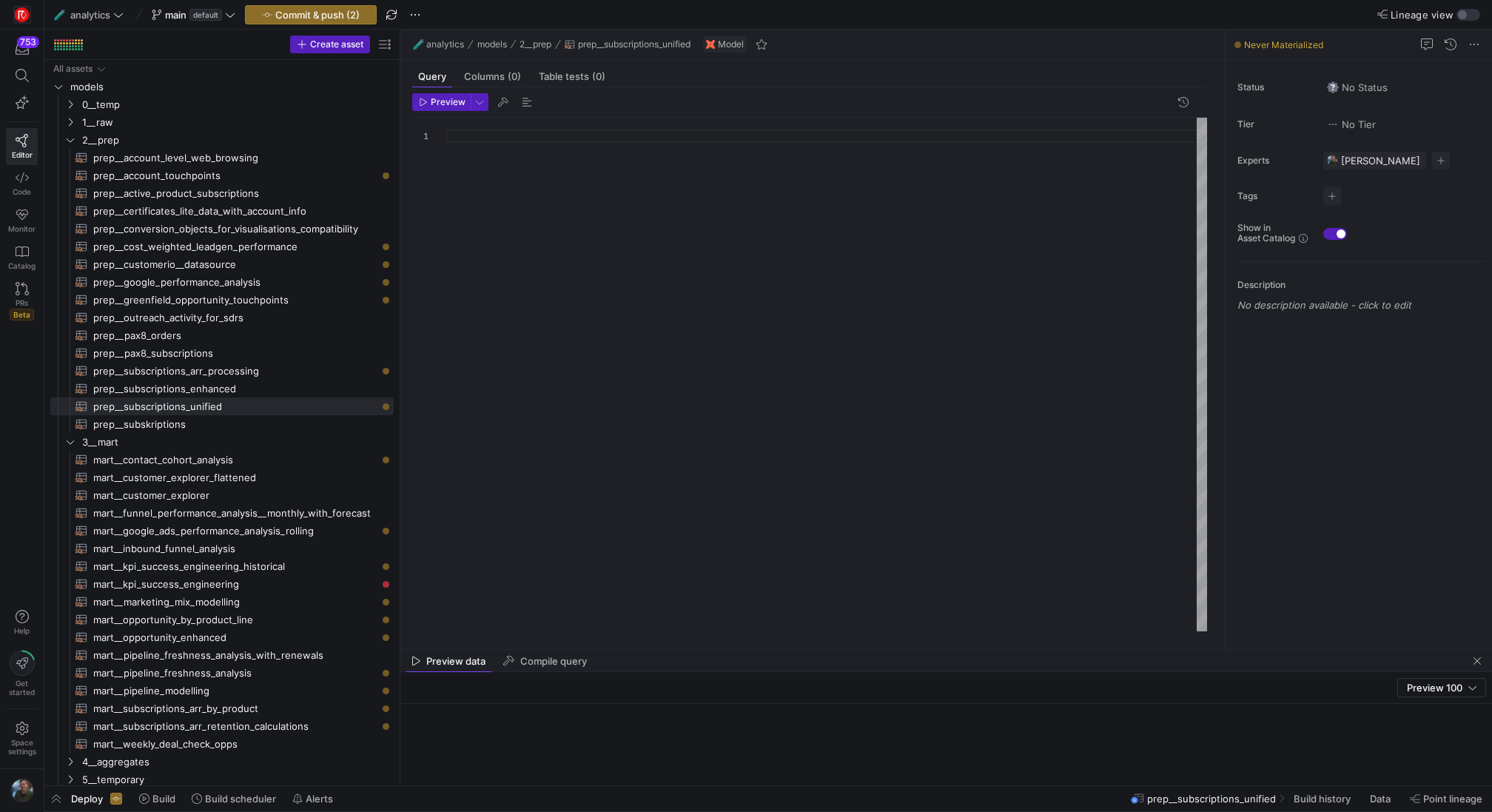
click at [540, 134] on div at bounding box center [826, 374] width 760 height 514
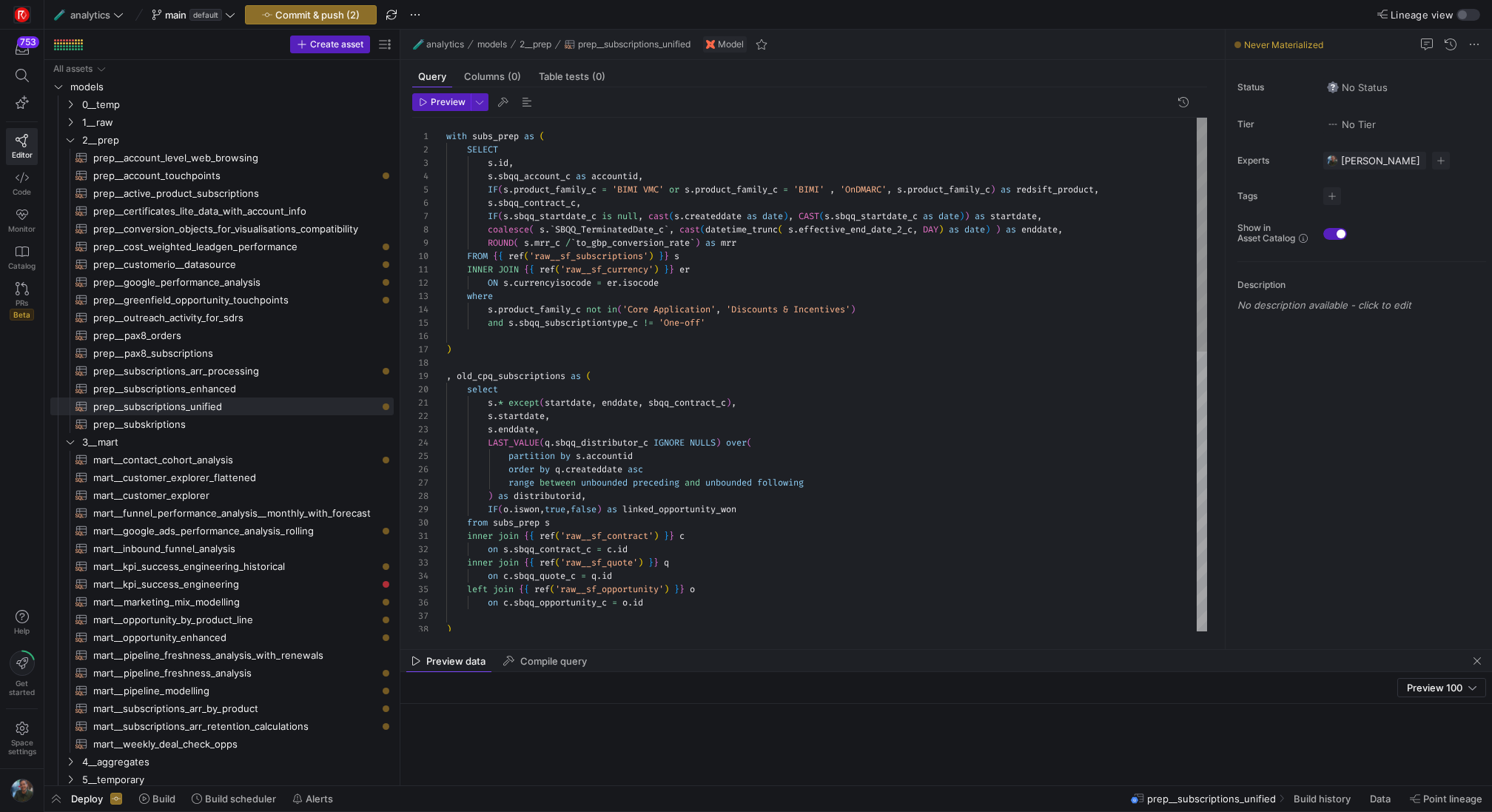
click at [511, 375] on div ") on c . sbqq_quote_c = q . id left join { { ref ( 'raw__sf_opportunity' ) } } …" at bounding box center [826, 683] width 760 height 1131
click at [494, 133] on div ") on c . sbqq_quote_c = q . id left join { { ref ( 'raw__sf_opportunity' ) } } …" at bounding box center [826, 683] width 760 height 1131
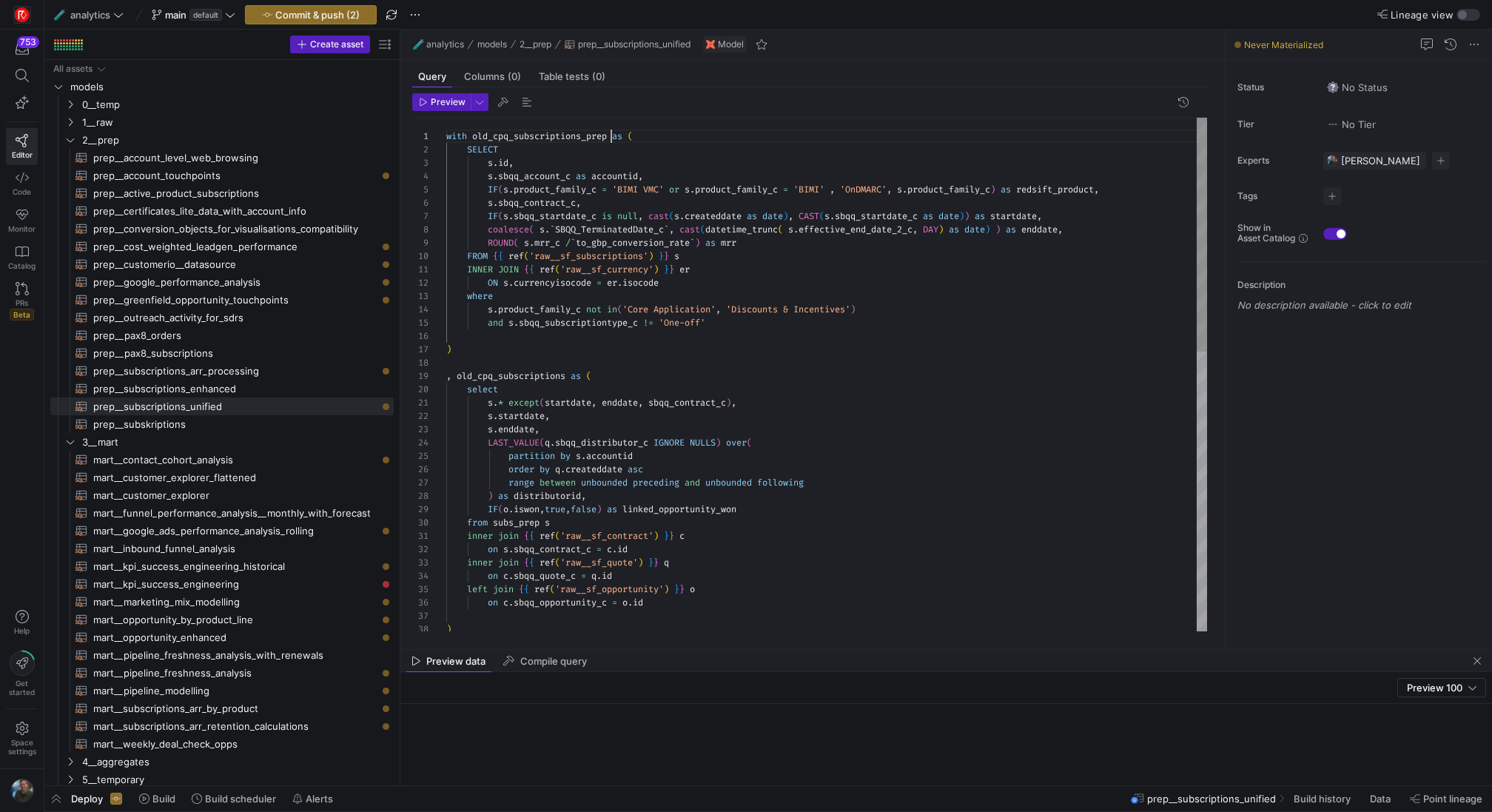
scroll to position [0, 165]
click at [578, 133] on div ") on c . sbqq_quote_c = q . id left join { { ref ( 'raw__sf_opportunity' ) } } …" at bounding box center [826, 683] width 760 height 1131
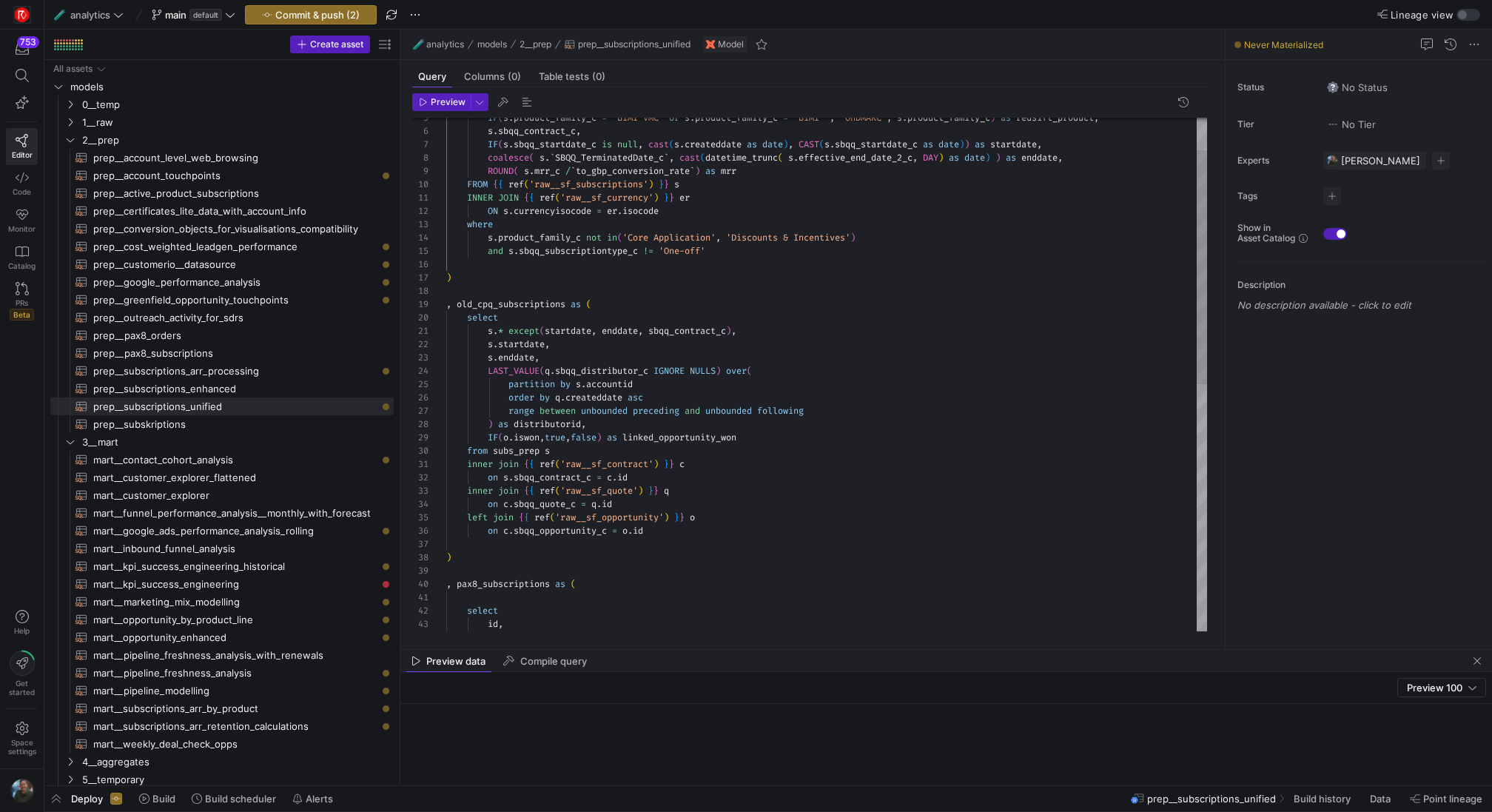
click at [513, 455] on div ") on c . sbqq_quote_c = q . id left join { { ref ( 'raw__sf_opportunity' ) } } …" at bounding box center [826, 611] width 760 height 1131
click at [797, 477] on div ") on c . sbqq_quote_c = q . id left join { { ref ( 'raw__sf_opportunity' ) } } …" at bounding box center [826, 611] width 760 height 1131
click at [792, 552] on div ") on c . sbqq_quote_c = q . id left join { { ref ( 'raw__sf_opportunity' ) } } …" at bounding box center [826, 611] width 760 height 1131
click at [806, 491] on div ") on c . sbqq_quote_c = q . id left join { { ref ( 'raw__sf_opportunity' ) } } …" at bounding box center [826, 611] width 760 height 1131
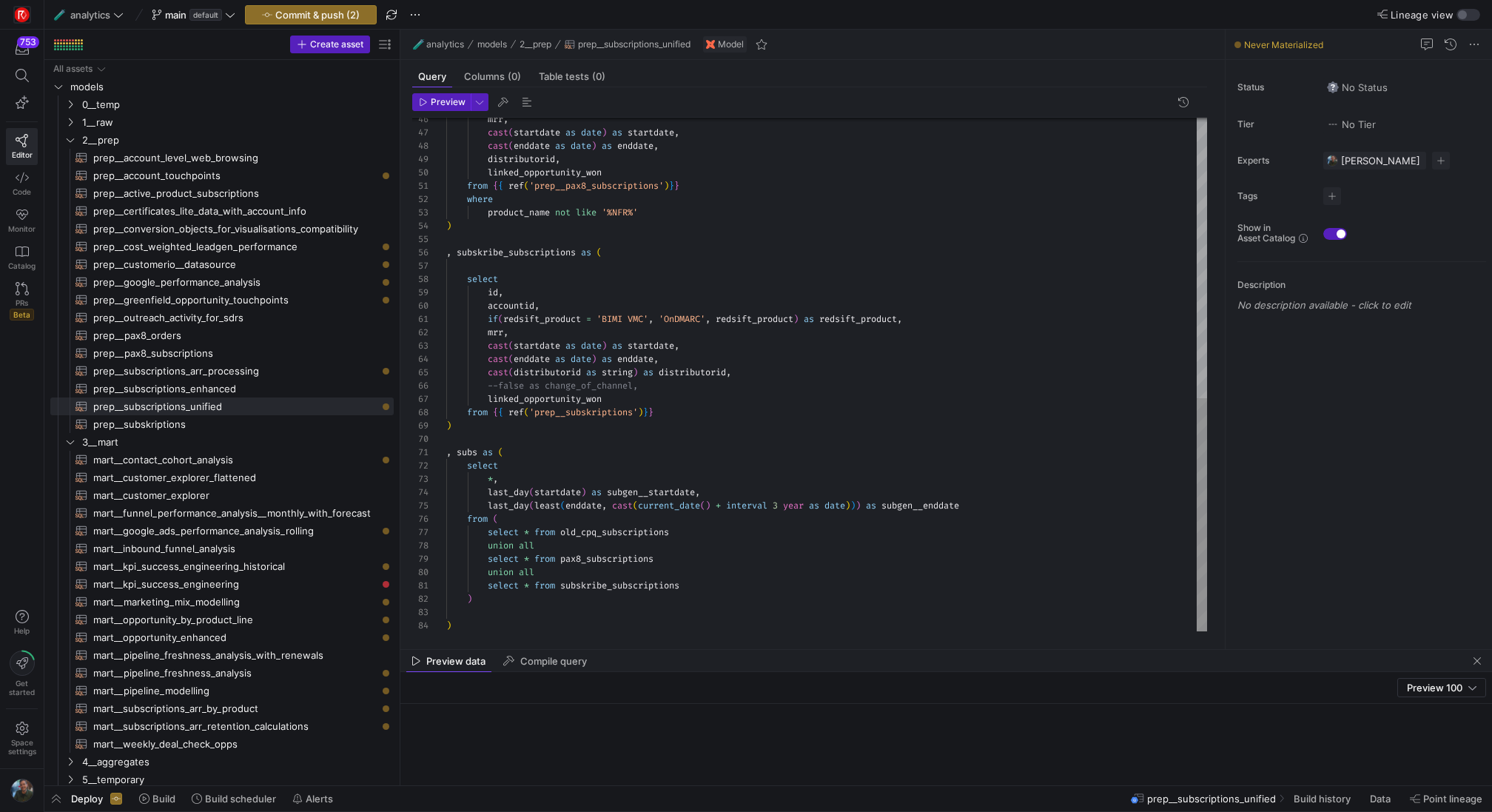
scroll to position [80, 160]
click at [729, 404] on div "mrr , cast ( startdate as date ) as startdate , cast ( enddate as date ) as end…" at bounding box center [826, 67] width 760 height 1131
click at [443, 101] on span "Preview" at bounding box center [447, 102] width 35 height 10
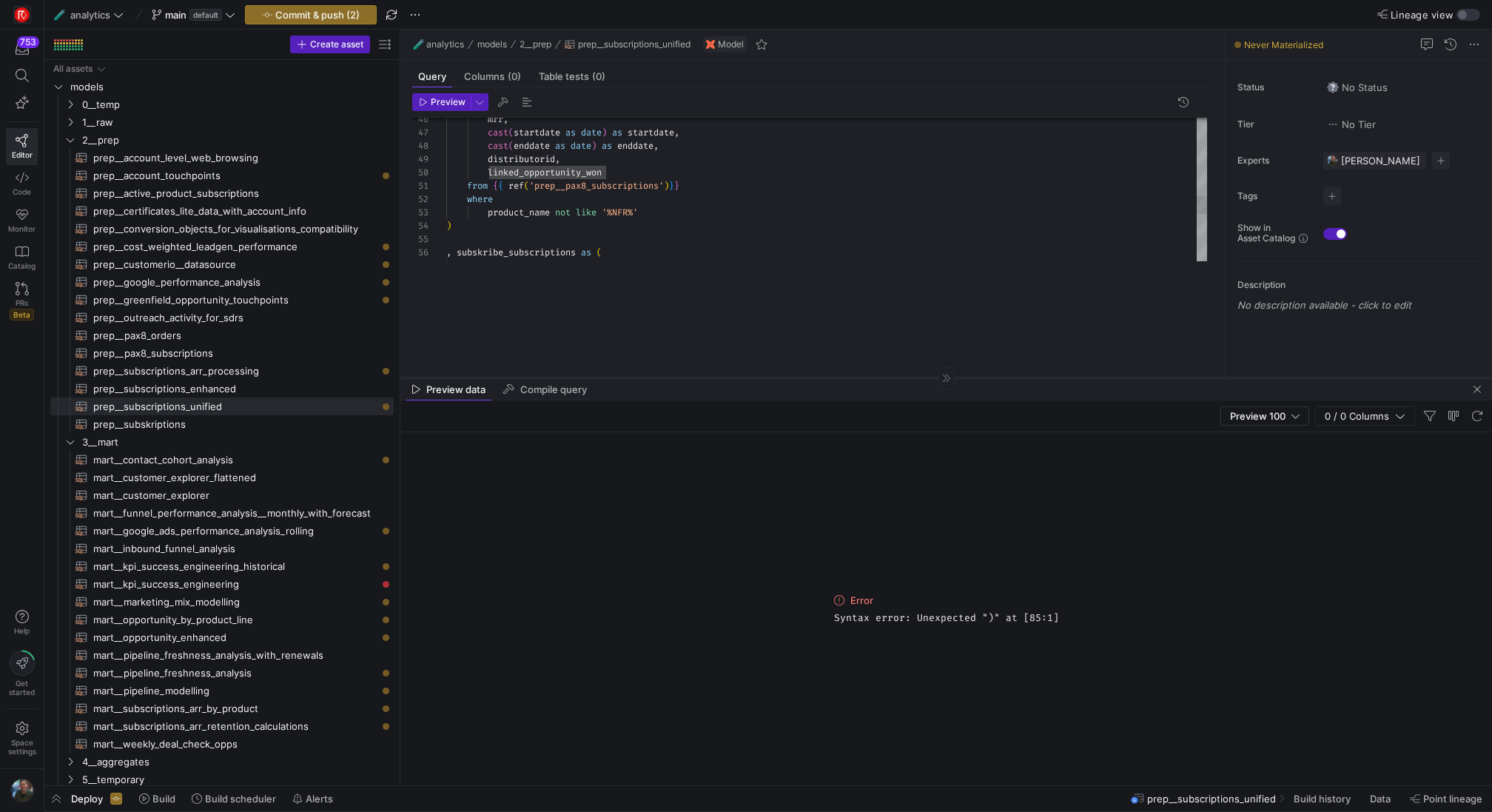
drag, startPoint x: 859, startPoint y: 647, endPoint x: 879, endPoint y: 376, distance: 271.7
click at [879, 378] on div at bounding box center [946, 378] width 1091 height 1
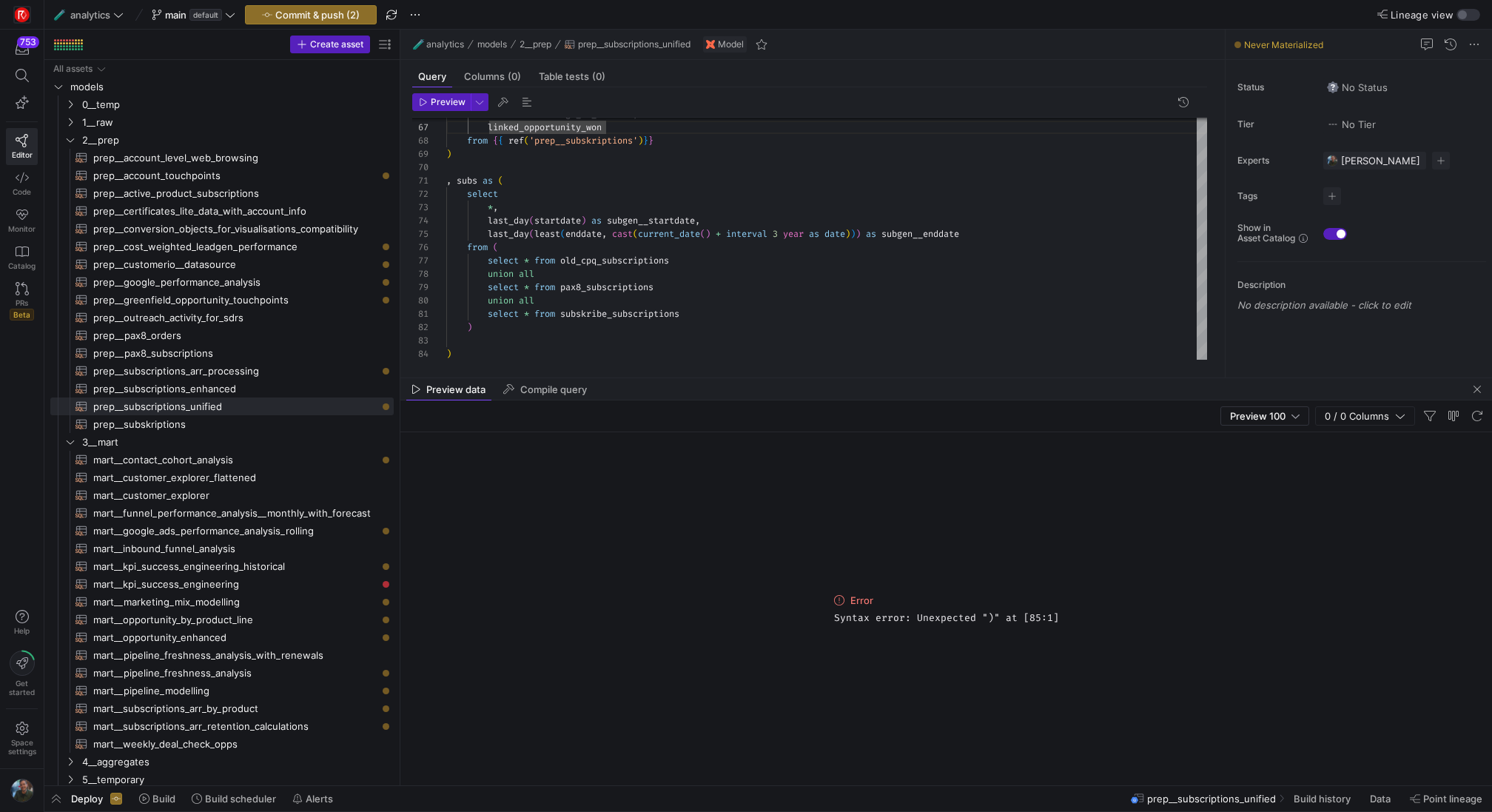
click at [634, 360] on div "Preview 66 67 68 69 70 71 72 73 74 75 76 77 78 79 80 81 82 83 84 --false as cha…" at bounding box center [809, 227] width 818 height 278
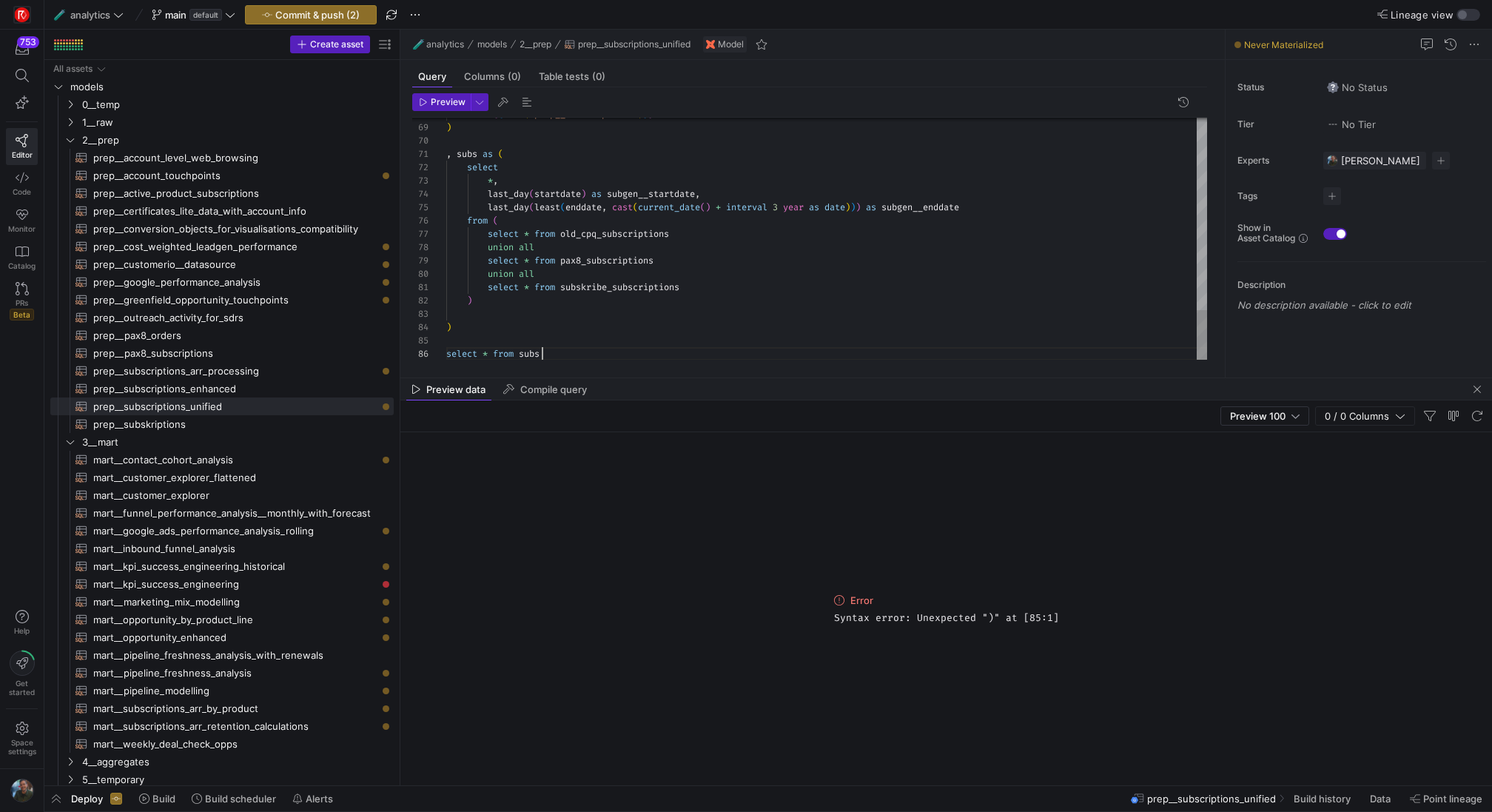
scroll to position [67, 96]
click at [454, 98] on span "Preview" at bounding box center [447, 102] width 35 height 10
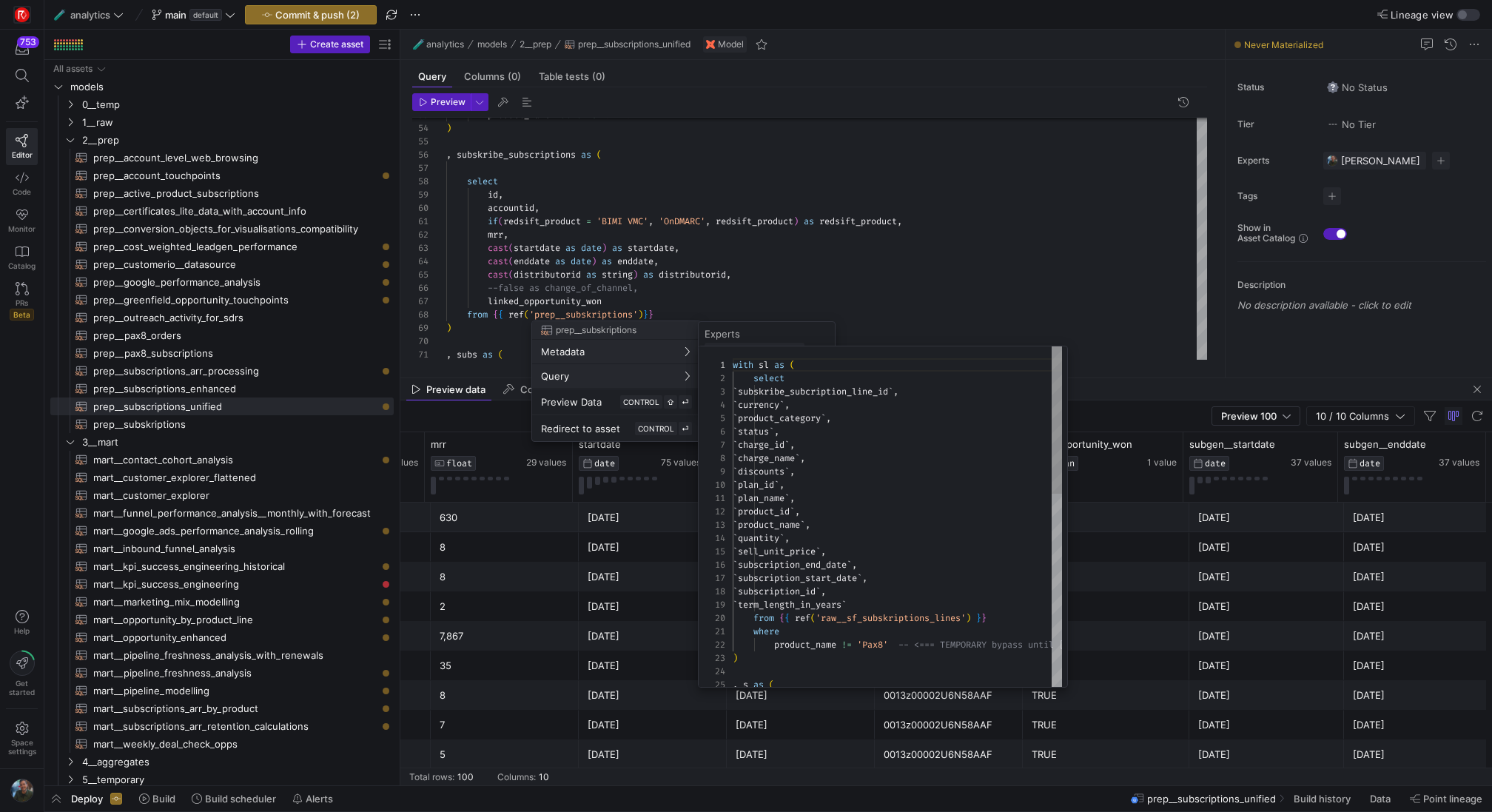
scroll to position [133, 0]
click at [792, 209] on div at bounding box center [746, 406] width 1492 height 812
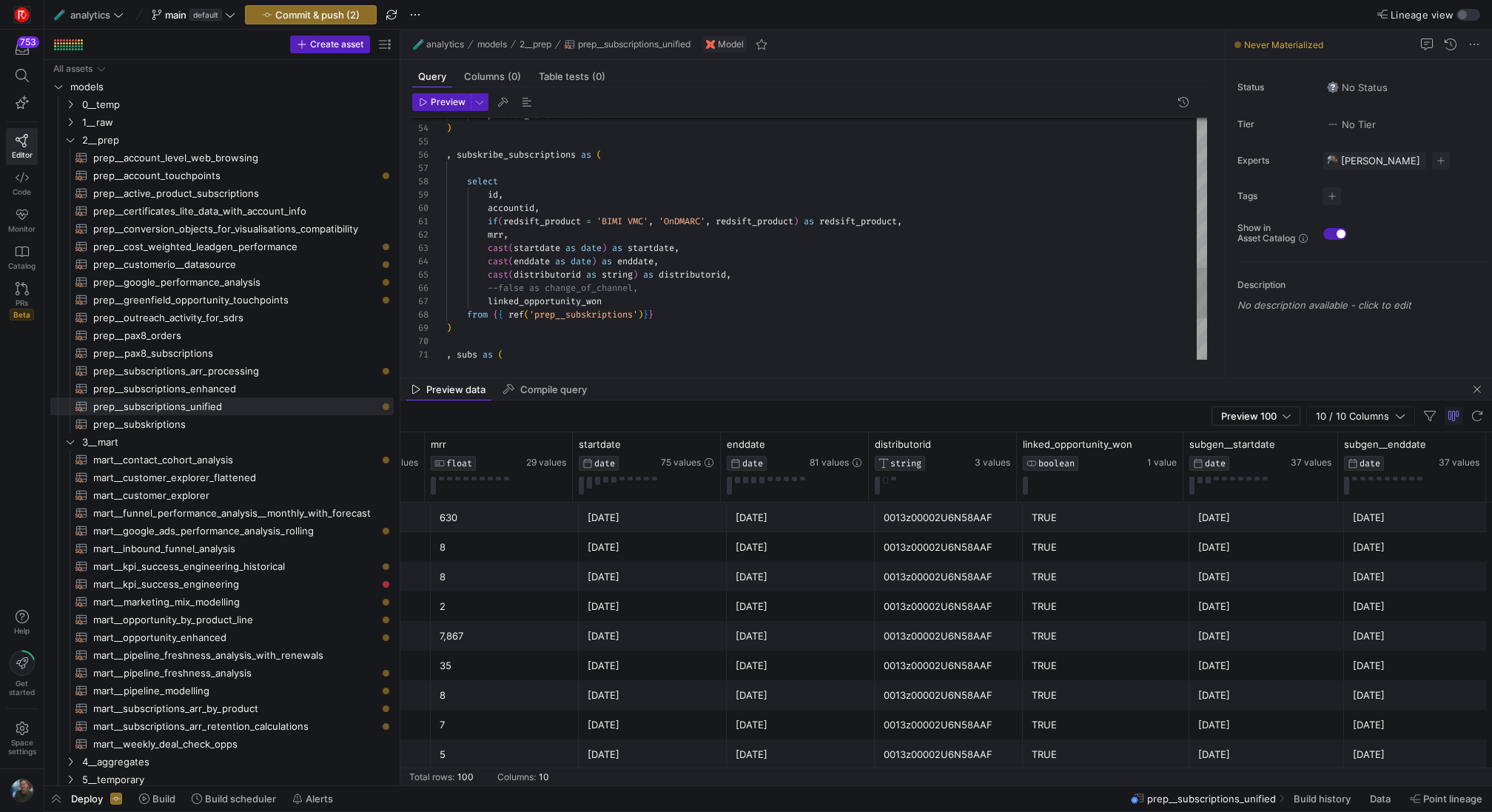
scroll to position [80, 160]
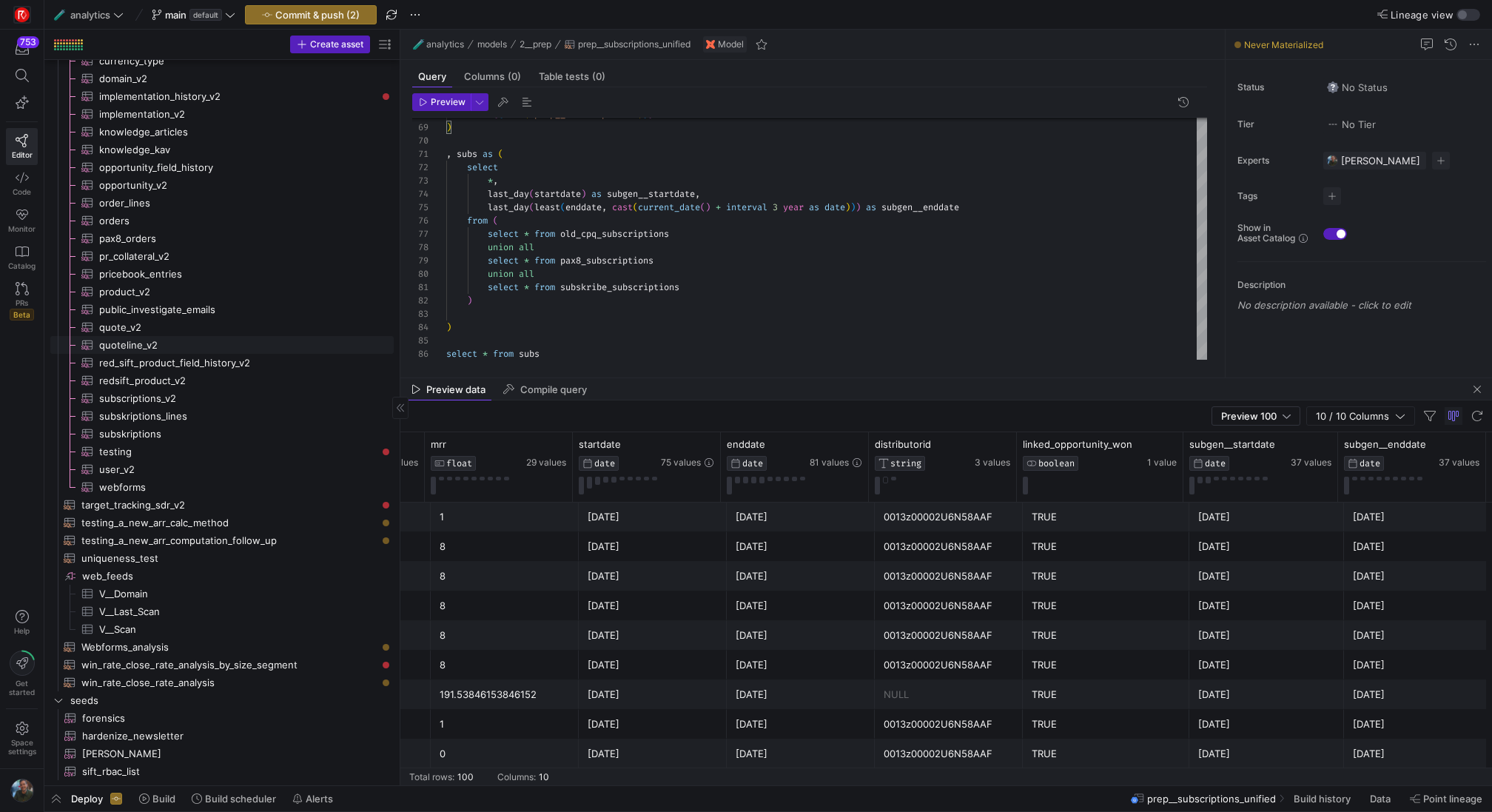
scroll to position [1988, 0]
click at [249, 514] on link "testing_a_new_arr_calc_method​​​​​​​​​​" at bounding box center [222, 523] width 343 height 18
type textarea "with subs_prep as ( SELECT [DOMAIN_NAME], s.sbqq_account_c as accountid, IF(s.p…"
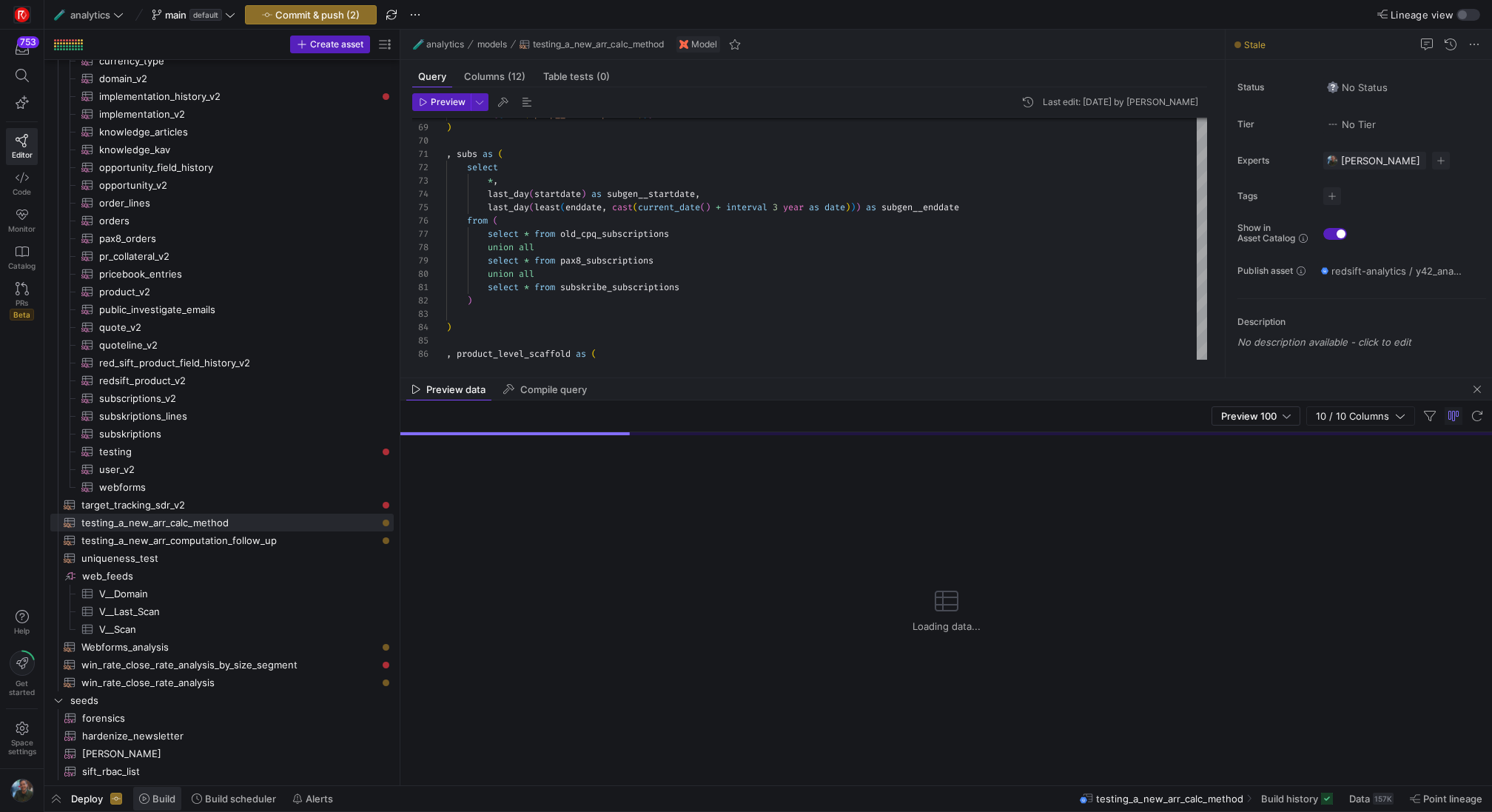
click at [173, 804] on span "Build" at bounding box center [163, 798] width 23 height 12
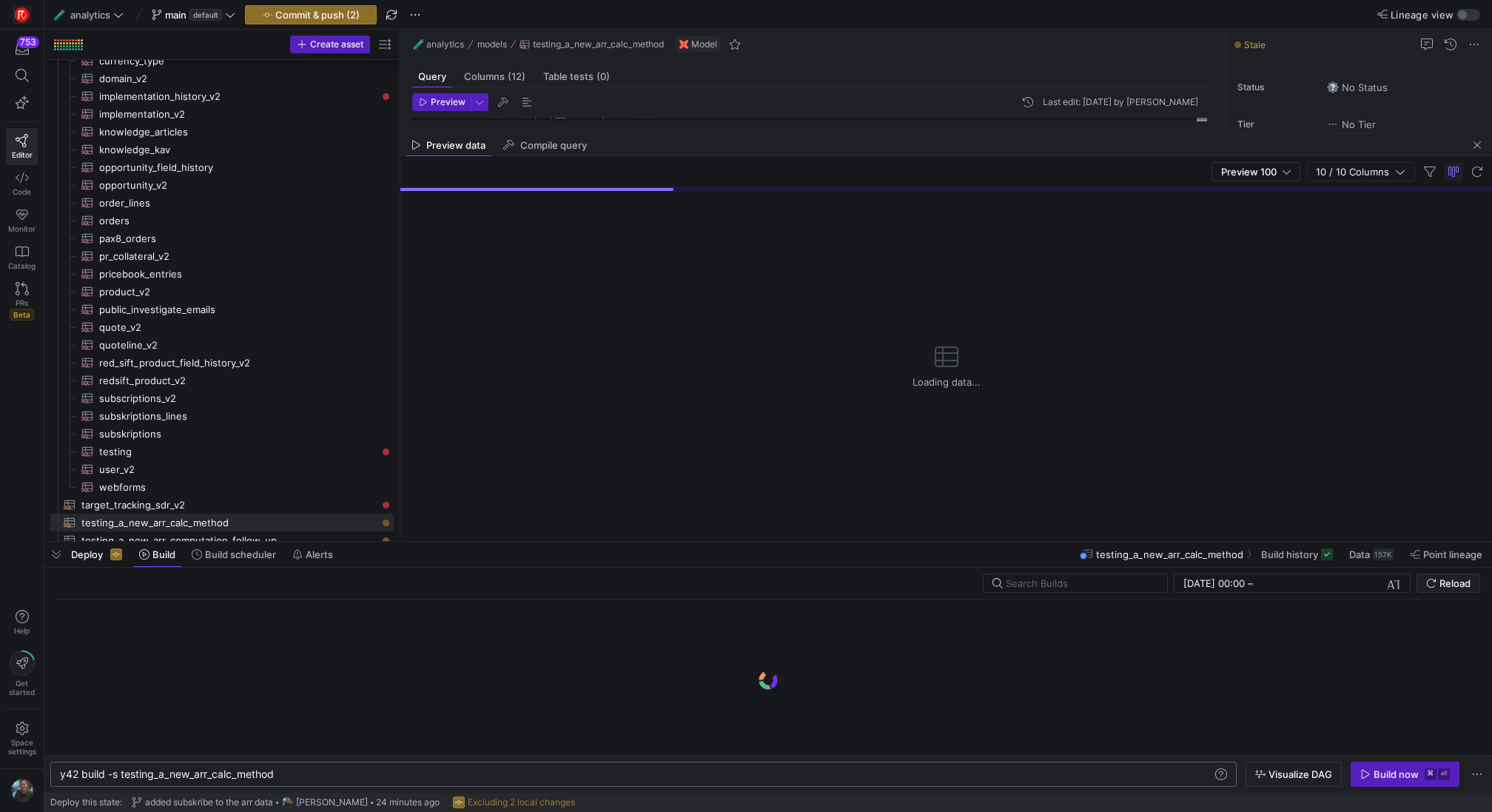
click at [337, 774] on div "y42 build -s testing_a_new_arr_calc_method" at bounding box center [636, 774] width 1154 height 12
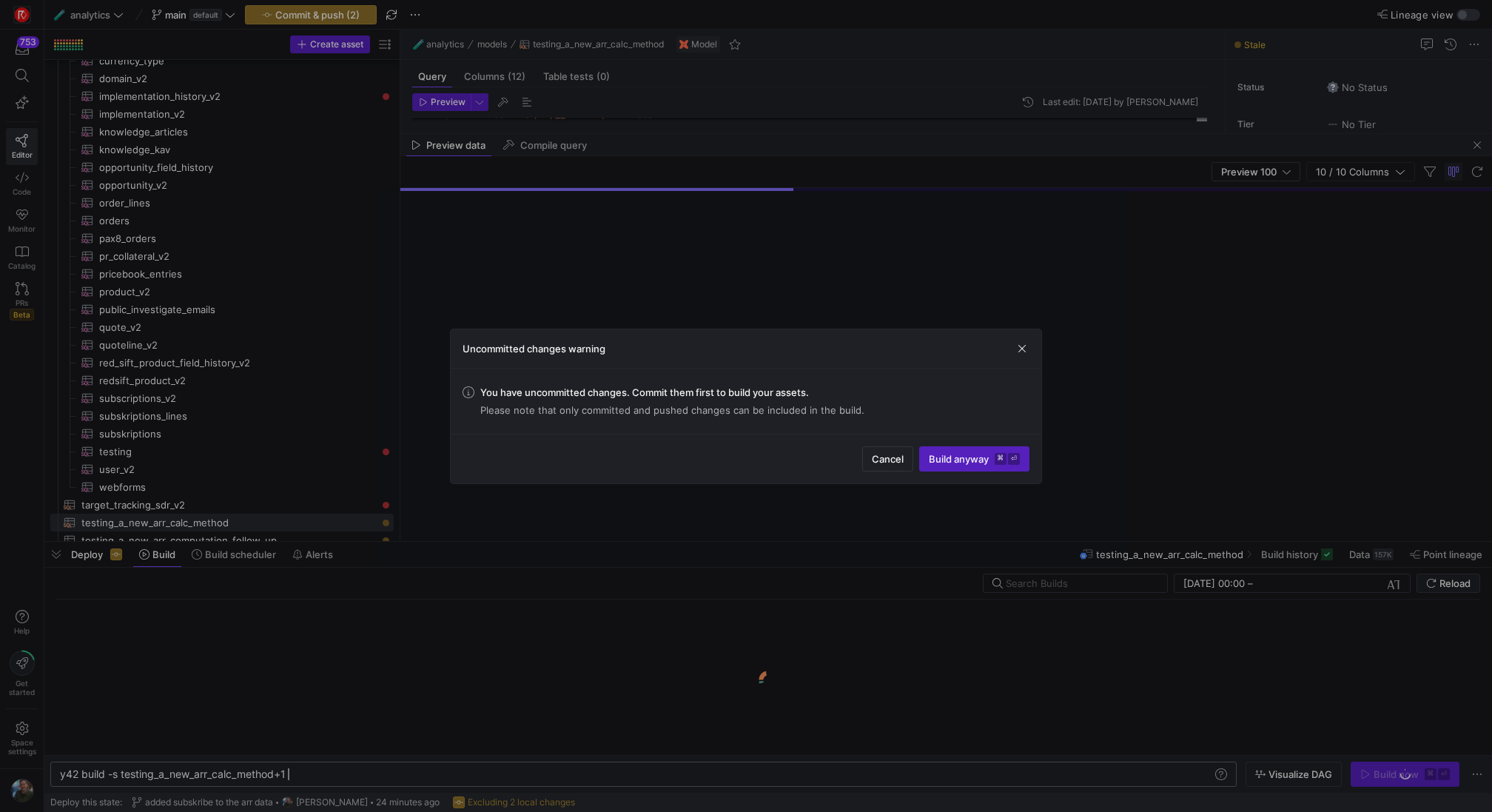
type textarea "y42 build -s testing_a_new_arr_calc_method+1"
click at [989, 459] on span "Build anyway ⌘ ⏎" at bounding box center [974, 459] width 91 height 12
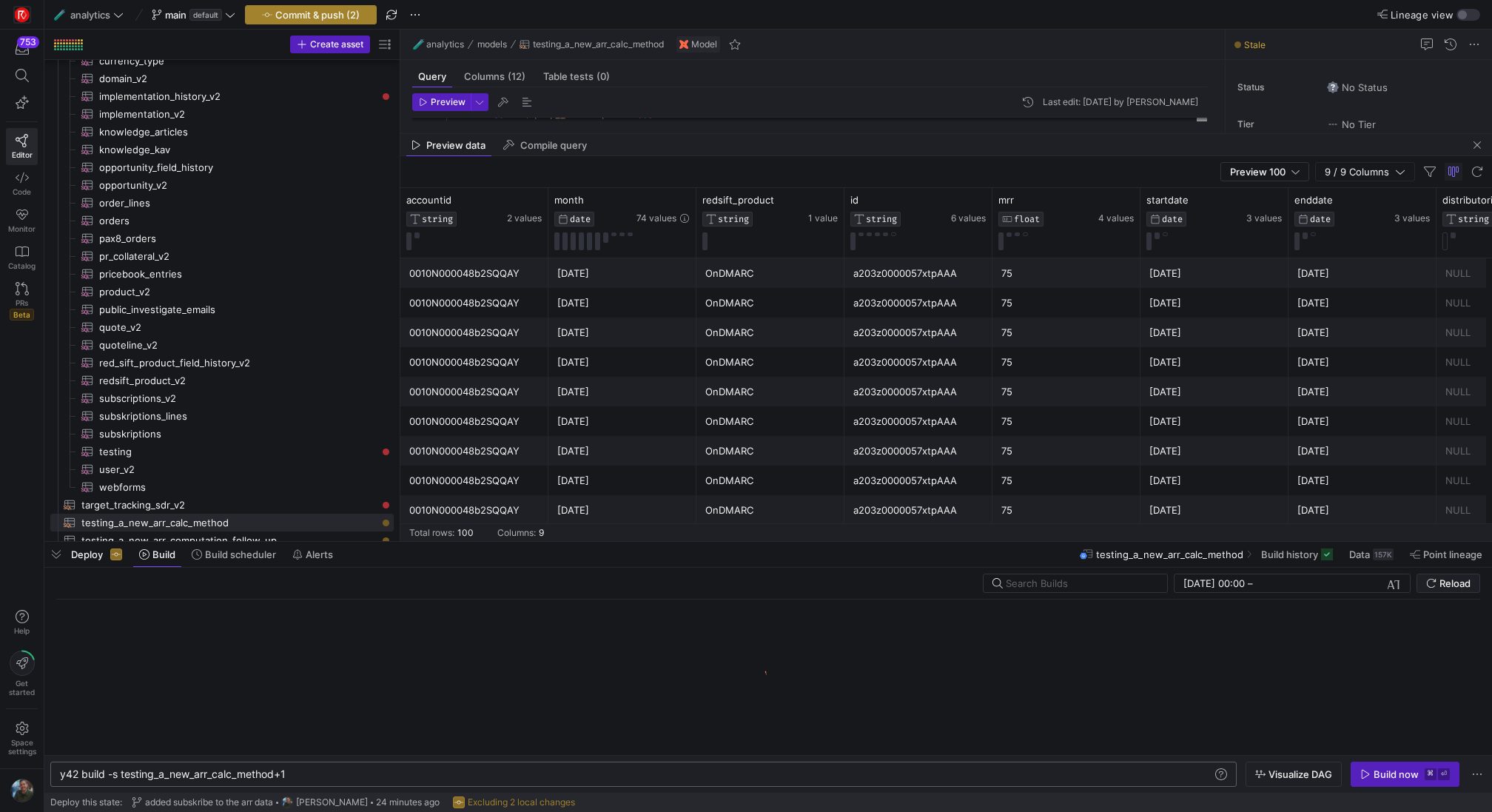
click at [325, 14] on span "Commit & push (2)" at bounding box center [317, 15] width 84 height 12
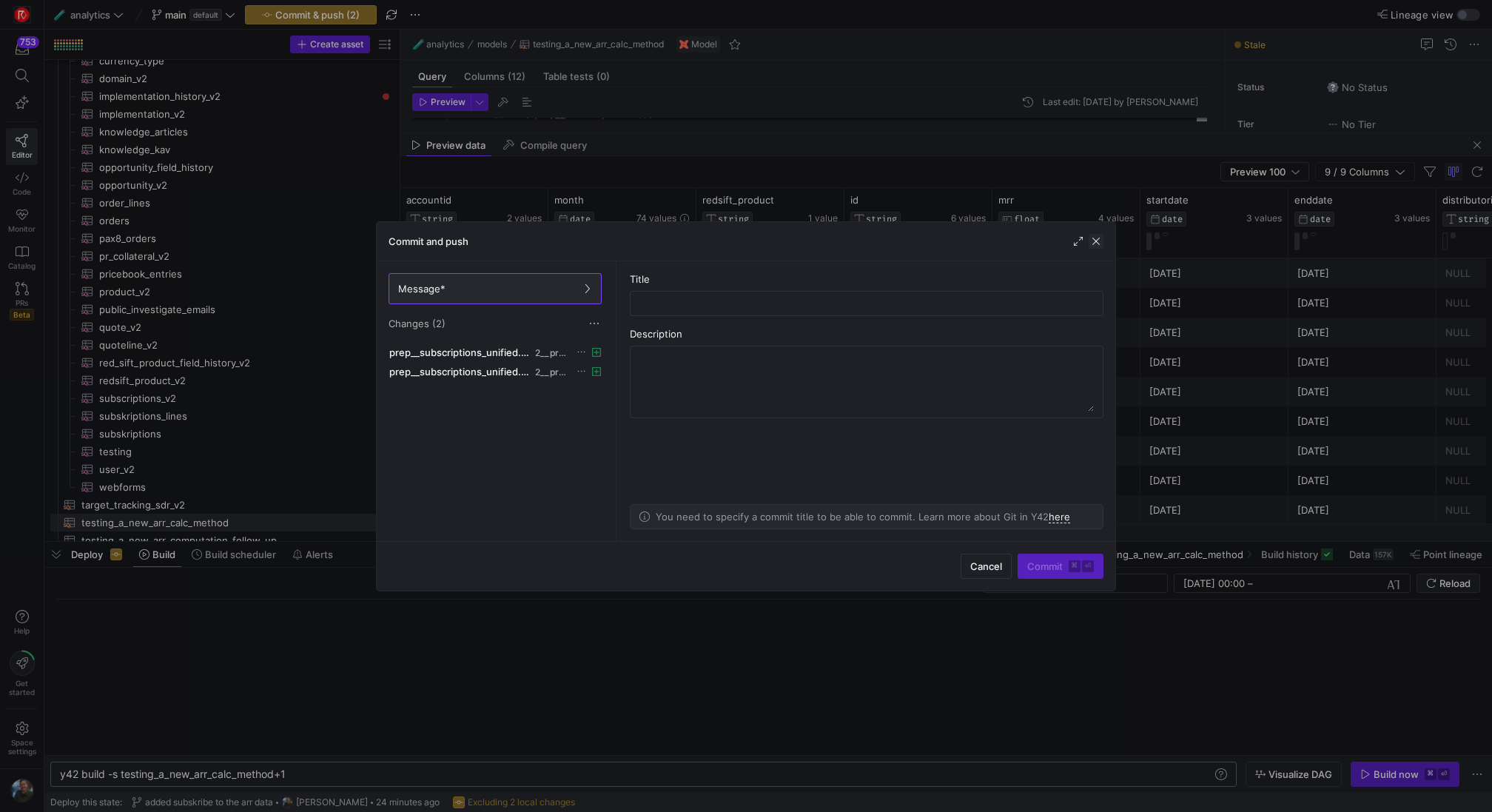
click at [1093, 244] on span "button" at bounding box center [1095, 241] width 15 height 15
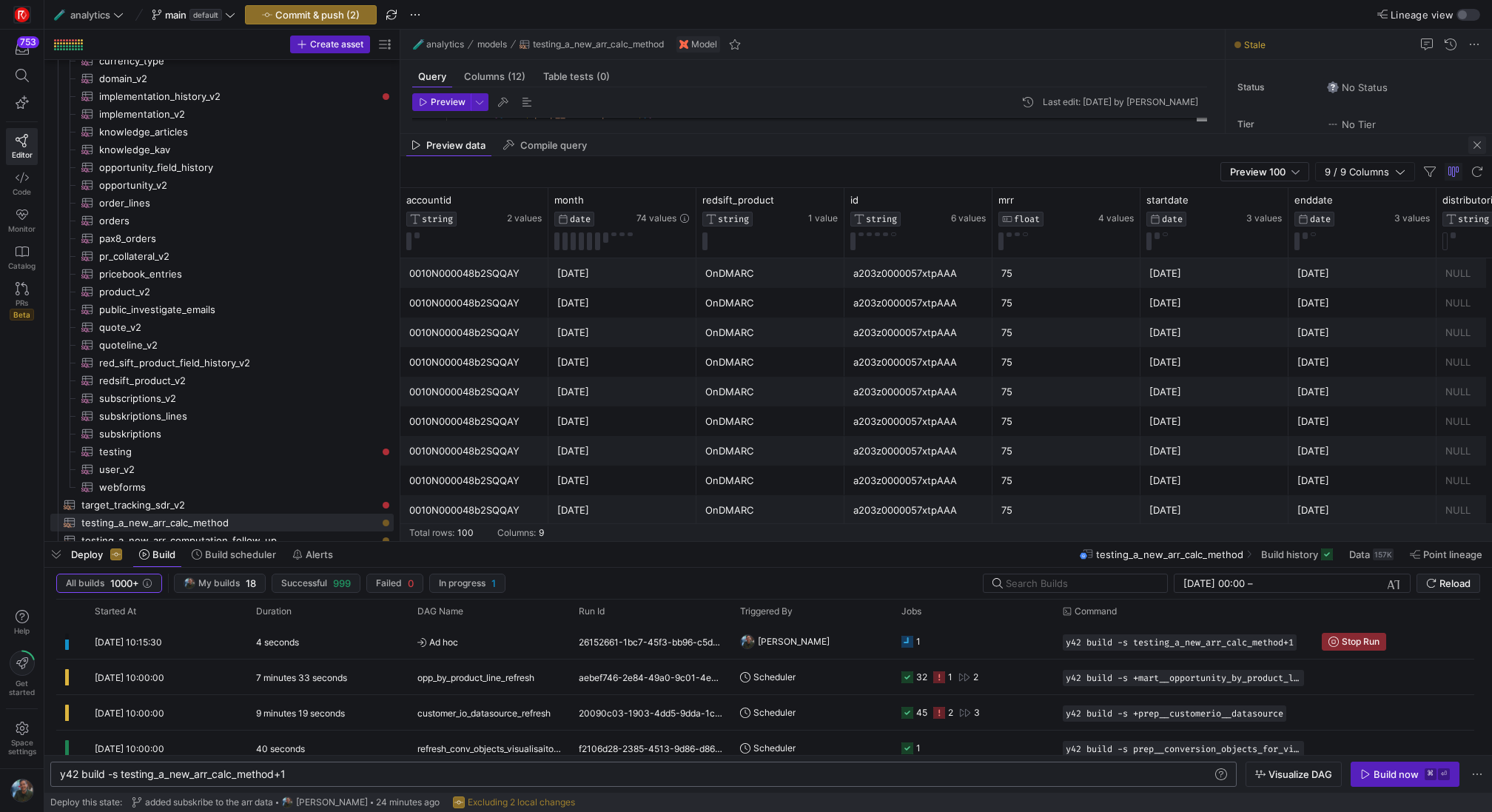
click at [1479, 139] on span "button" at bounding box center [1477, 145] width 18 height 18
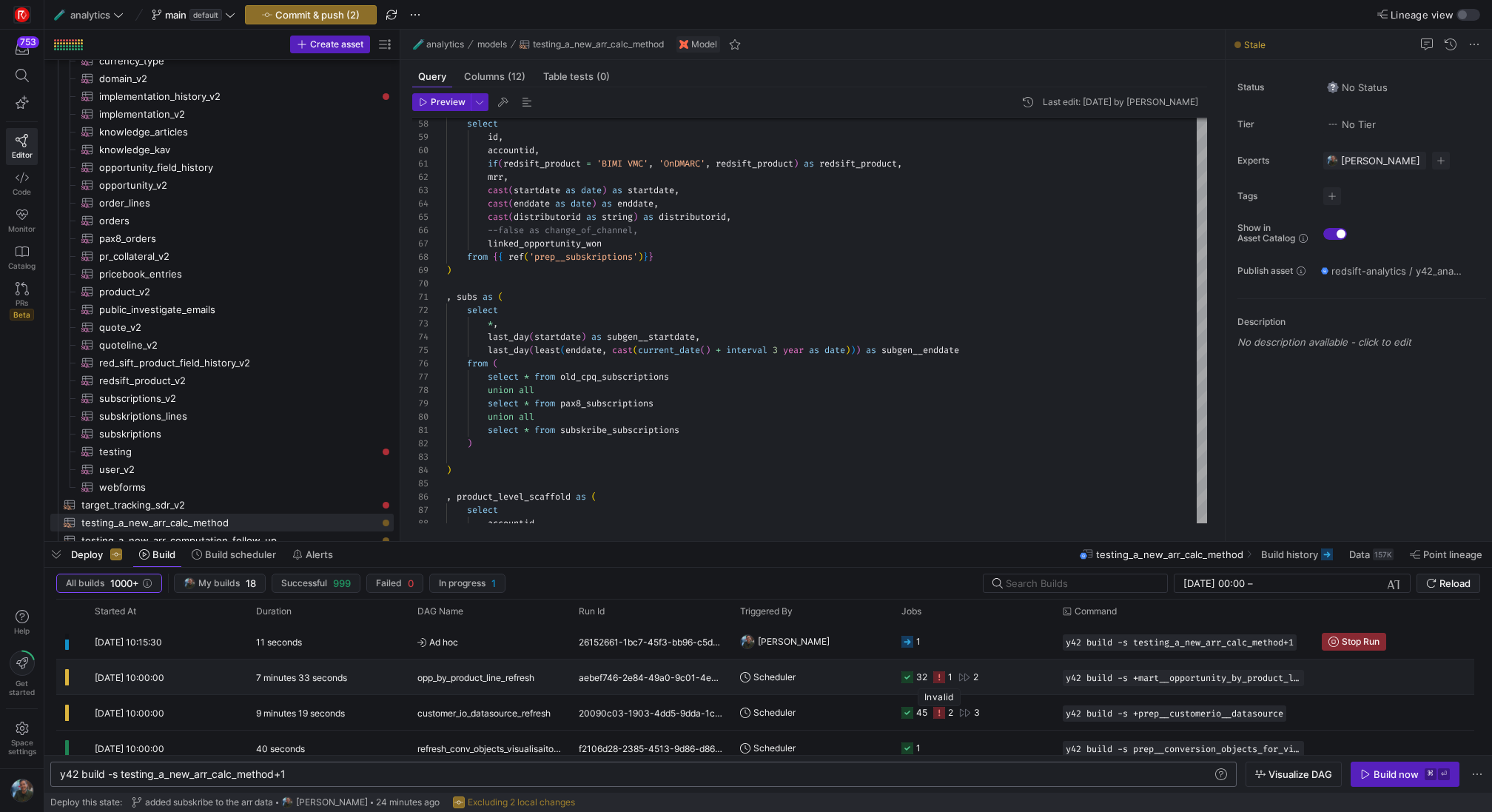
click at [939, 678] on icon "Press SPACE to select this row." at bounding box center [939, 677] width 12 height 12
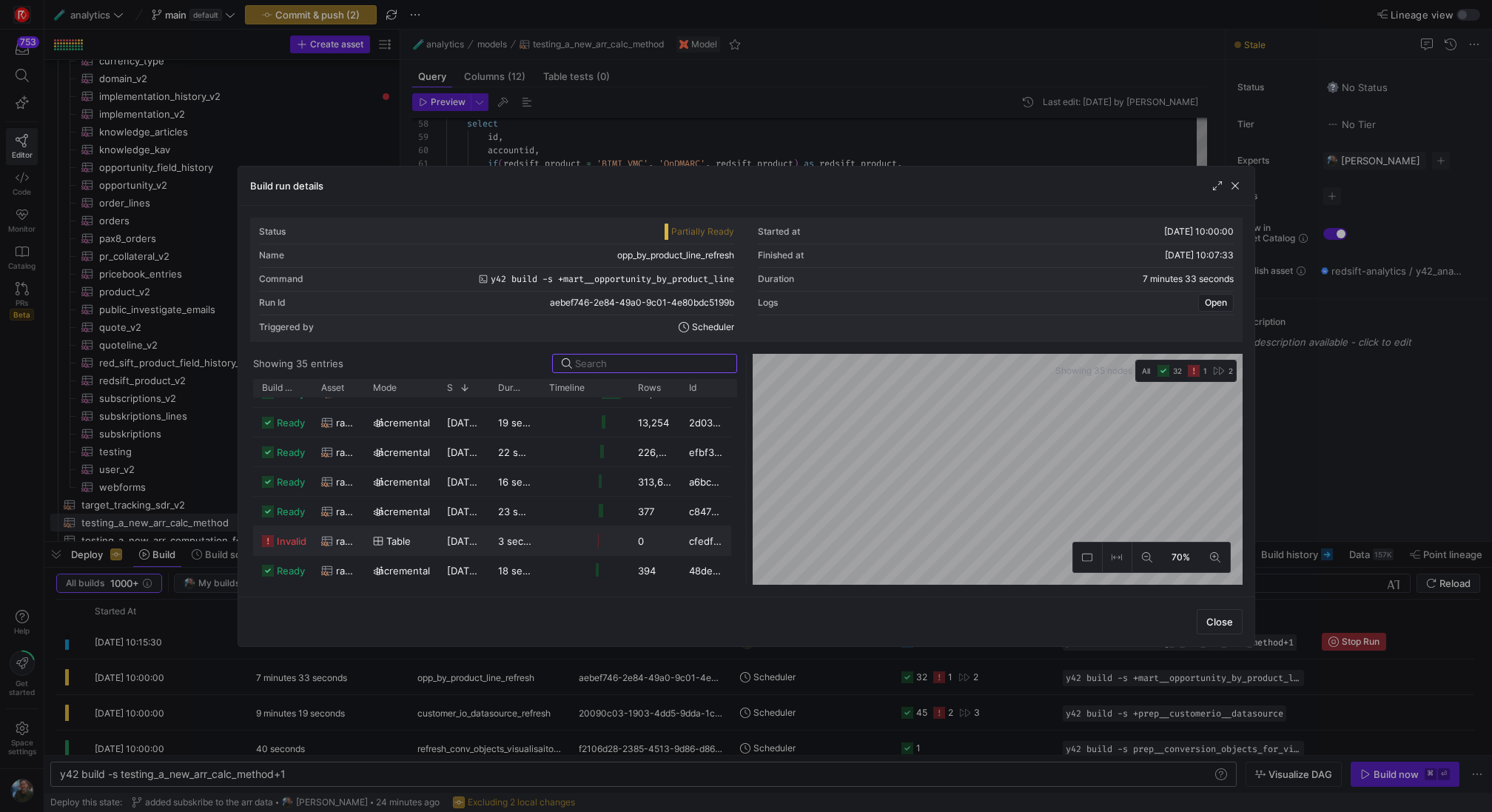
click at [321, 543] on icon at bounding box center [327, 541] width 12 height 12
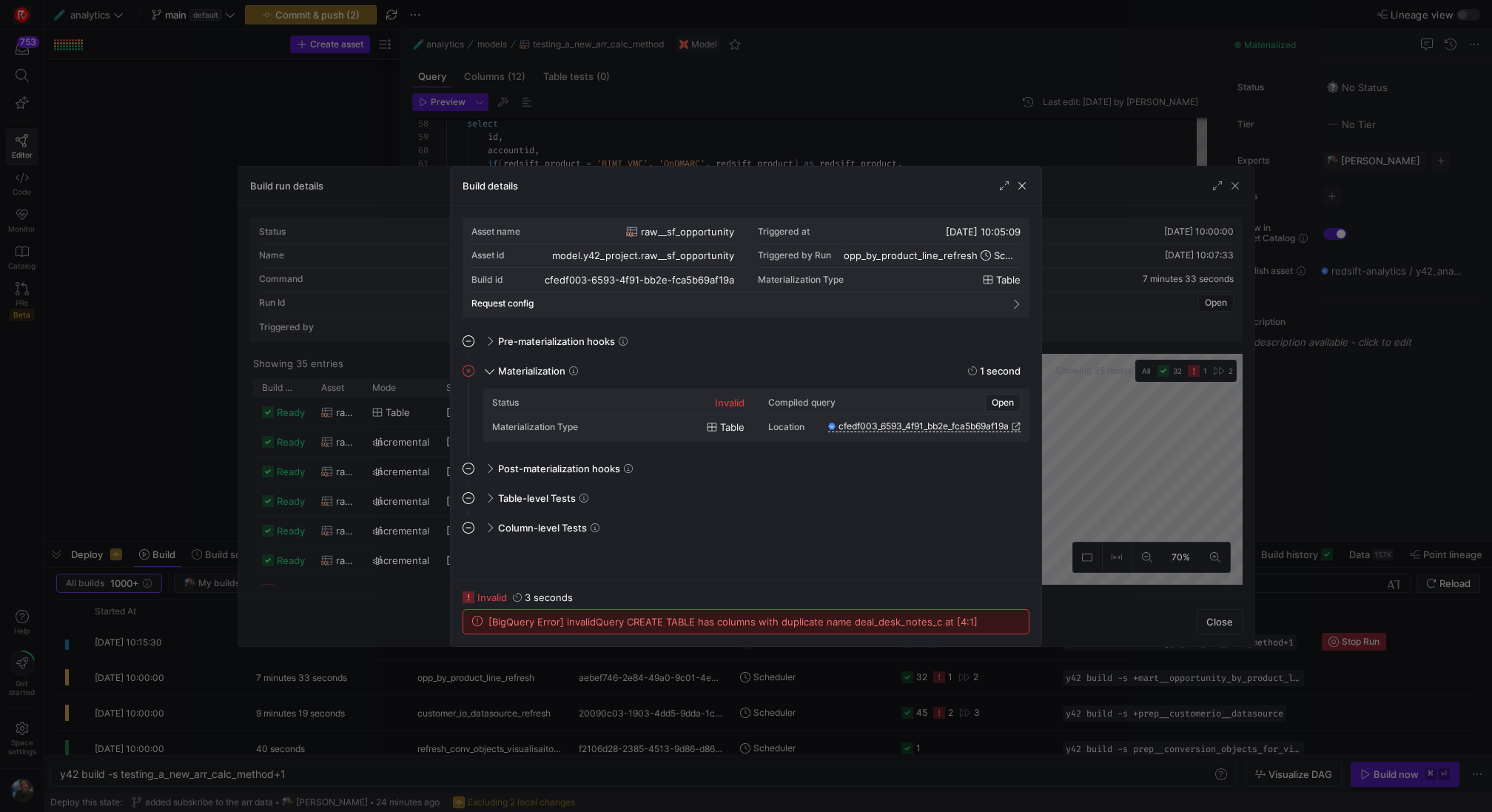
scroll to position [133, 0]
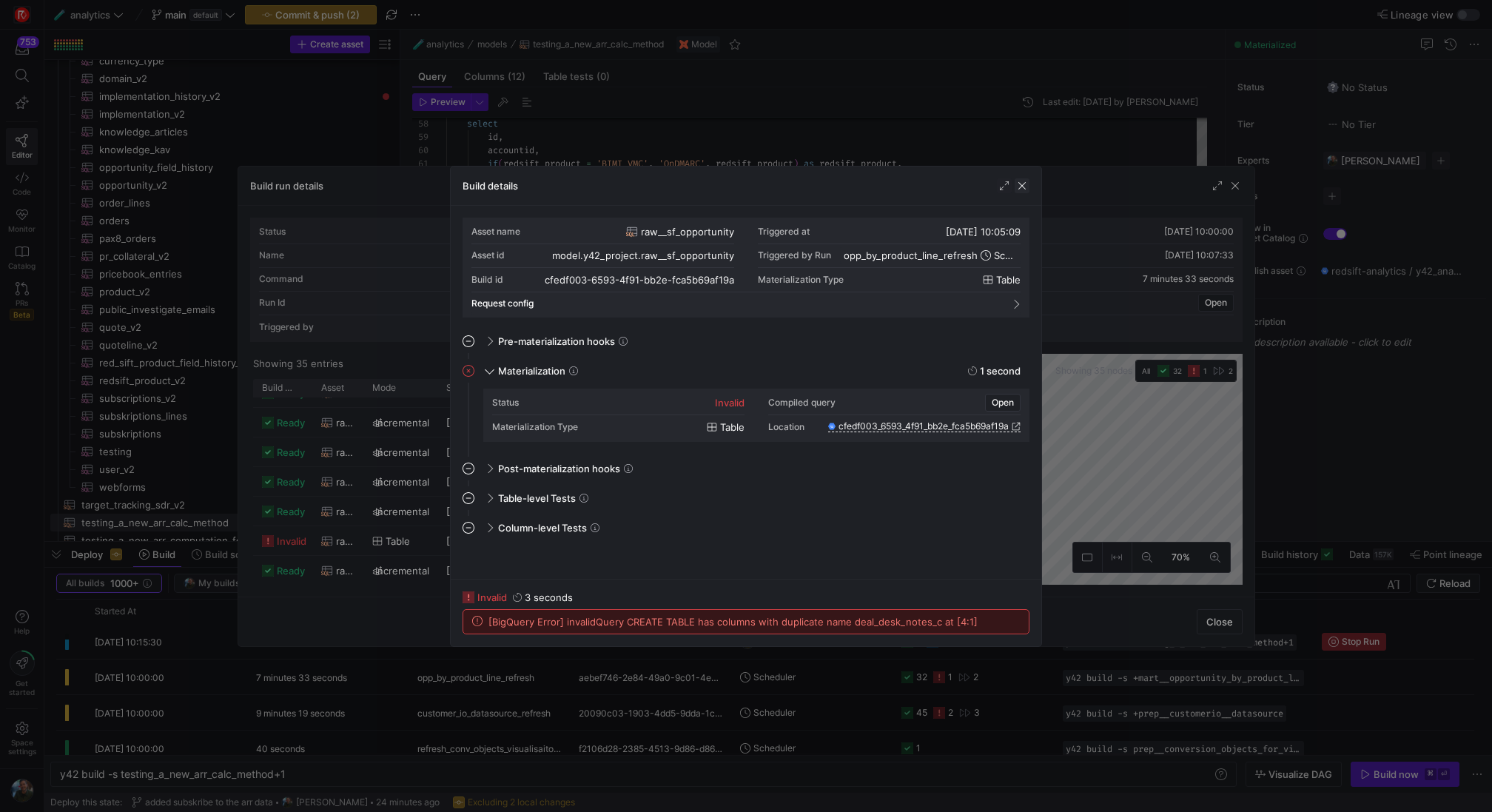
click at [1018, 192] on span "button" at bounding box center [1022, 185] width 15 height 15
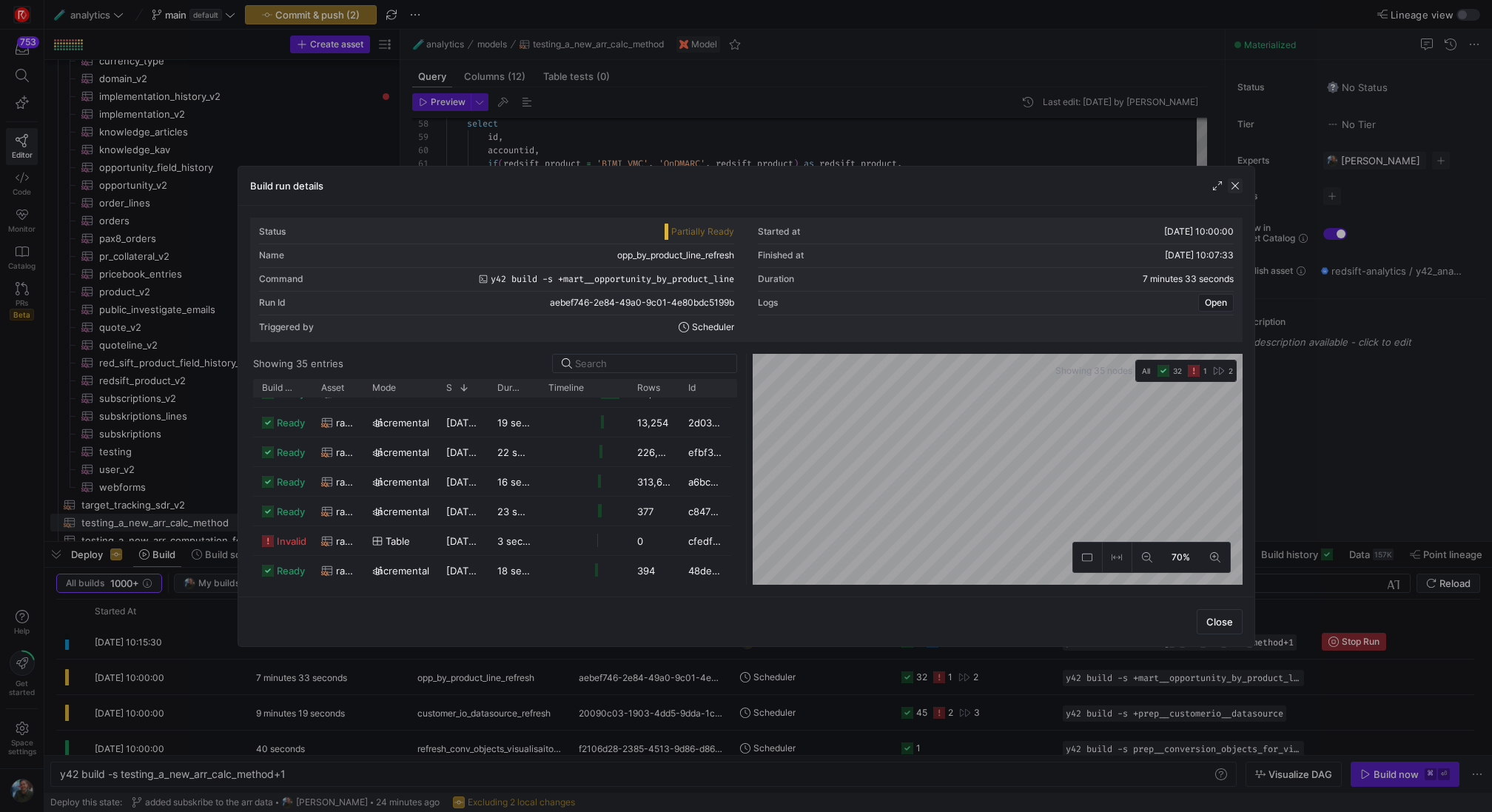
click at [1235, 192] on span "button" at bounding box center [1235, 185] width 15 height 15
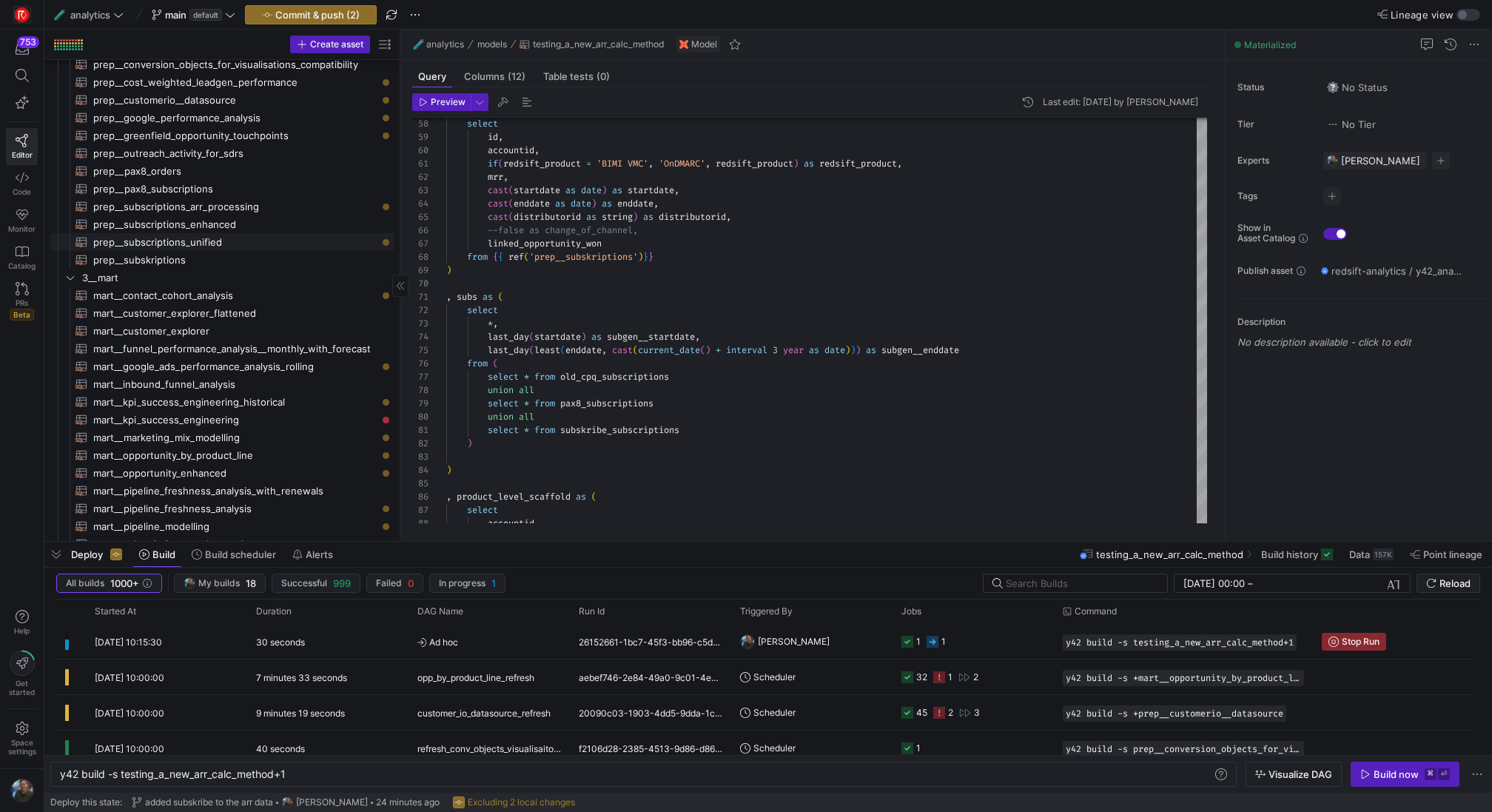
scroll to position [0, 0]
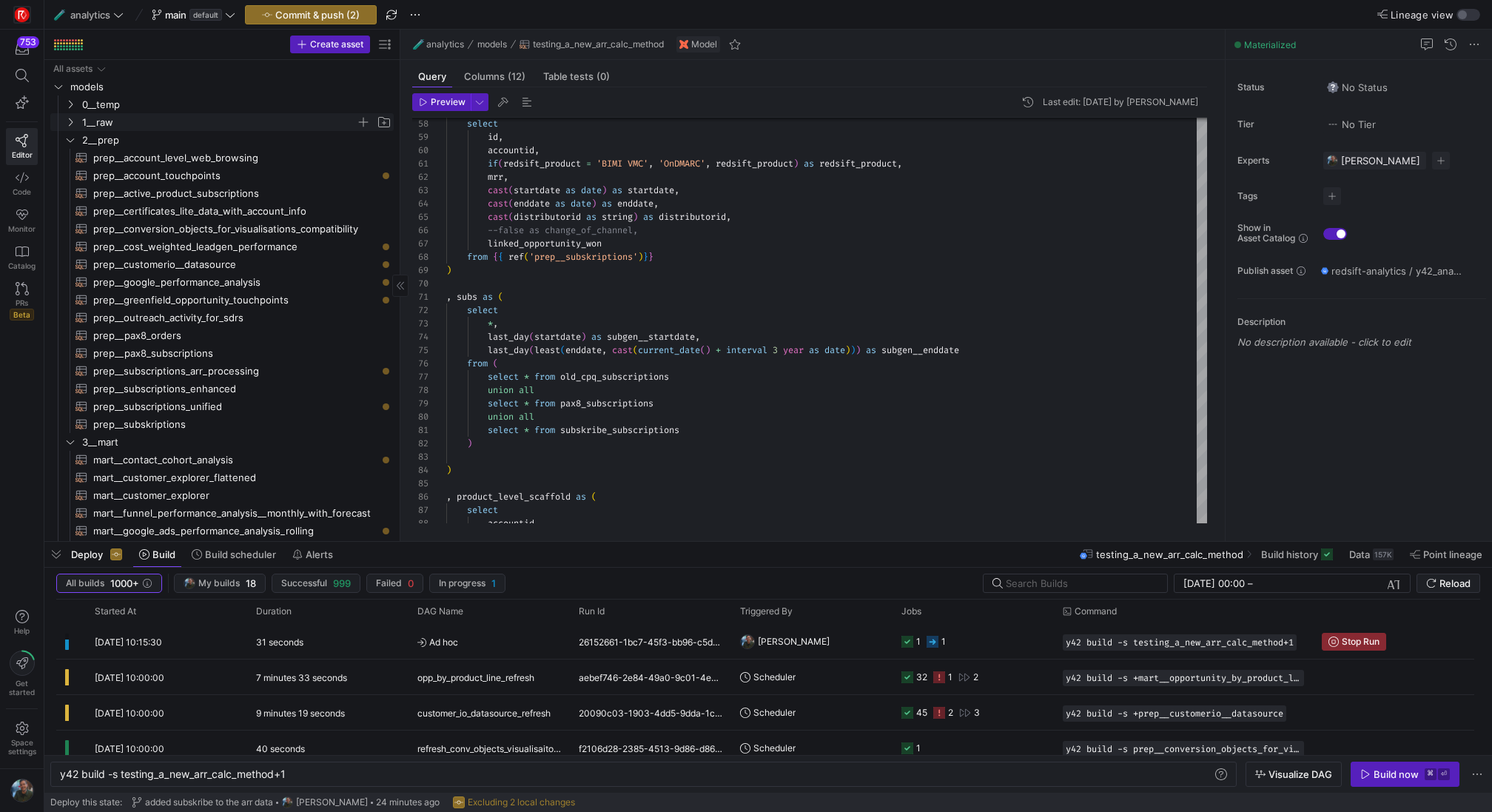
click at [135, 117] on span "1__raw" at bounding box center [219, 122] width 273 height 17
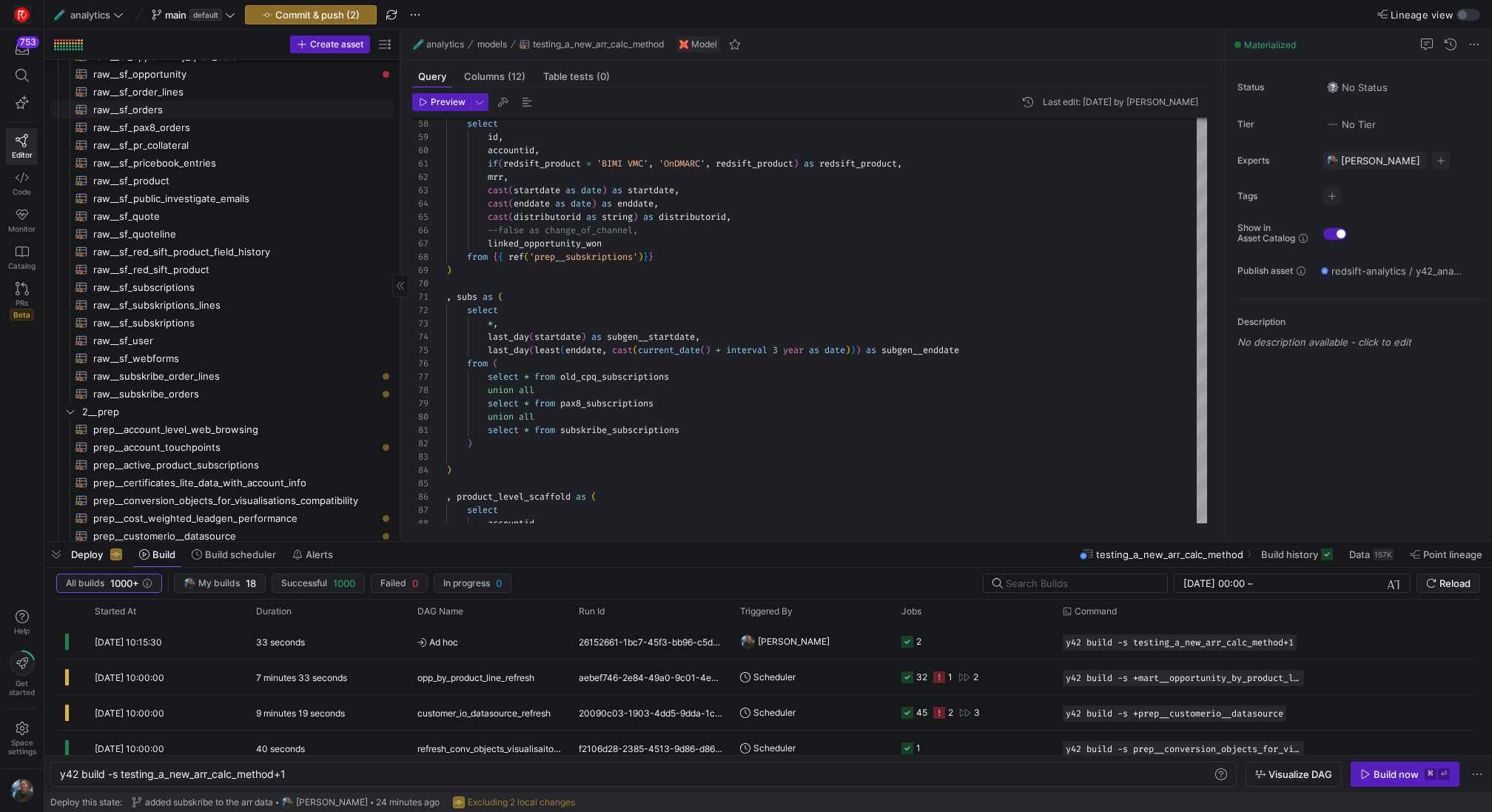
scroll to position [451, 0]
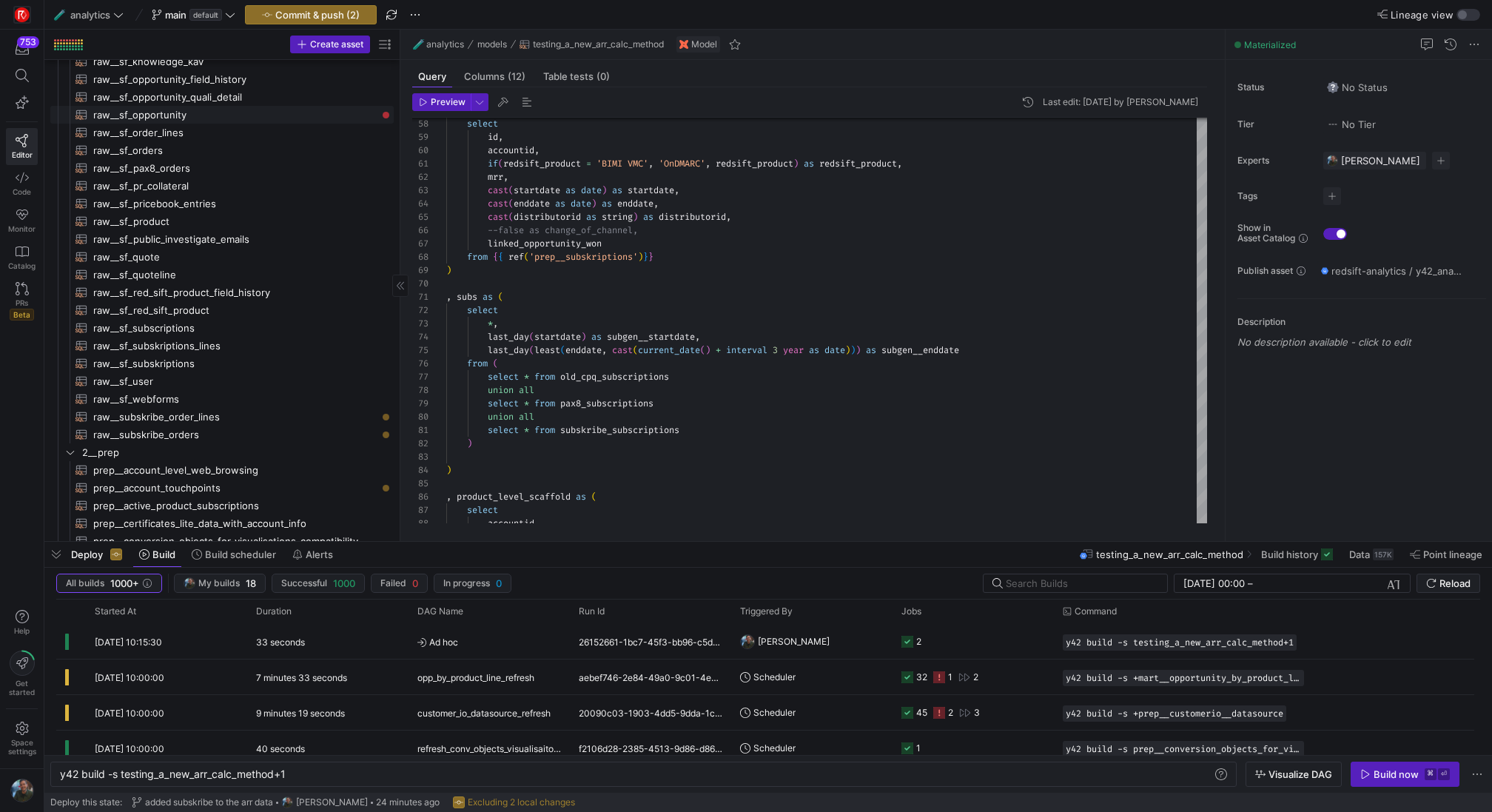
click at [228, 106] on span "raw__sf_opportunity​​​​​​​​​​" at bounding box center [235, 114] width 283 height 17
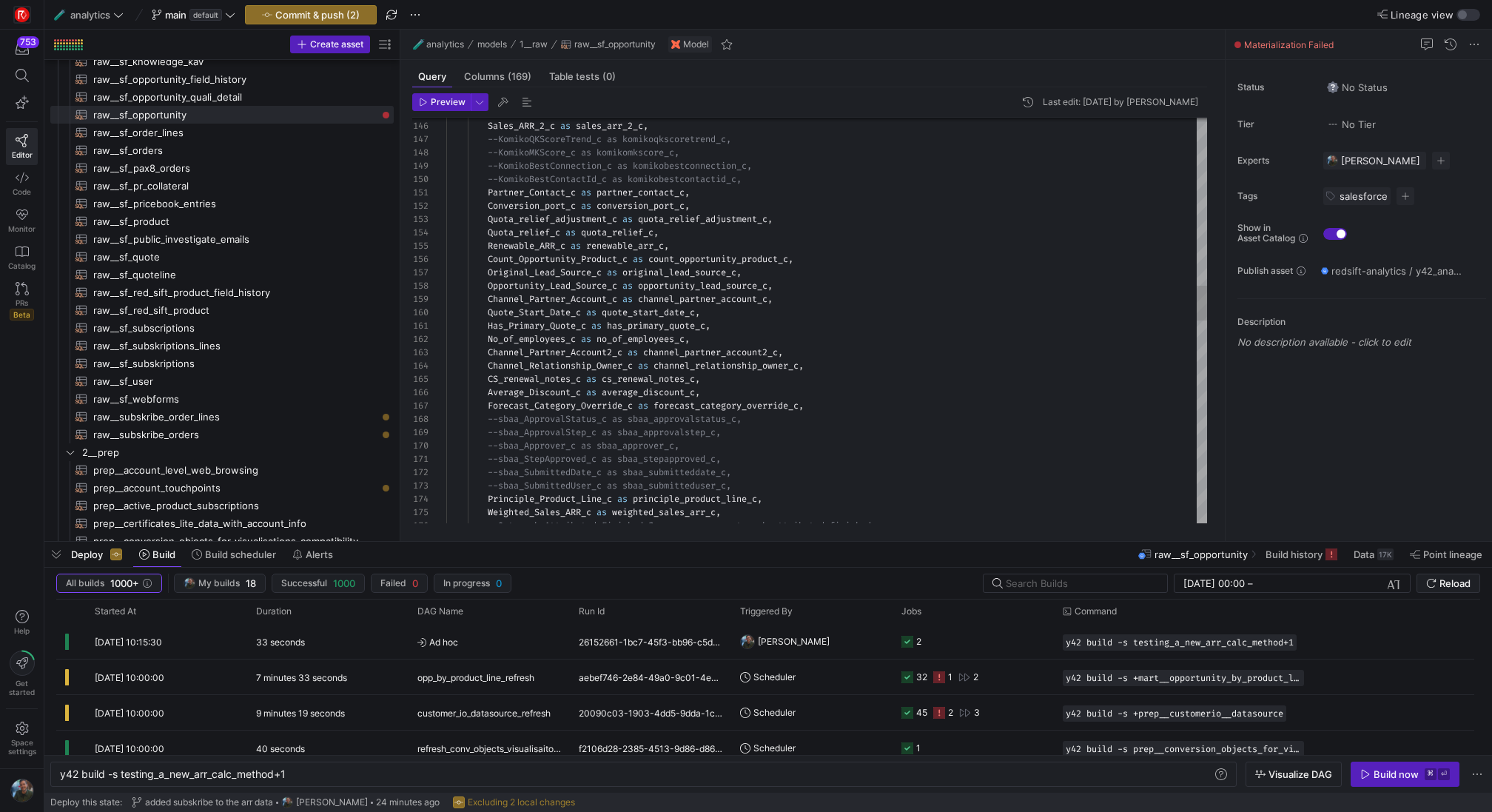
type textarea "Has_Primary_Quote_c as has_primary_quote_c, No_of_employees_c as no_of_employee…"
click at [646, 343] on div "Sales_TCV_c as sales_tcv_c , Sales_ARR_2_c as sales_arr_2_c , --KomikoQKScoreTr…" at bounding box center [826, 526] width 760 height 4700
type textarea "de"
type textarea "--Quali_PhishingPriority_c as quali_phishingpriority_c, --Quali_Challanges_c as…"
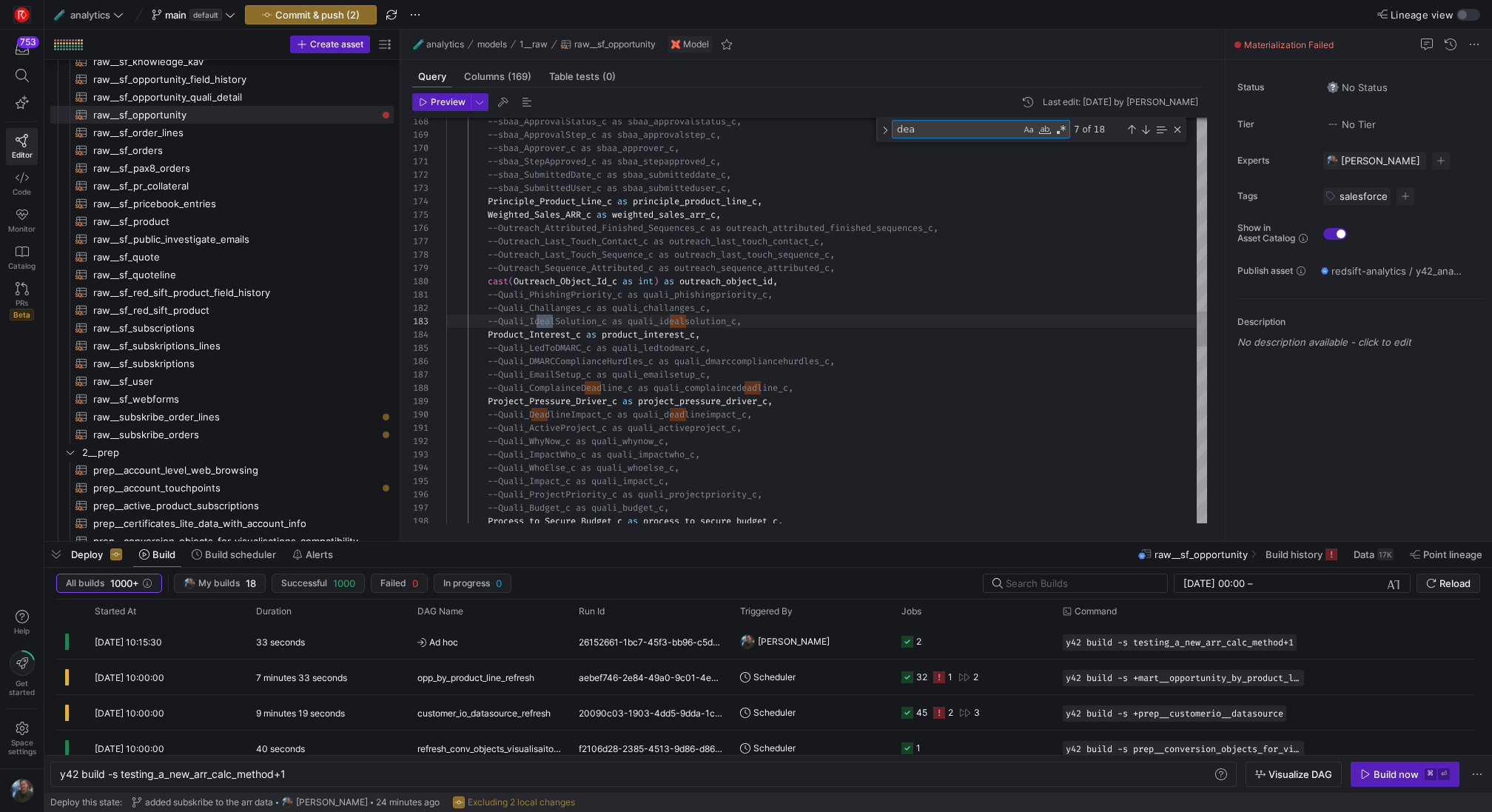
type textarea "deal"
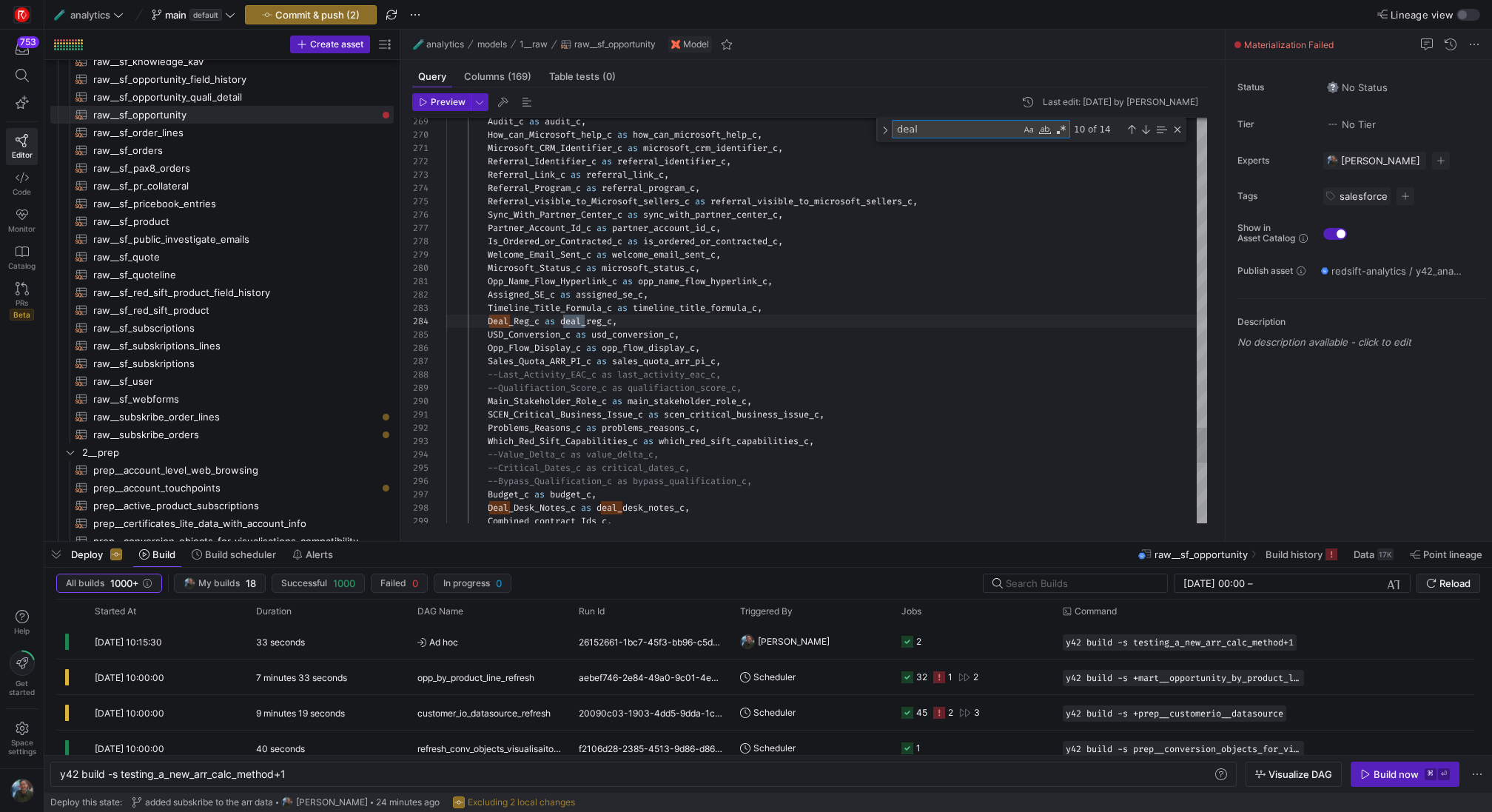
type textarea "SCEN_Critical_Business_Issue_c as scen_critical_business_issue_c, Problems_Reas…"
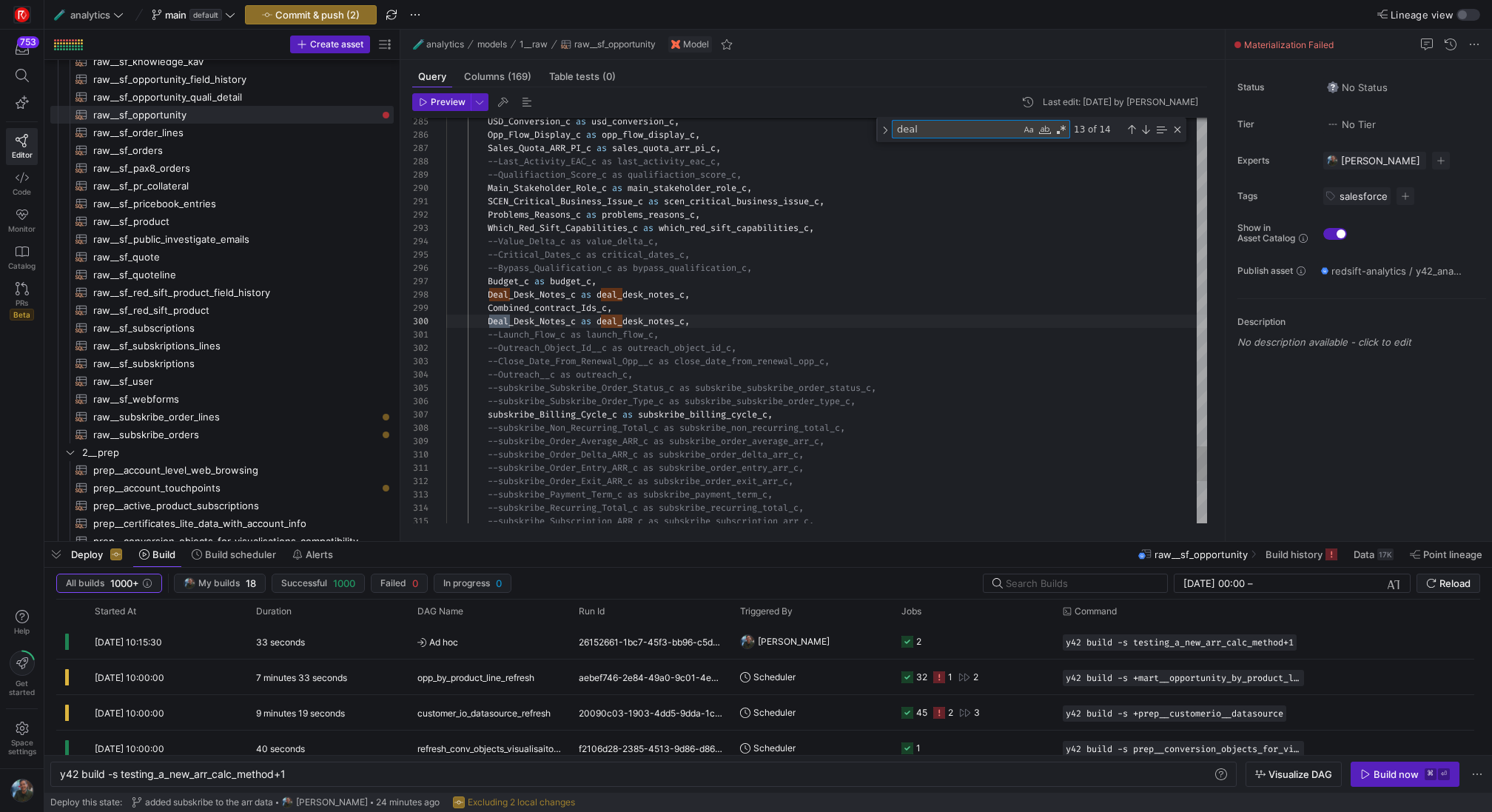
type textarea "deal"
drag, startPoint x: 709, startPoint y: 320, endPoint x: 410, endPoint y: 322, distance: 299.0
type textarea "SCEN_Critical_Business_Issue_c as scen_critical_business_issue_c, Problems_Reas…"
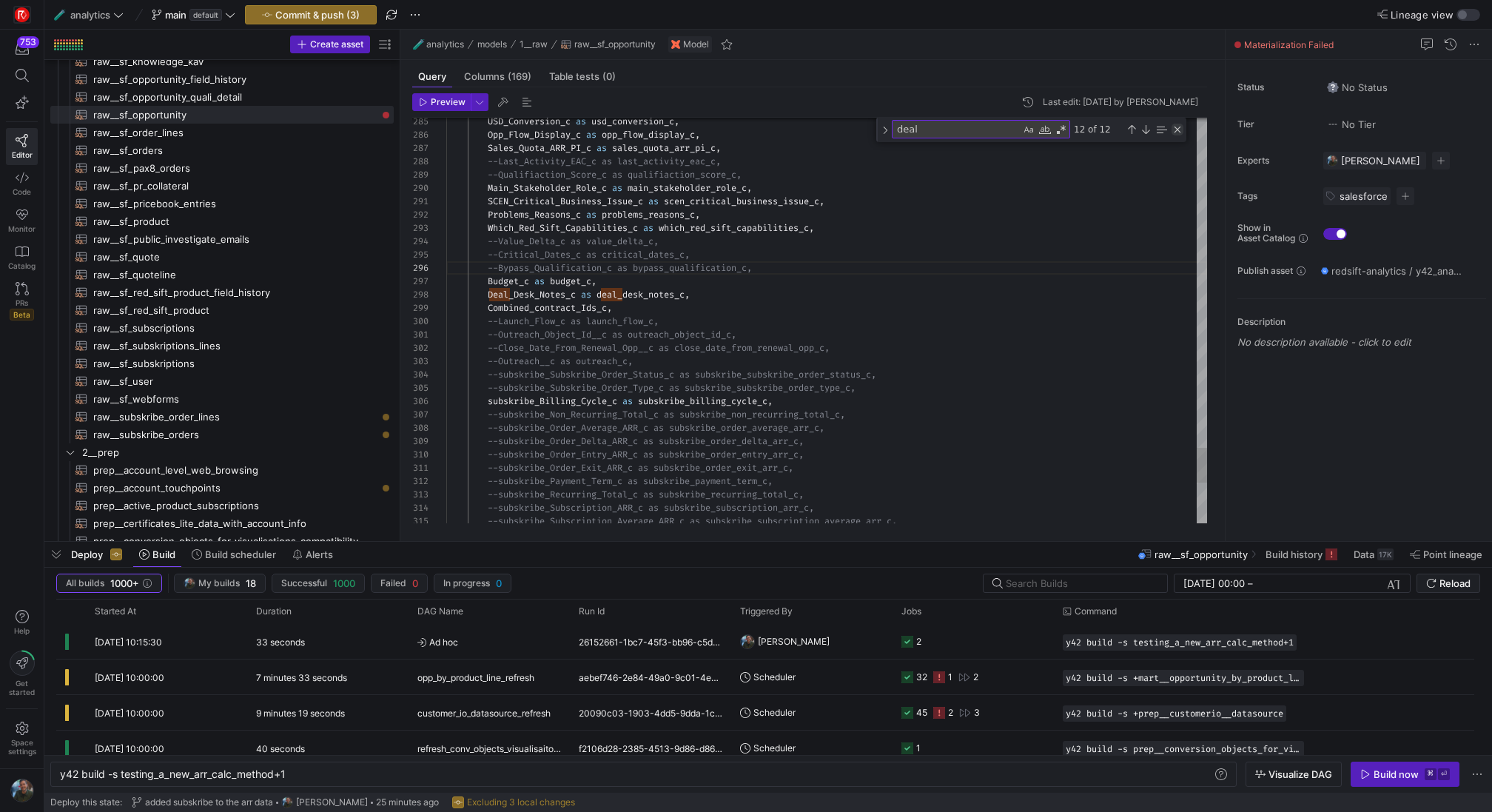
click at [1179, 129] on div "Close (Escape)" at bounding box center [1178, 129] width 12 height 12
click at [356, 6] on span "button" at bounding box center [310, 15] width 130 height 18
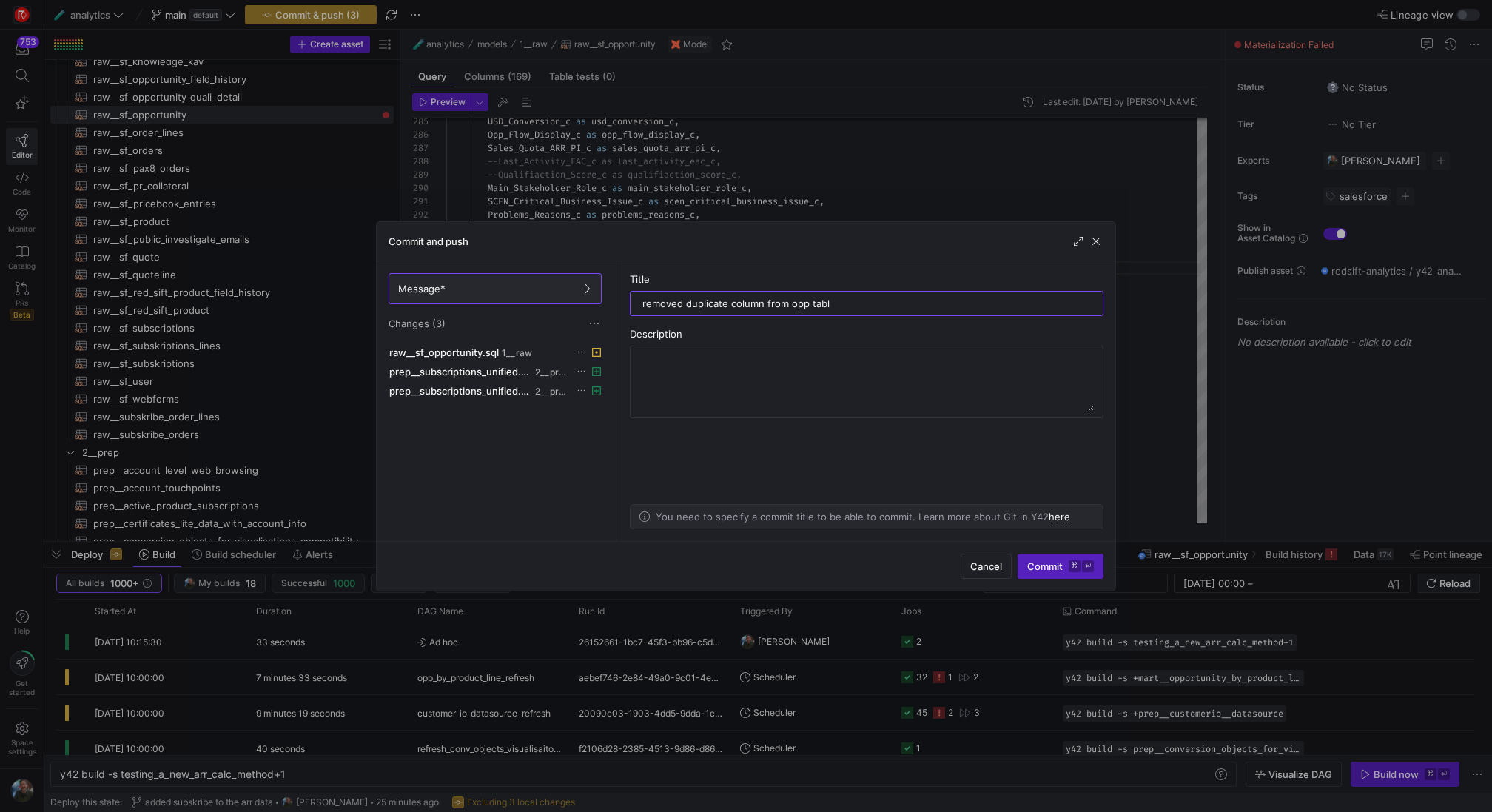
type input "removed duplicate column from opp table"
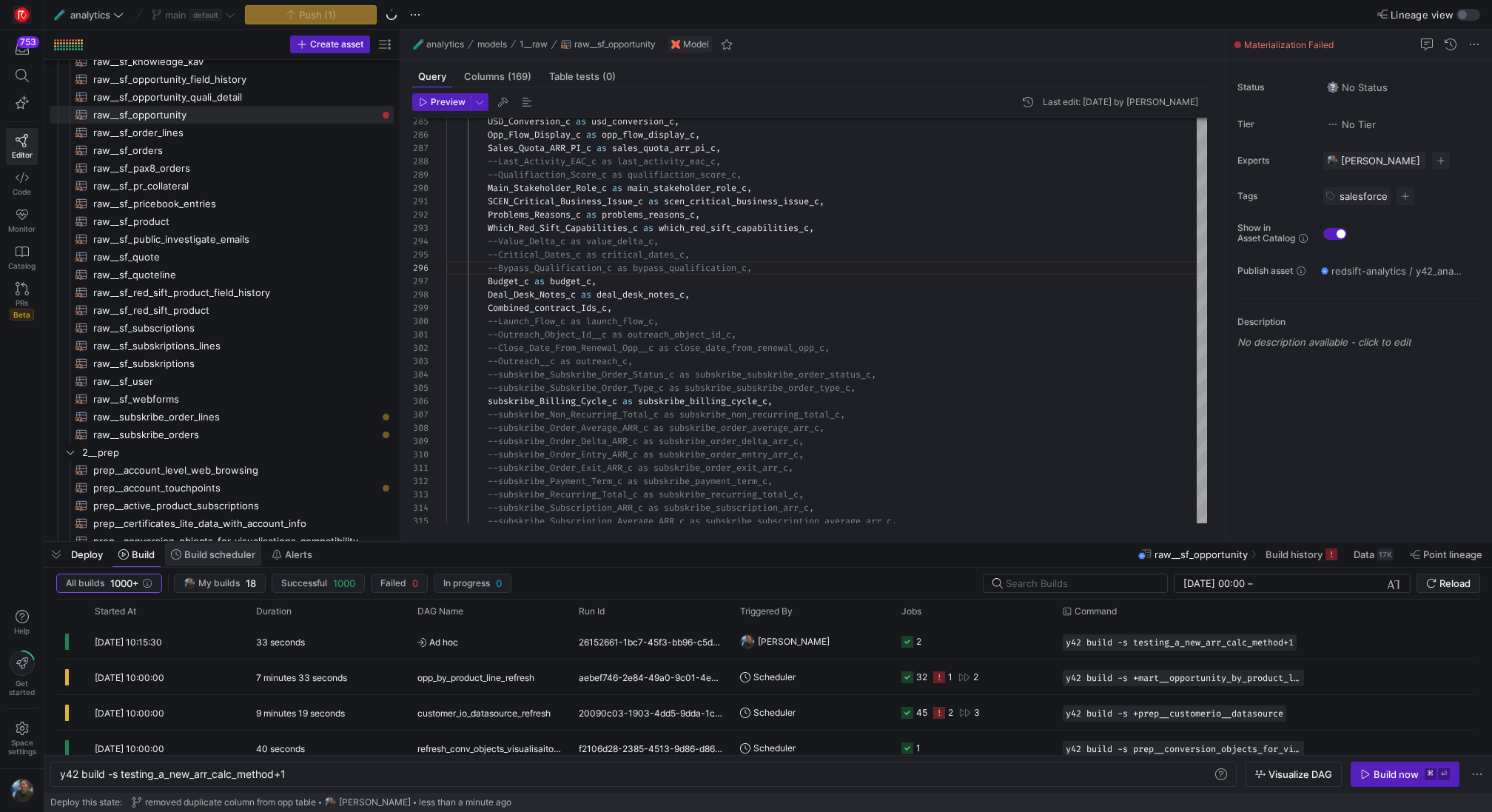
click at [236, 566] on span at bounding box center [213, 555] width 96 height 24
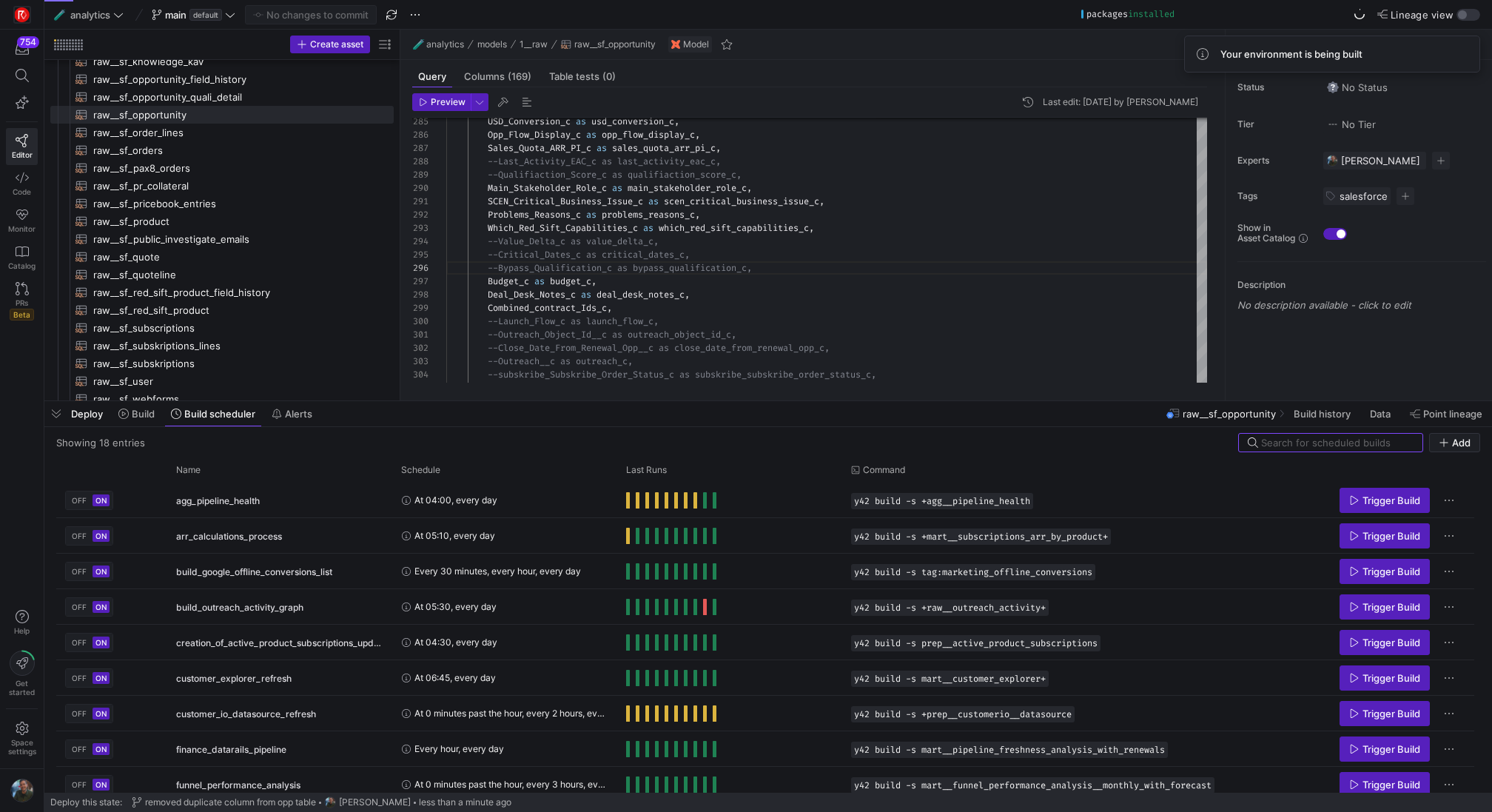
drag, startPoint x: 364, startPoint y: 544, endPoint x: 375, endPoint y: 404, distance: 140.4
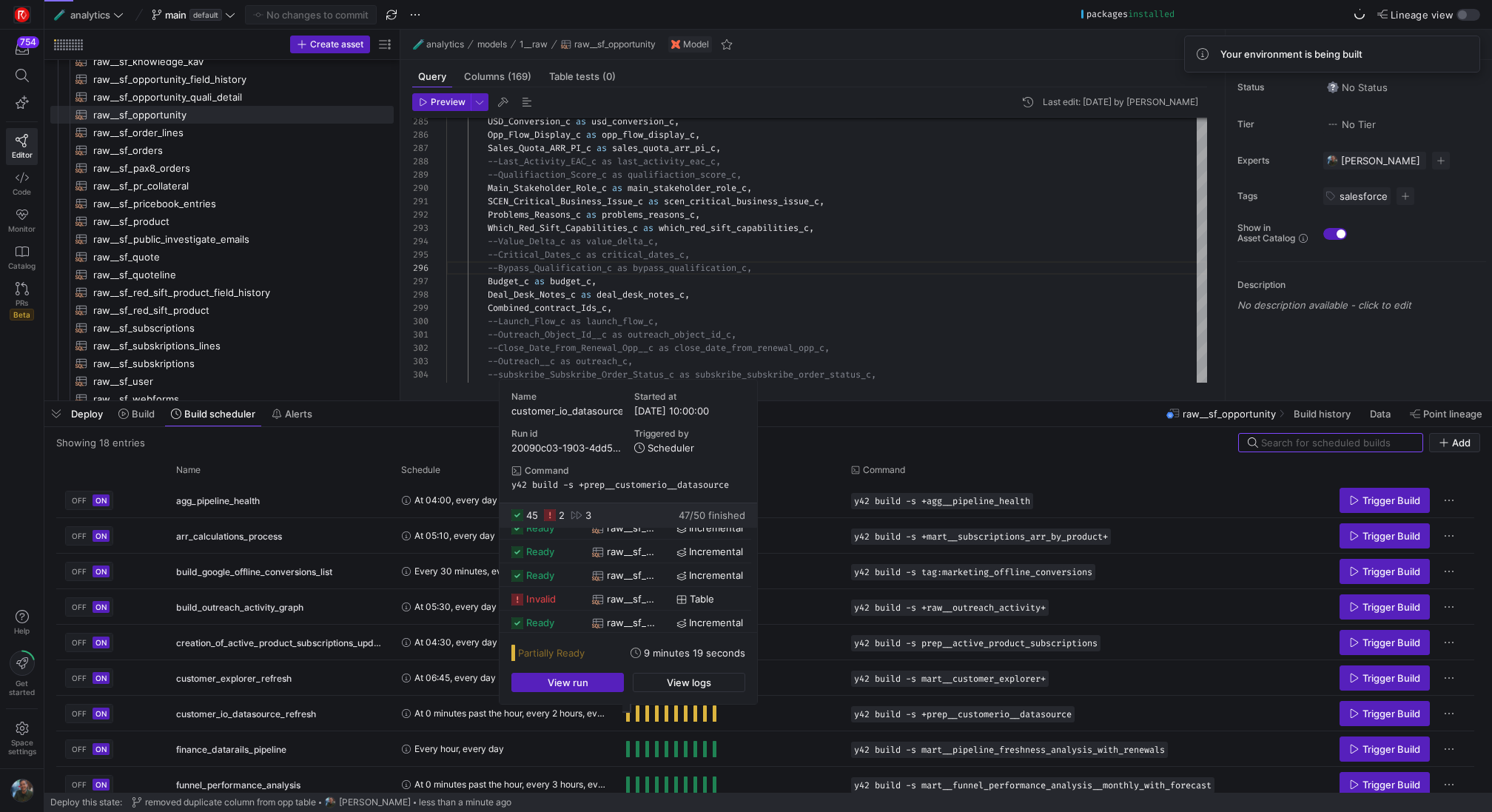
scroll to position [259, 0]
click at [640, 543] on span "raw__sf_opportunity" at bounding box center [633, 541] width 52 height 23
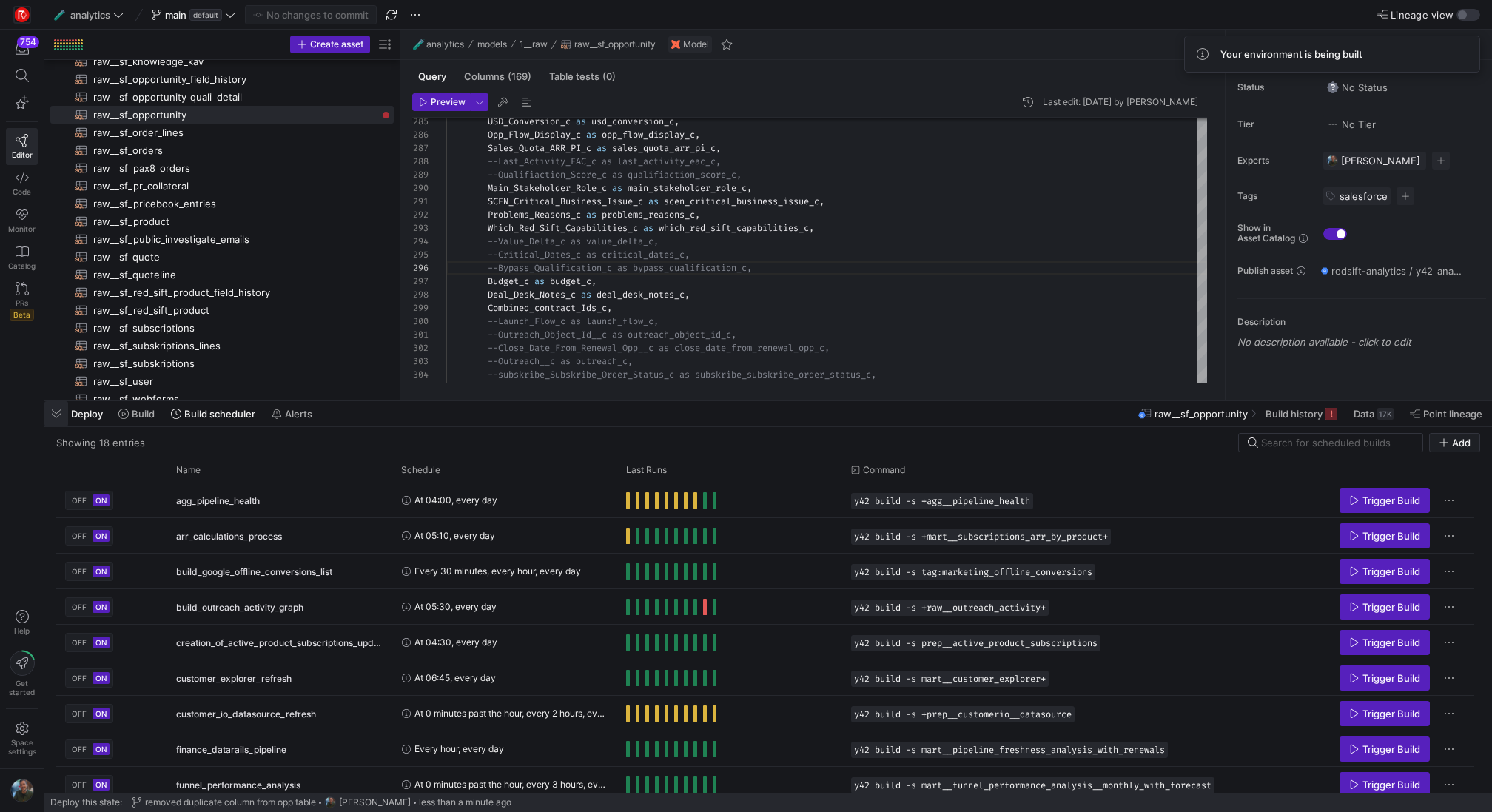
click at [45, 413] on span "button" at bounding box center [57, 413] width 24 height 25
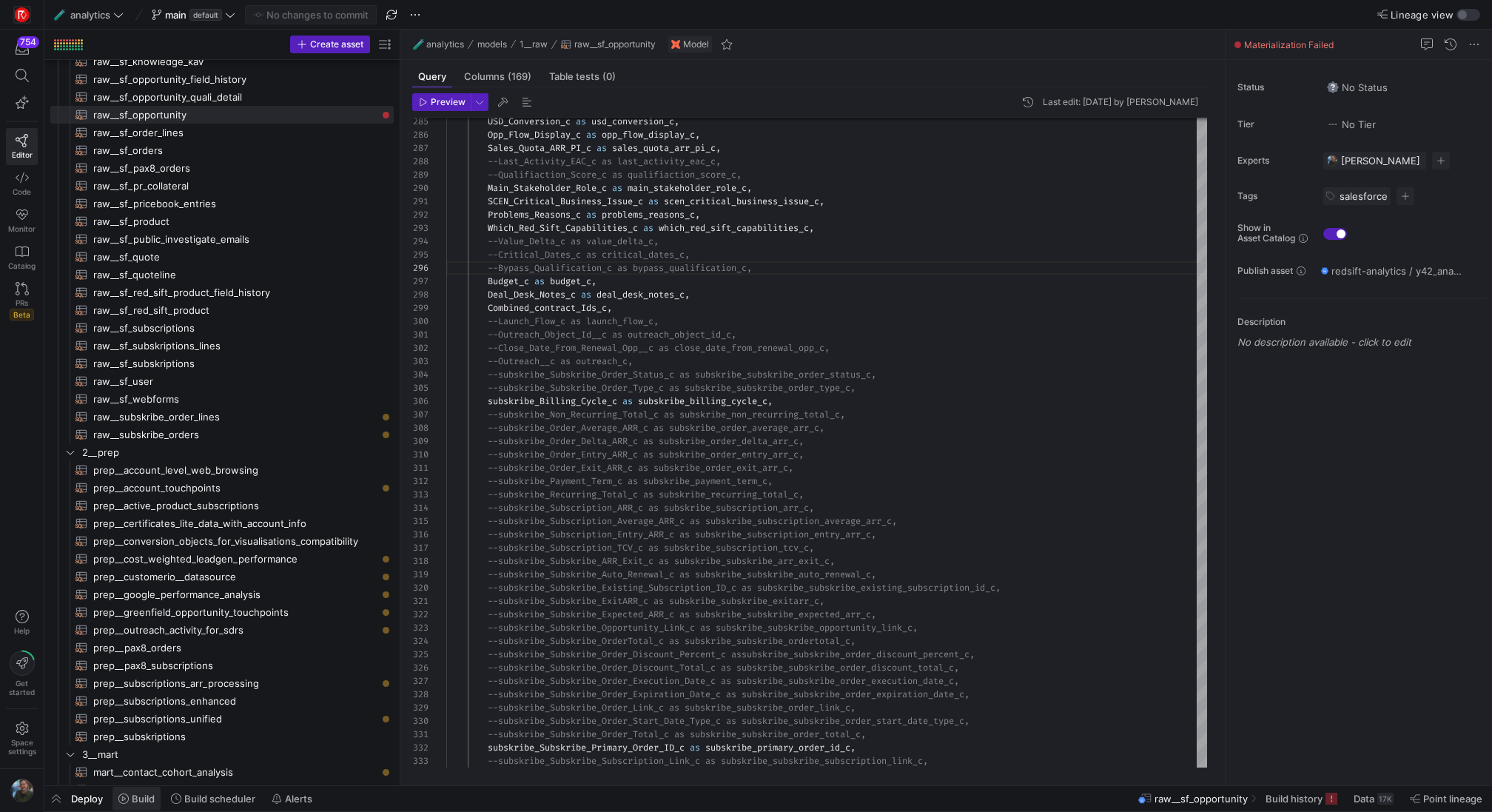
click at [139, 805] on span at bounding box center [136, 798] width 48 height 24
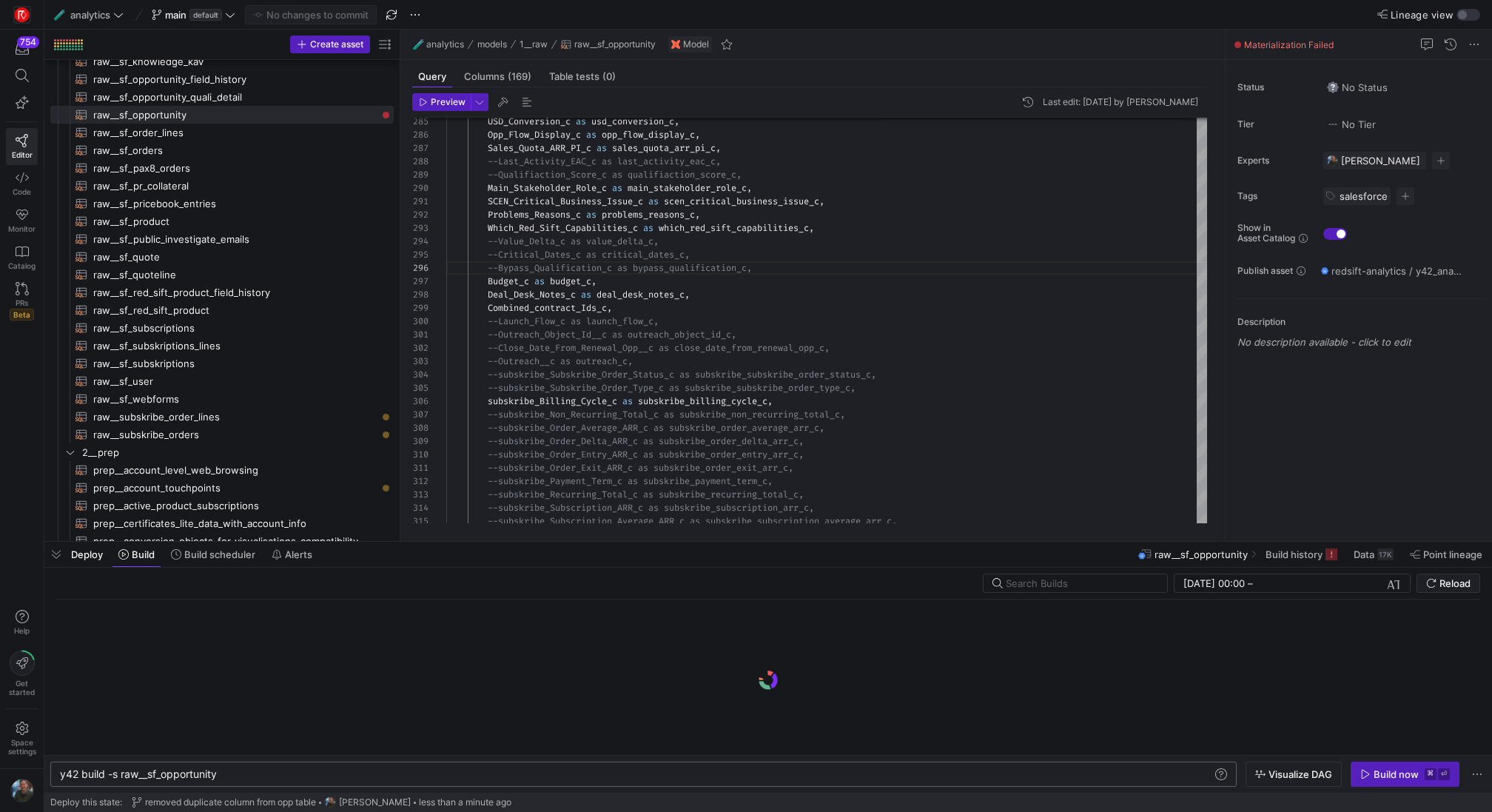
click at [251, 778] on div "y42 build -s raw__sf_opportunity" at bounding box center [636, 774] width 1154 height 12
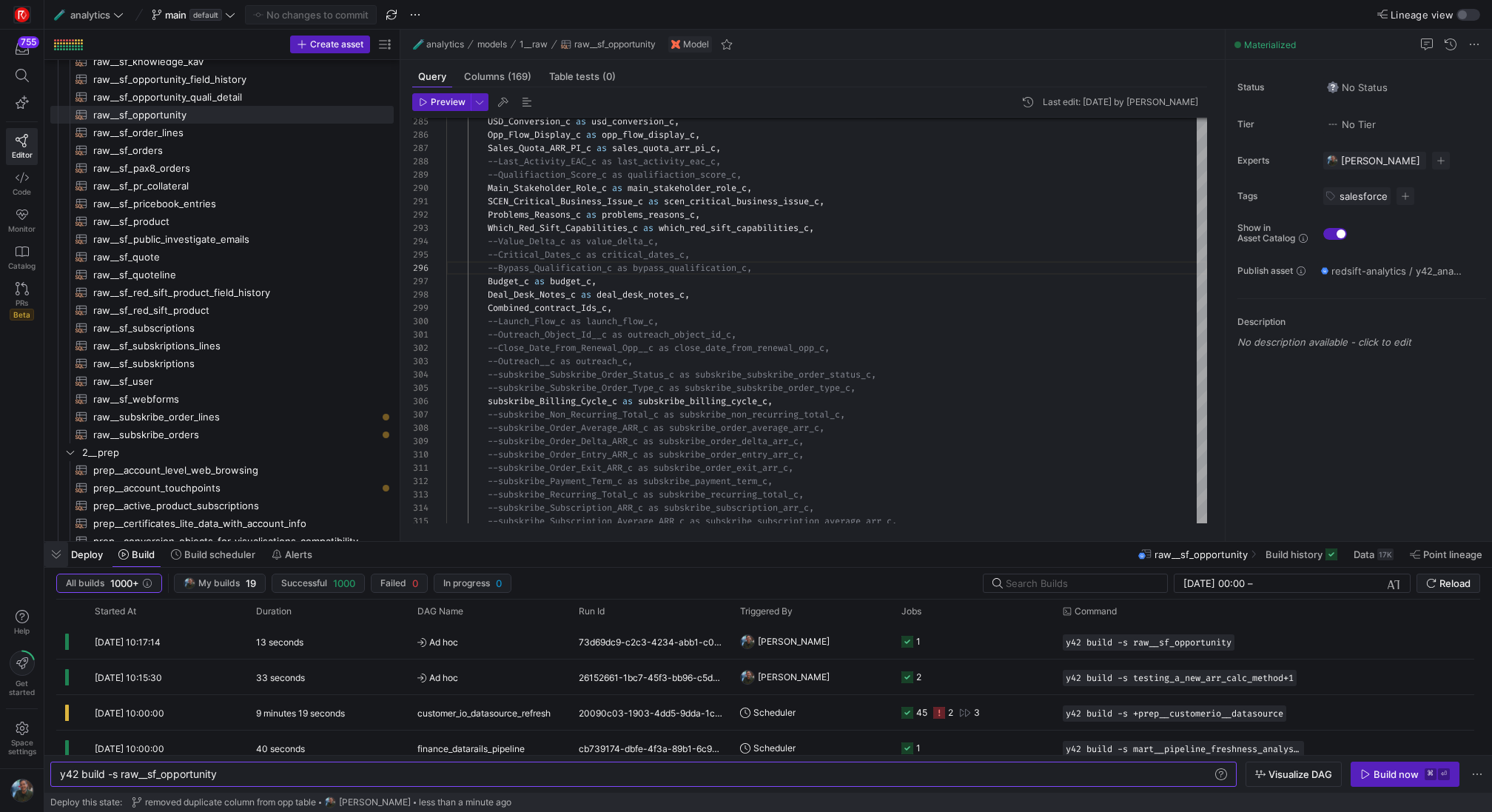
click at [48, 558] on span "button" at bounding box center [57, 554] width 24 height 25
